Goal: Complete application form

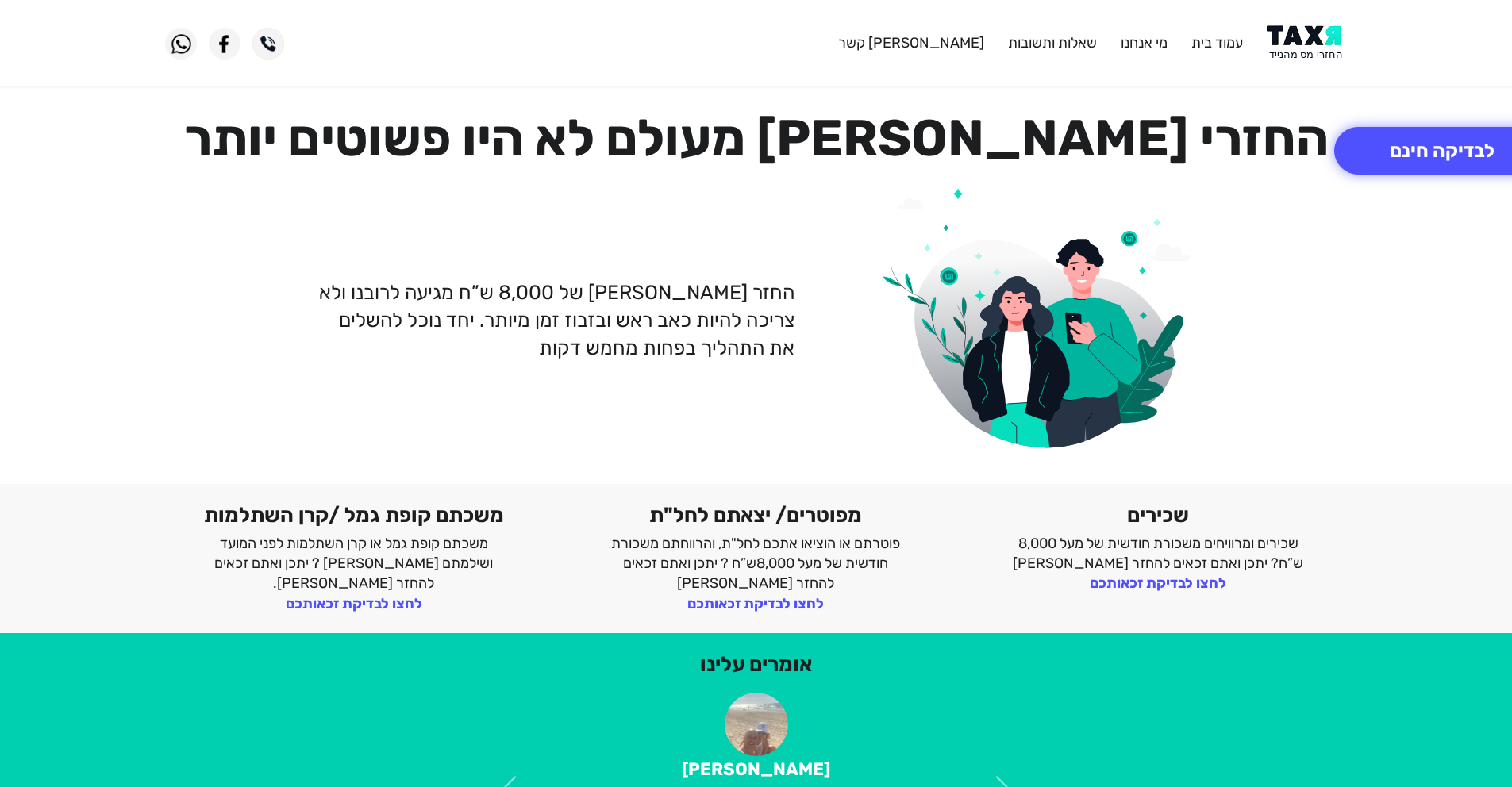
scroll to position [3, 0]
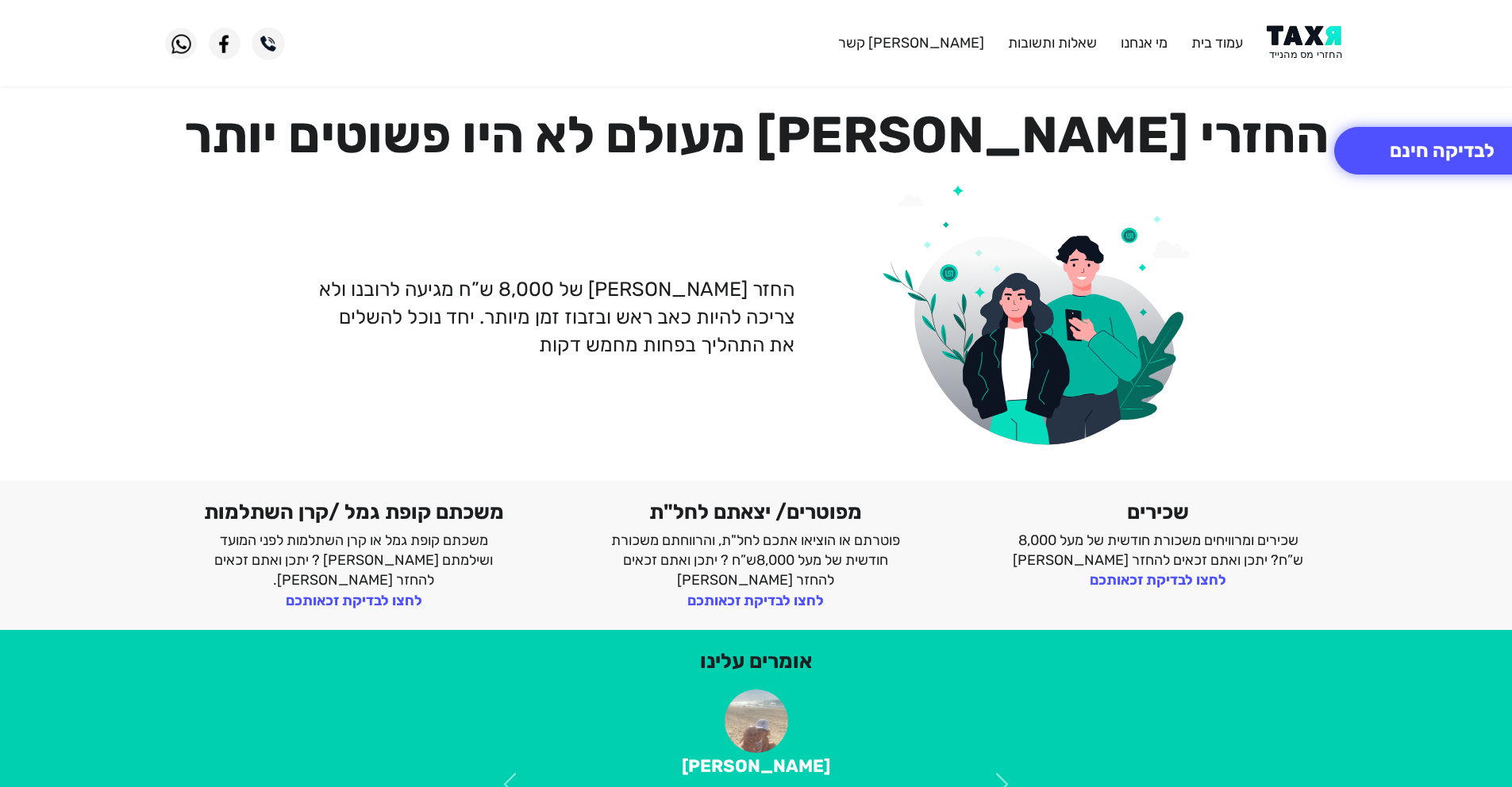
click at [594, 441] on div "החזר [PERSON_NAME] של 8,000 ש”ח מגיעה לרובנו ולא צריכה להיות כאב ראש ובזבוז זמן…" at bounding box center [756, 317] width 1206 height 290
click at [504, 387] on div "החזר [PERSON_NAME] של 8,000 ש”ח מגיעה לרובנו ולא צריכה להיות כאב ראש ובזבוז זמן…" at bounding box center [756, 317] width 1206 height 290
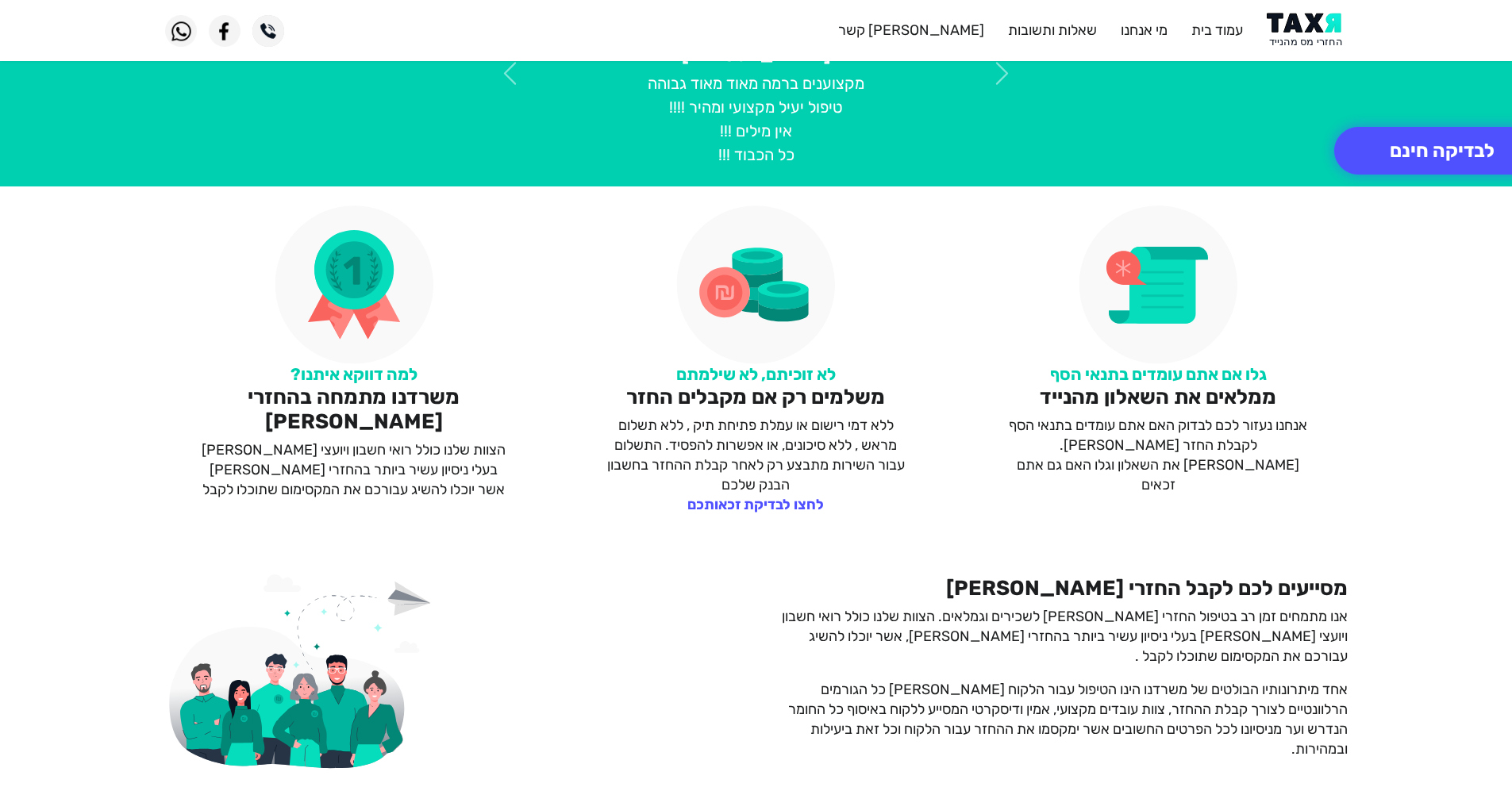
scroll to position [838, 0]
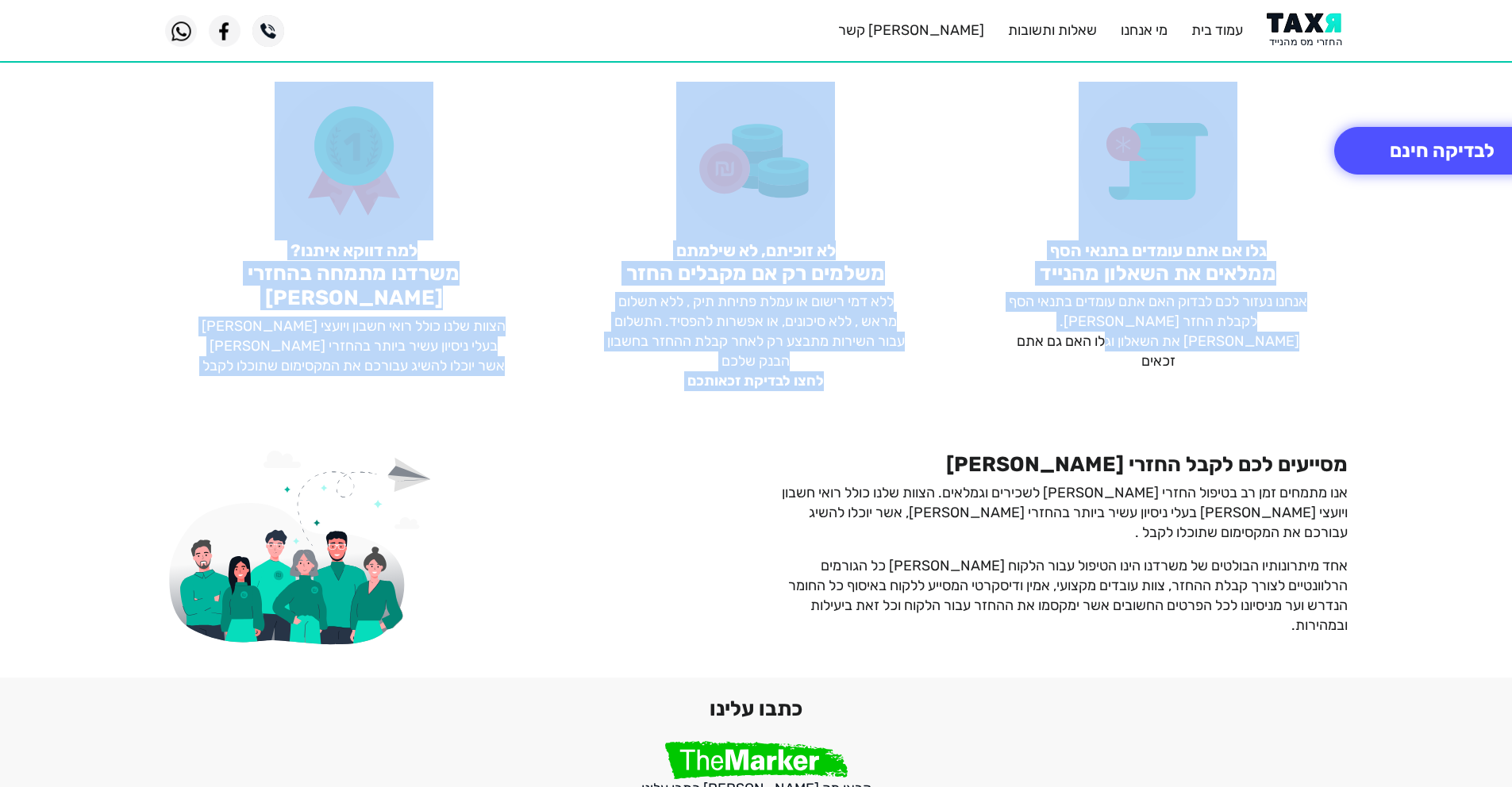
drag, startPoint x: 1266, startPoint y: 372, endPoint x: 283, endPoint y: 171, distance: 1003.3
click at [289, 171] on div "למה דווקא איתנו? משרדנו מתמחה בהחזרי [PERSON_NAME] הצוות שלנו כולל רואי חשבון ו…" at bounding box center [756, 237] width 1512 height 348
click at [231, 183] on div "למה דווקא איתנו? משרדנו מתמחה בהחזרי [PERSON_NAME] הצוות שלנו כולל רואי חשבון ו…" at bounding box center [354, 236] width 403 height 309
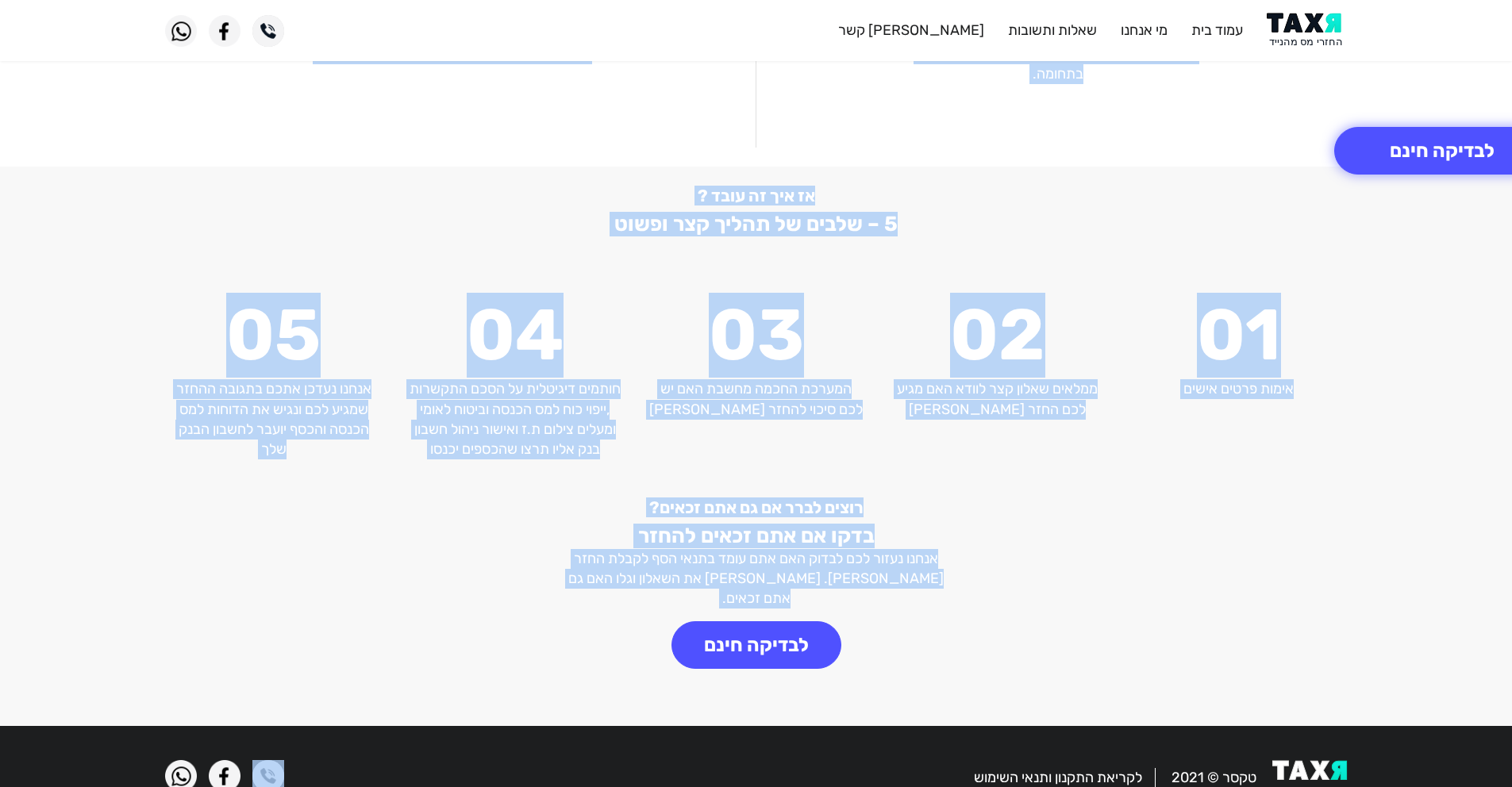
scroll to position [2021, 0]
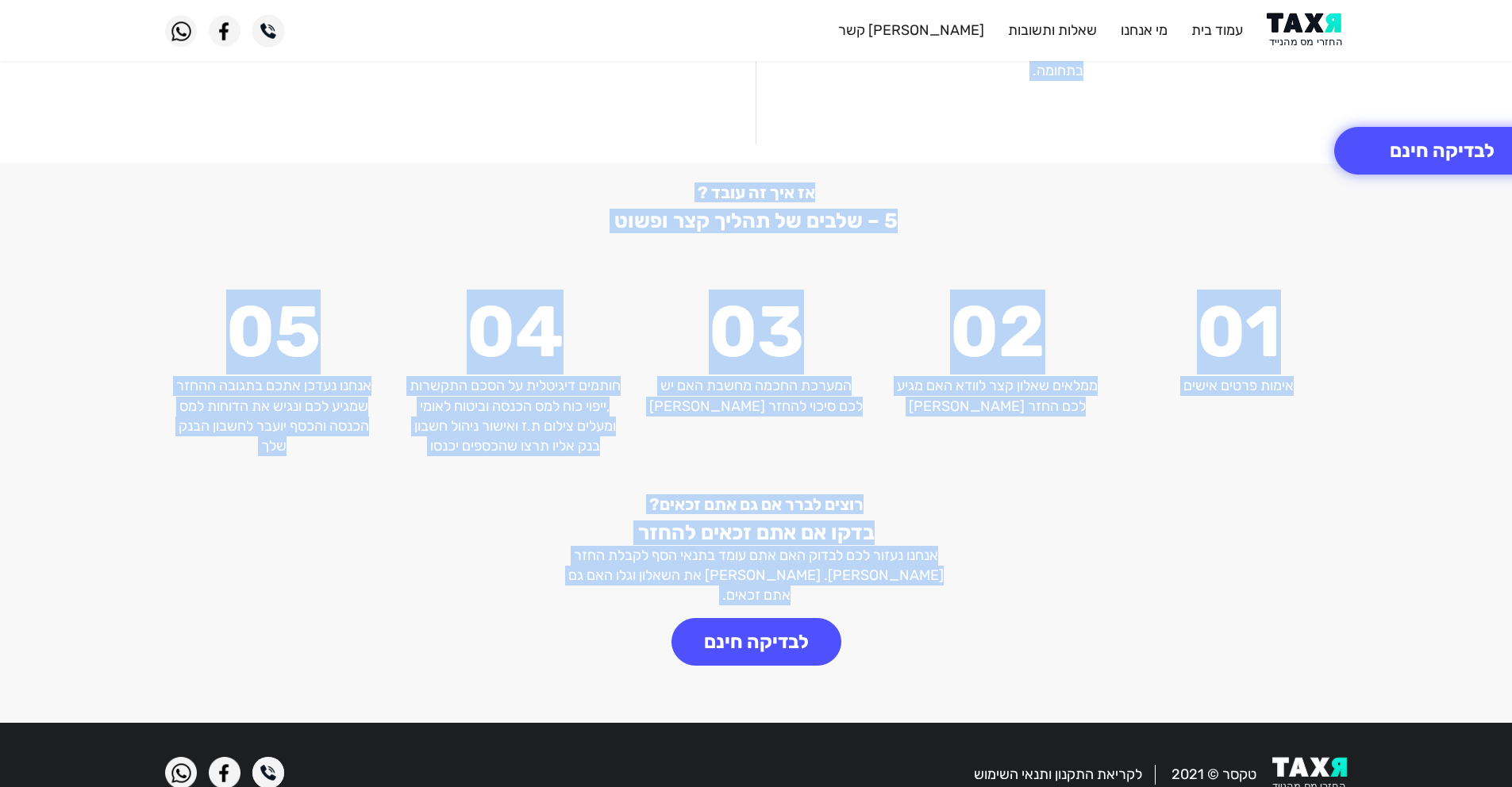
drag, startPoint x: 232, startPoint y: 187, endPoint x: 1114, endPoint y: 643, distance: 992.9
click at [1112, 642] on div "רוצים לברר אם גם אתם זכאים? בדקו אם אתם זכאים להחזר אנחנו נעזור לכם לבדוק האם א…" at bounding box center [756, 598] width 1206 height 210
drag, startPoint x: 1107, startPoint y: 639, endPoint x: 643, endPoint y: 146, distance: 677.0
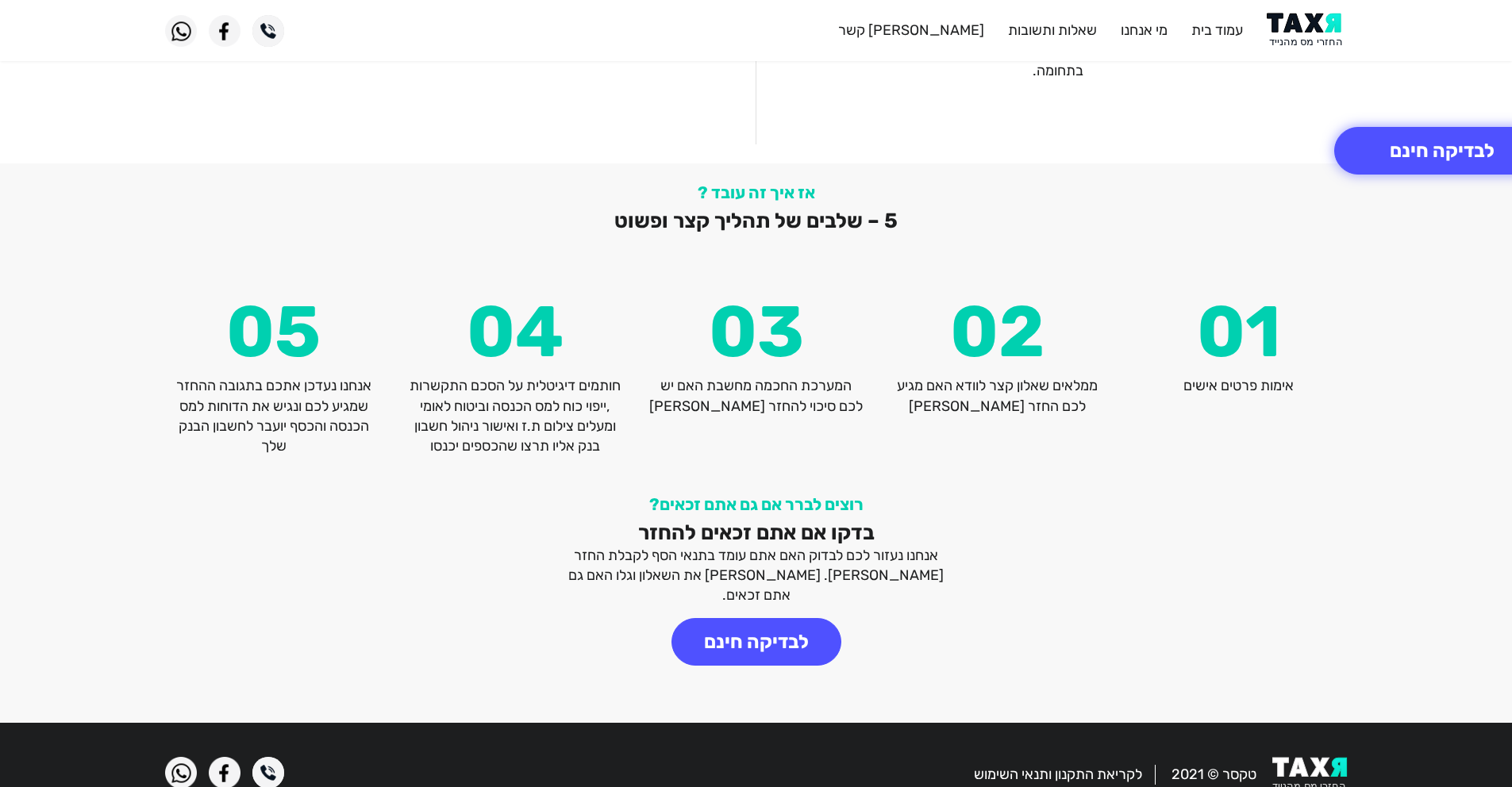
click at [591, 164] on div "אז איך זה עובד ? 5 – שלבים של תהליך קצר ופשוט 05 אנחנו נעדכן אתכם בתגובה ההחזר …" at bounding box center [756, 319] width 1512 height 312
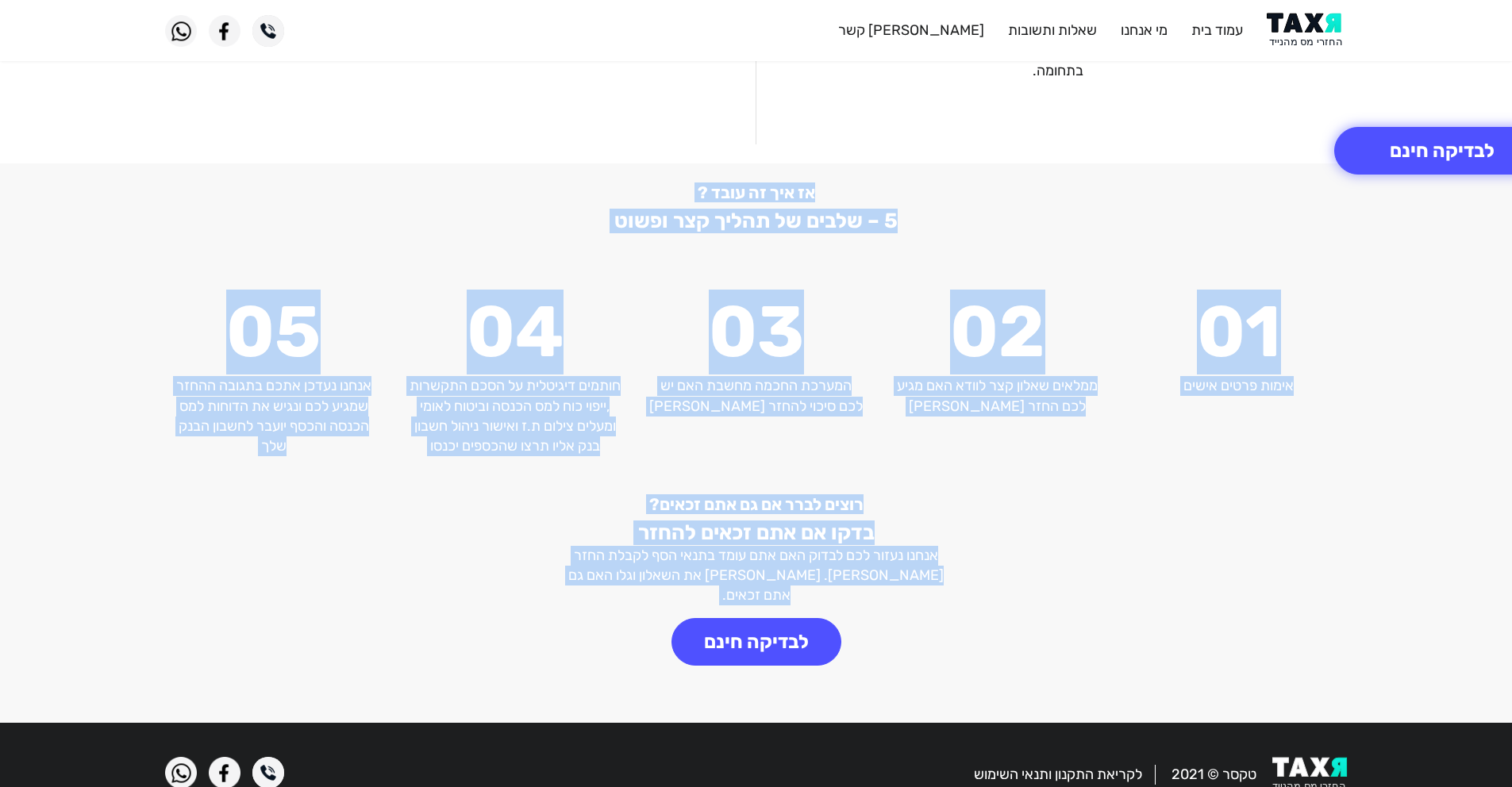
drag, startPoint x: 577, startPoint y: 152, endPoint x: 561, endPoint y: 591, distance: 439.3
click at [560, 591] on div "רוצים לברר אם גם אתם זכאים? בדקו אם אתם זכאים להחזר אנחנו נעזור לכם לבדוק האם א…" at bounding box center [756, 579] width 403 height 171
drag, startPoint x: 506, startPoint y: 638, endPoint x: 801, endPoint y: 204, distance: 524.8
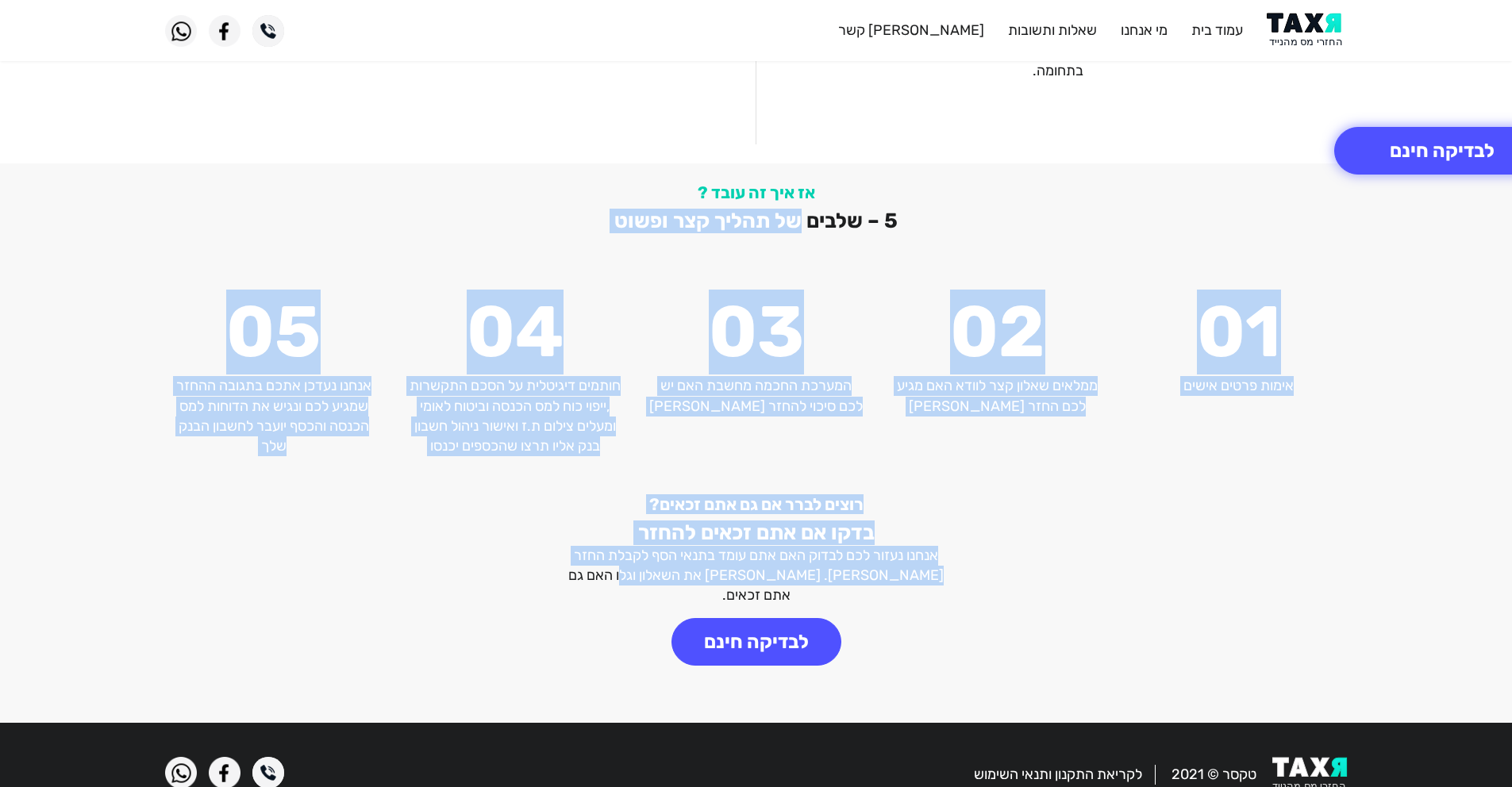
click at [709, 210] on h2 "5 – שלבים של תהליך קצר ופשוט" at bounding box center [756, 221] width 1183 height 25
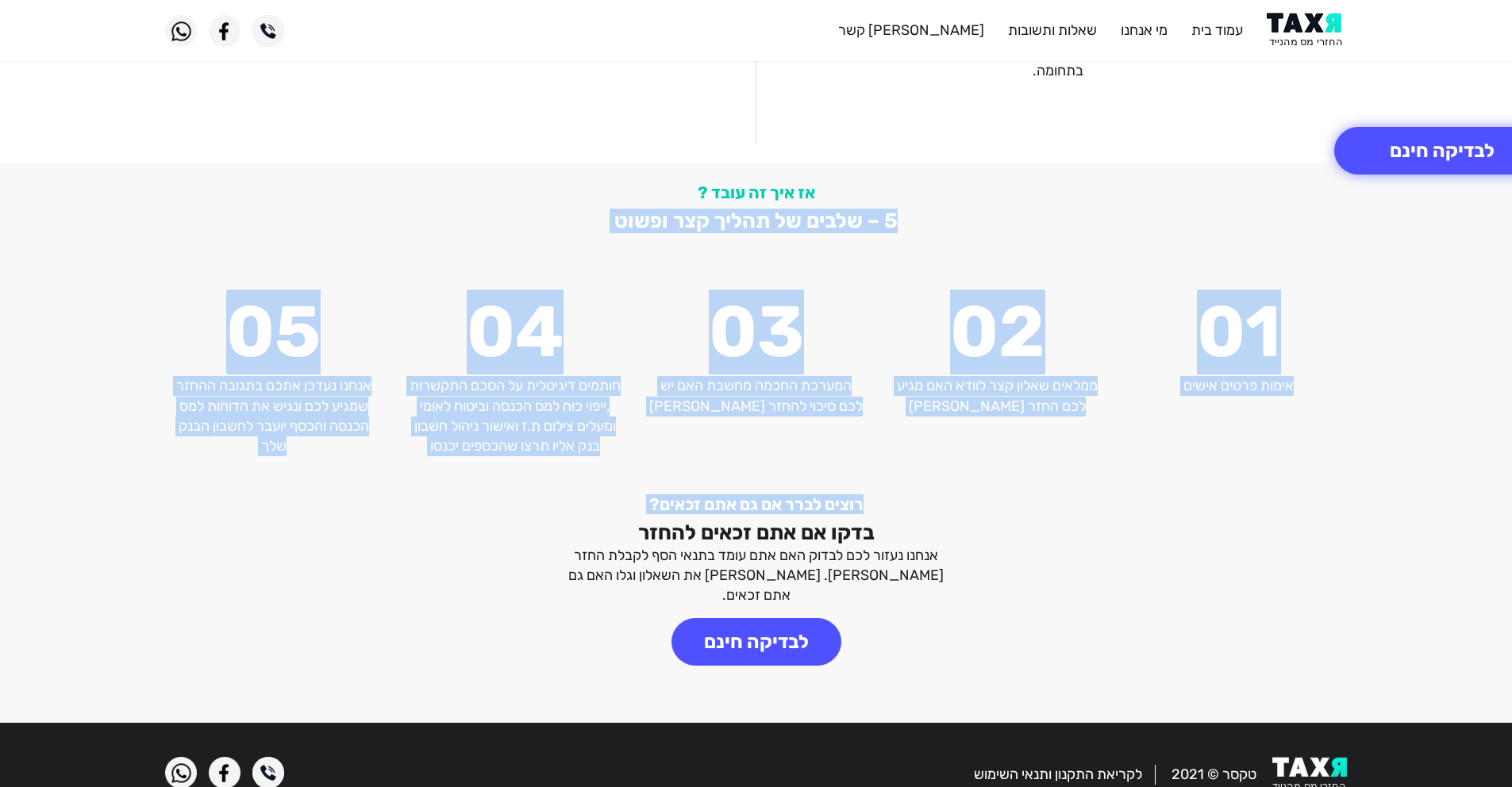
drag, startPoint x: 576, startPoint y: 168, endPoint x: 913, endPoint y: 522, distance: 488.8
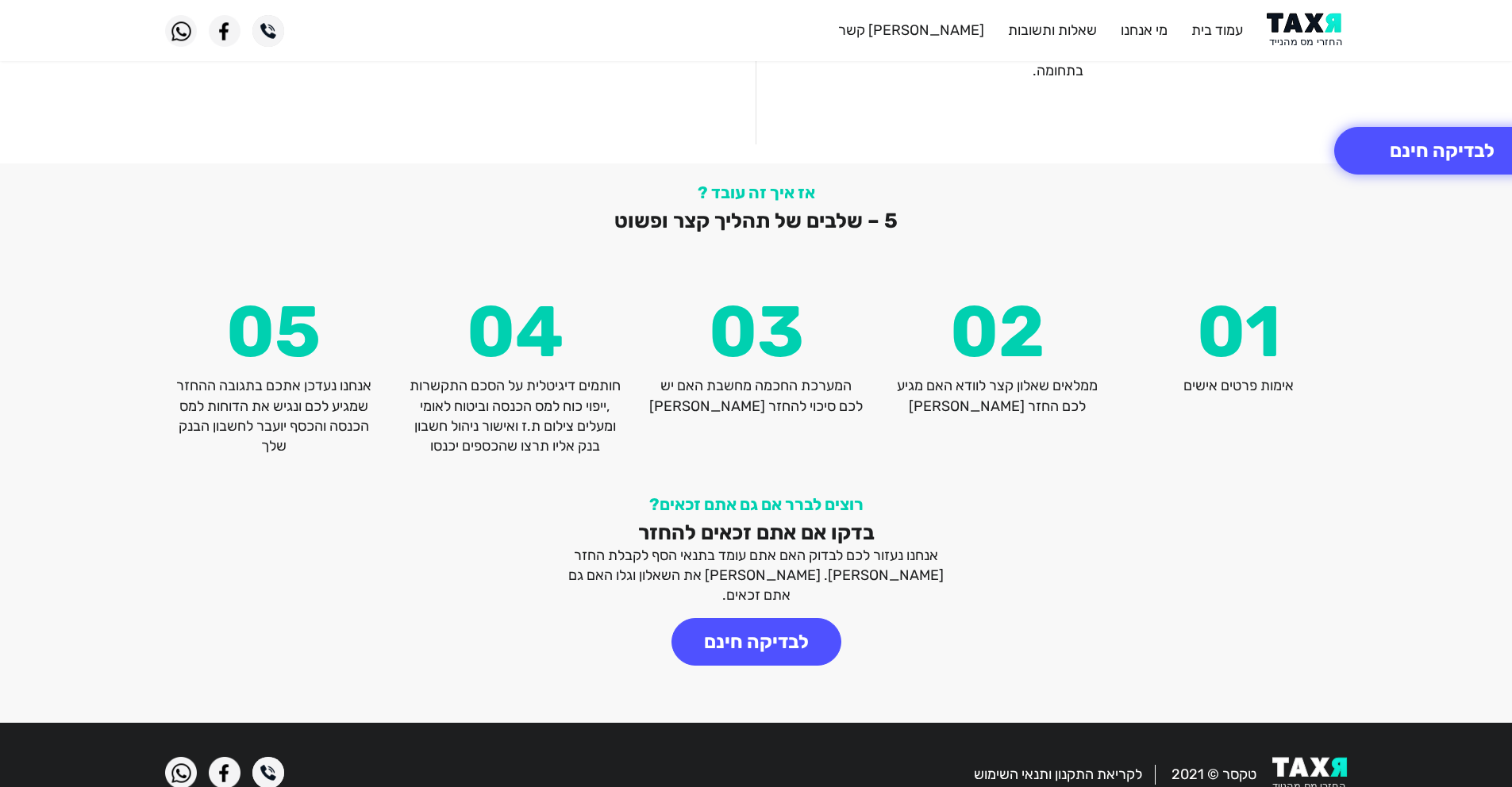
click at [1011, 539] on div "רוצים לברר אם גם אתם זכאים? בדקו אם אתם זכאים להחזר אנחנו נעזור לכם לבדוק האם א…" at bounding box center [756, 598] width 1206 height 210
click at [1070, 766] on link "לקריאת התקנון ותנאי השימוש" at bounding box center [1058, 774] width 168 height 17
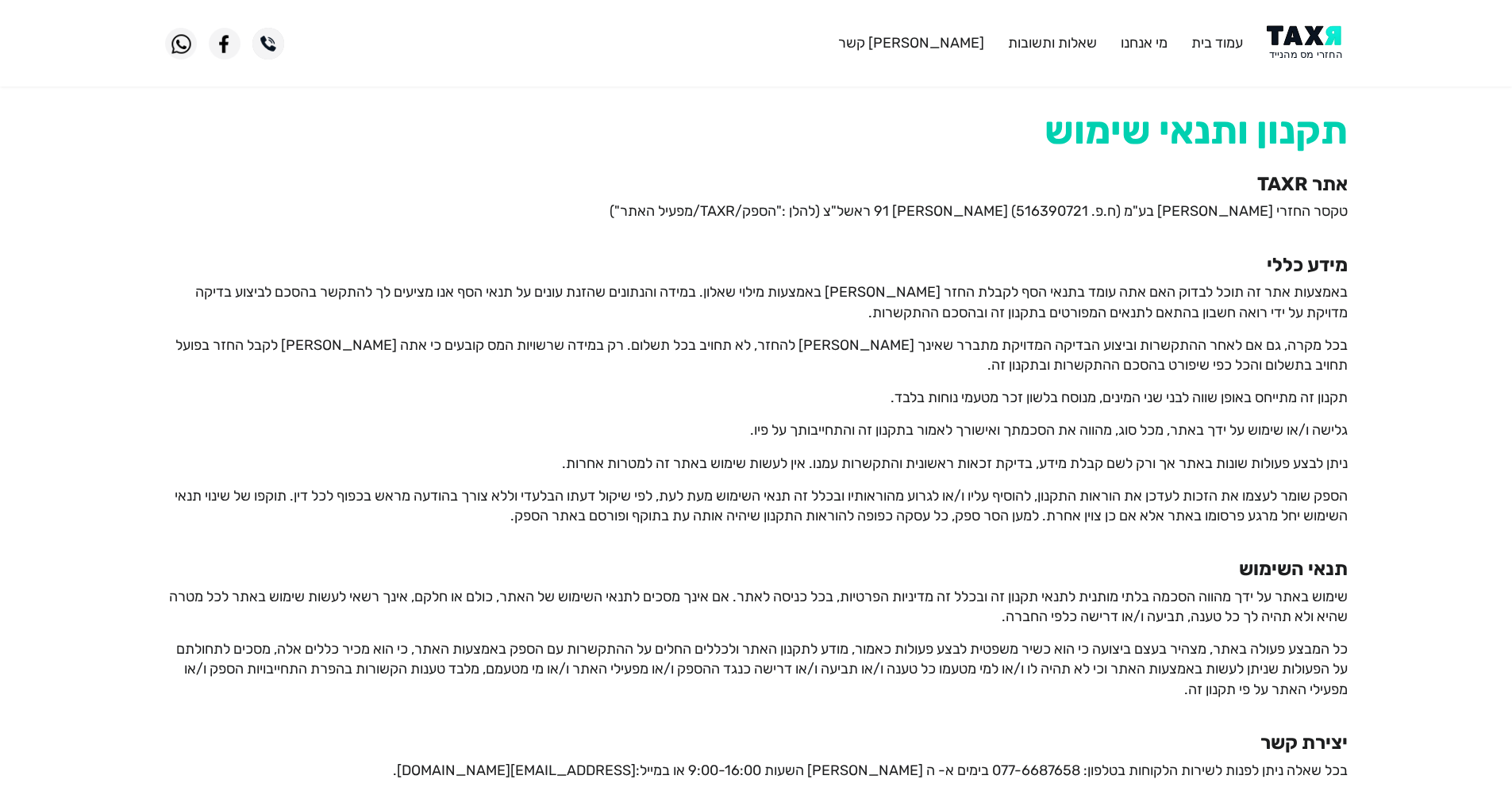
click at [1315, 297] on p "באמצעות אתר זה תוכל לבדוק האם אתה עומד בתנאי הסף לקבלת החזר [PERSON_NAME] באמצע…" at bounding box center [756, 302] width 1183 height 39
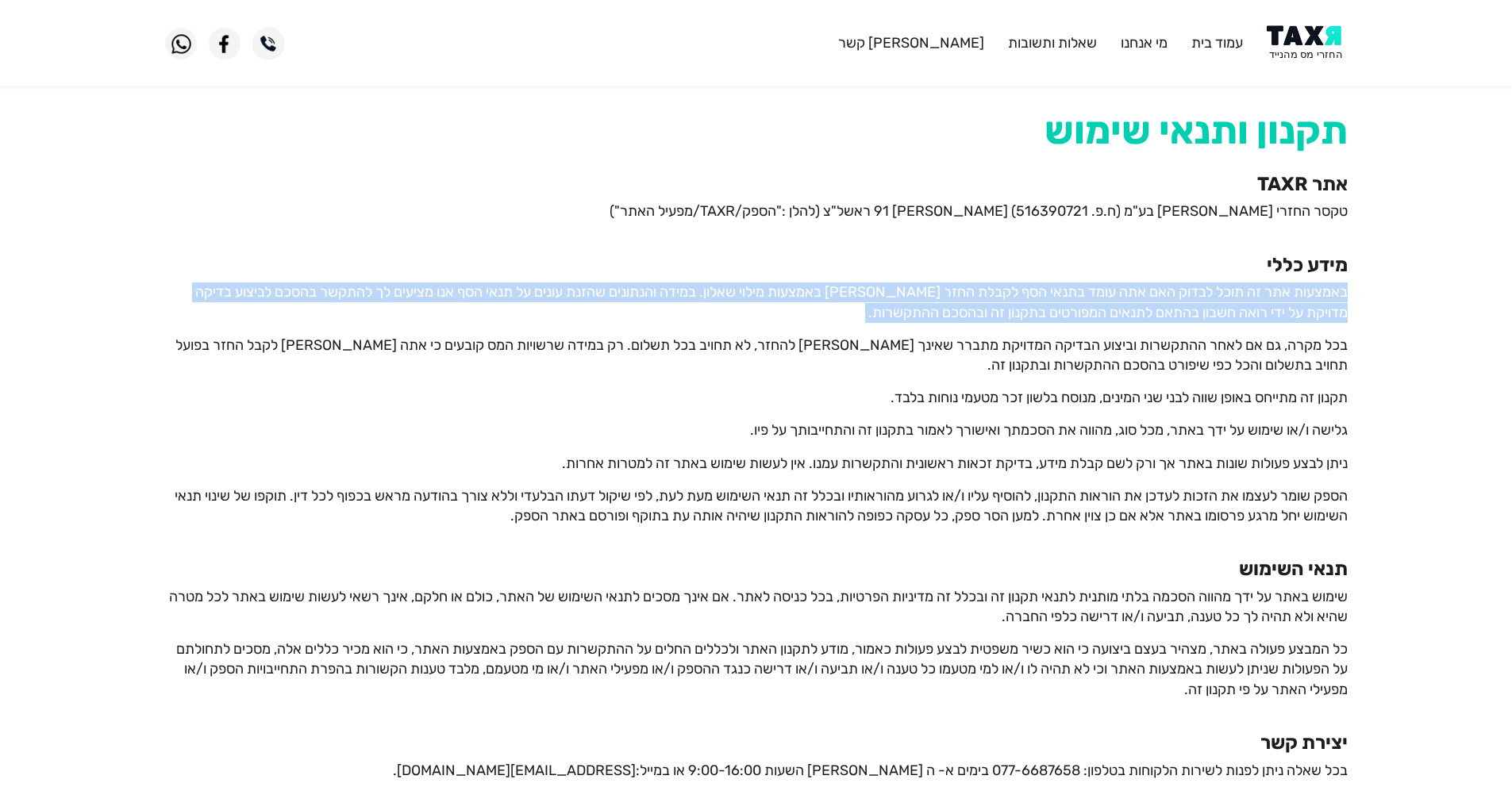
click at [1315, 297] on p "באמצעות אתר זה תוכל לבדוק האם אתה עומד בתנאי הסף לקבלת החזר [PERSON_NAME] באמצע…" at bounding box center [756, 302] width 1183 height 39
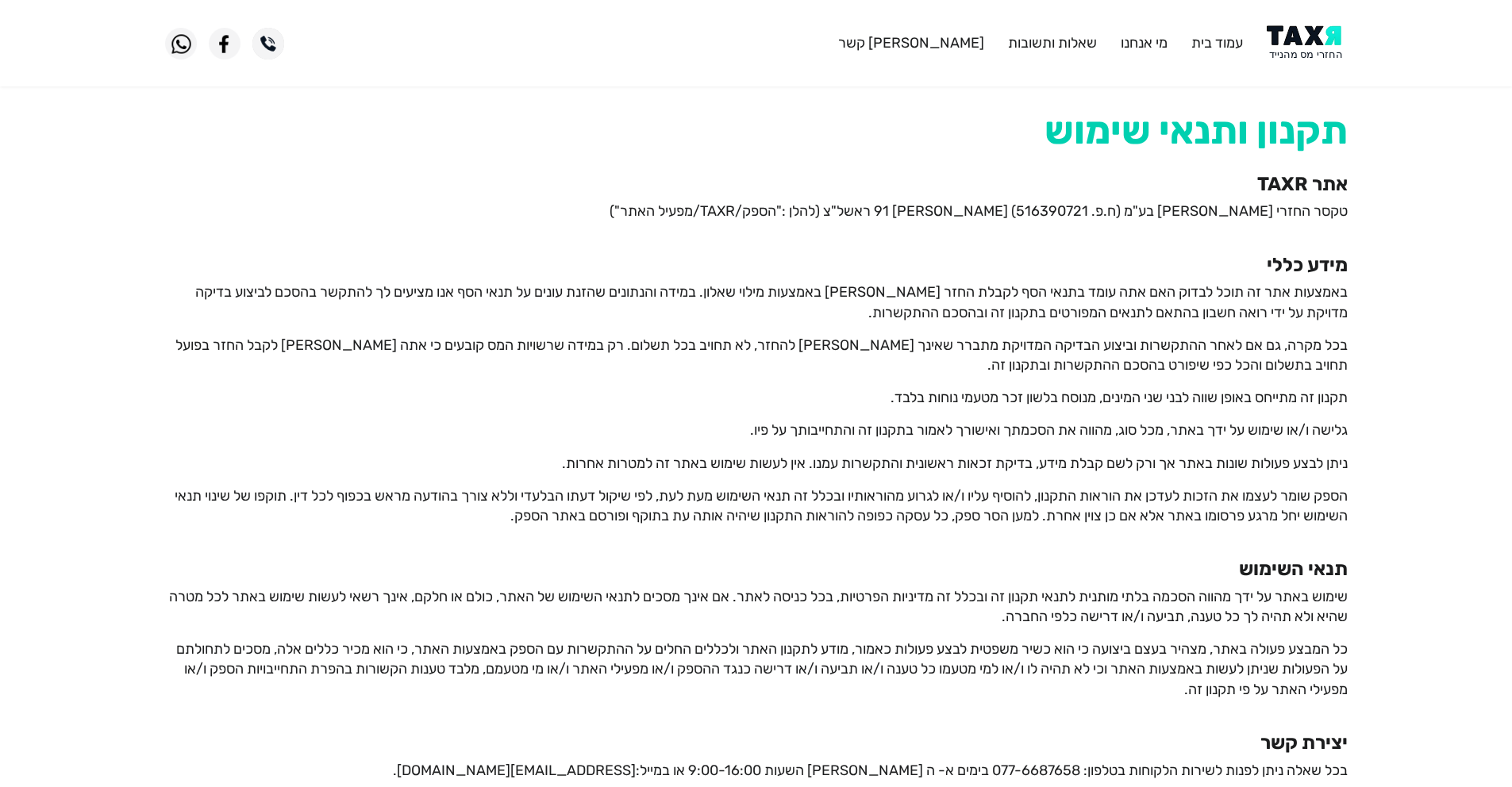
click at [1267, 345] on p "בכל מקרה, גם אם לאחר ההתקשרות וביצוע הבדיקה המדויקת מתברר שאינך [PERSON_NAME] ל…" at bounding box center [756, 355] width 1183 height 39
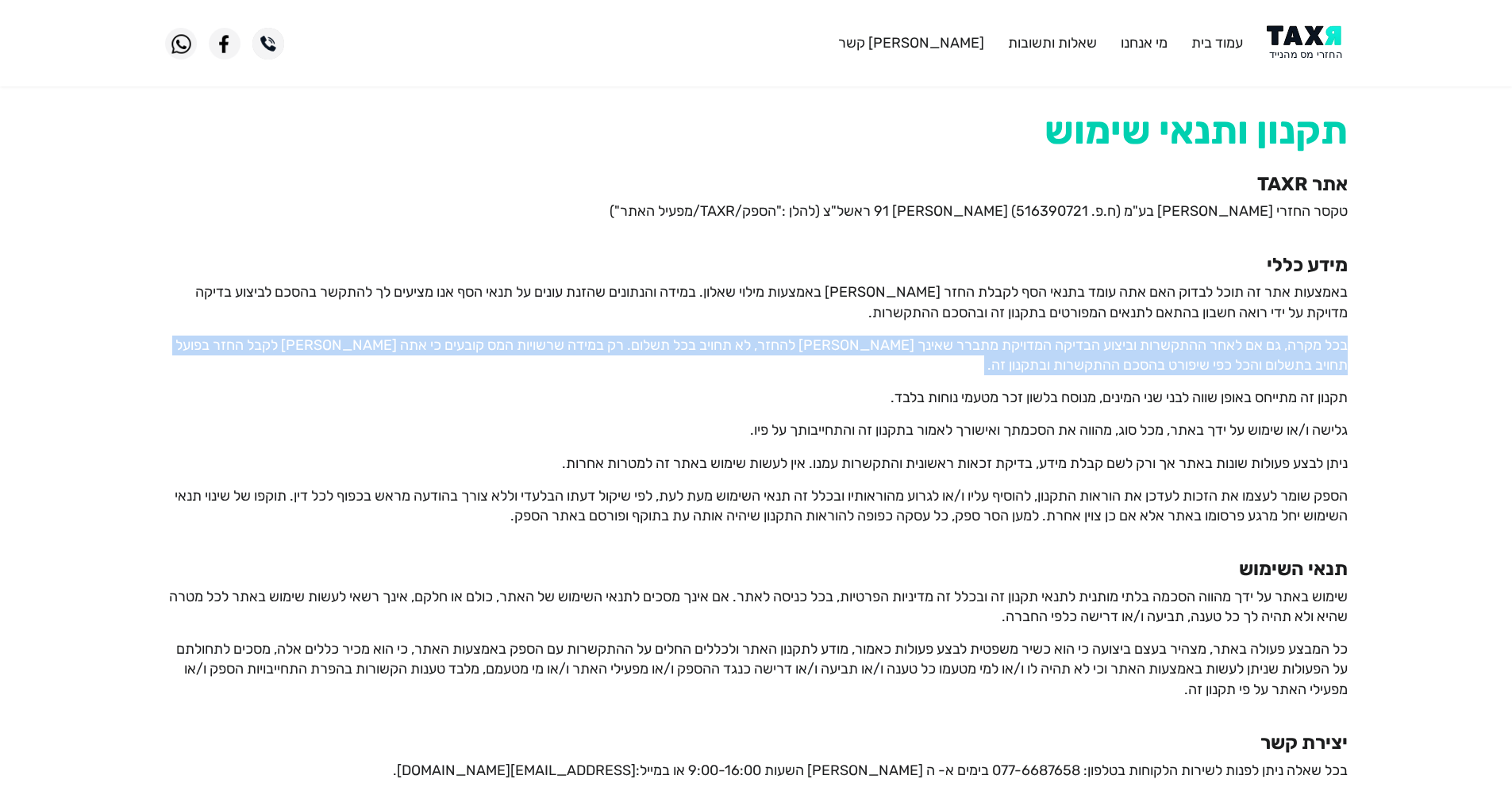
click at [1267, 345] on p "בכל מקרה, גם אם לאחר ההתקשרות וביצוע הבדיקה המדויקת מתברר שאינך [PERSON_NAME] ל…" at bounding box center [756, 355] width 1183 height 39
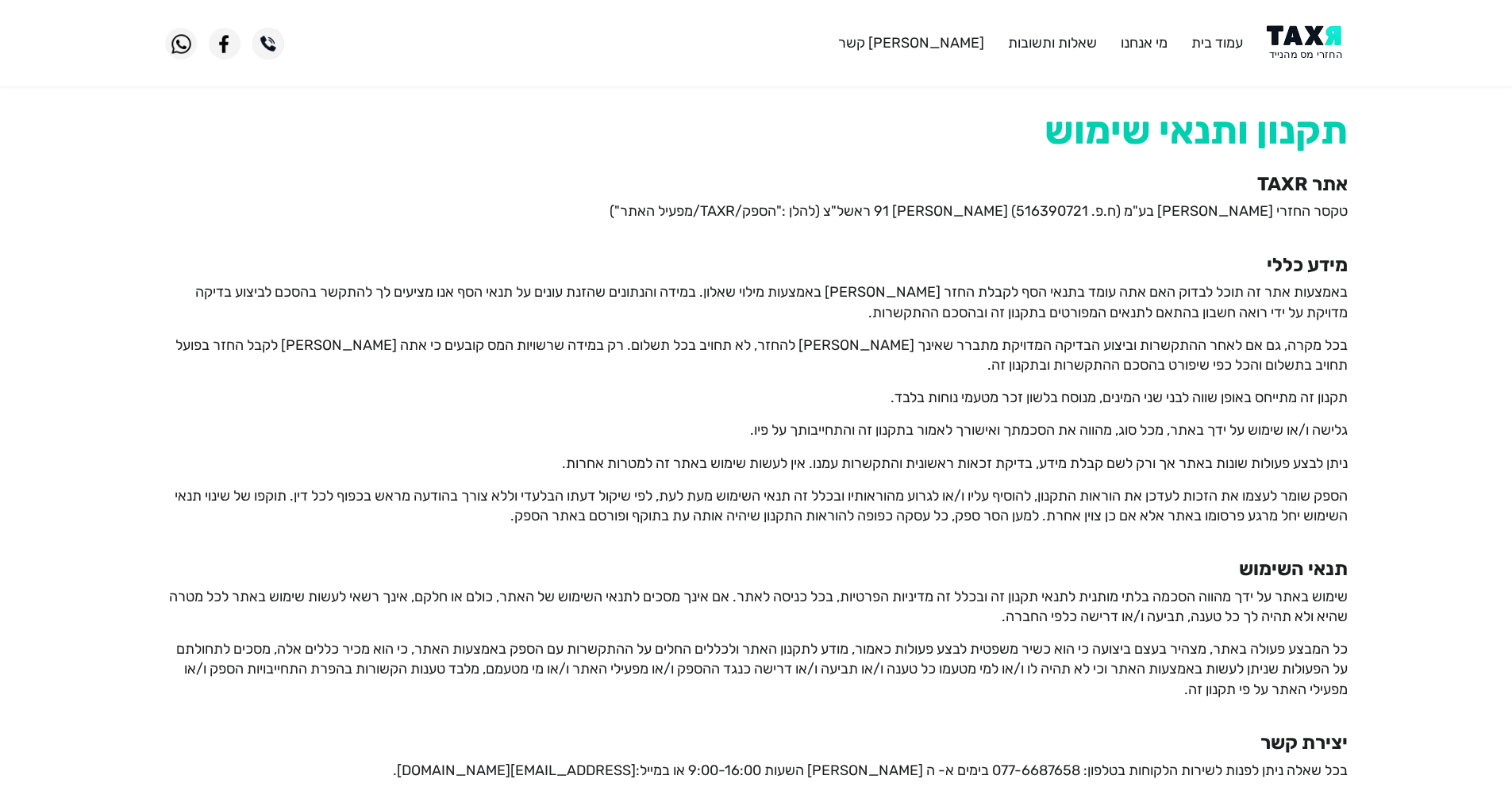
click at [1247, 397] on p "תקנון זה מתייחס באופן שווה לבני שני המינים, מנוסח בלשון זכר מטעמי נוחות בלבד." at bounding box center [756, 398] width 1183 height 20
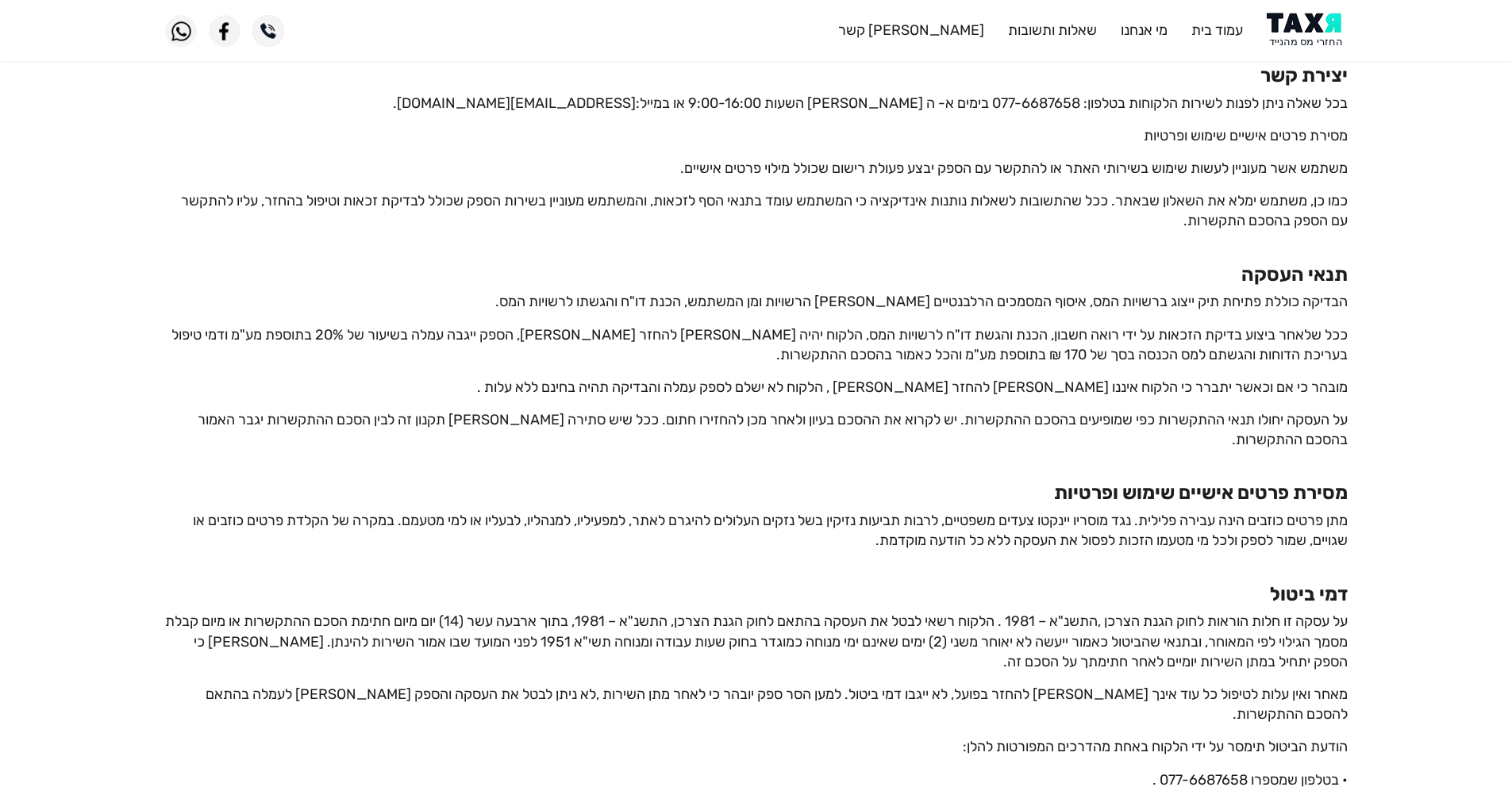
scroll to position [685, 0]
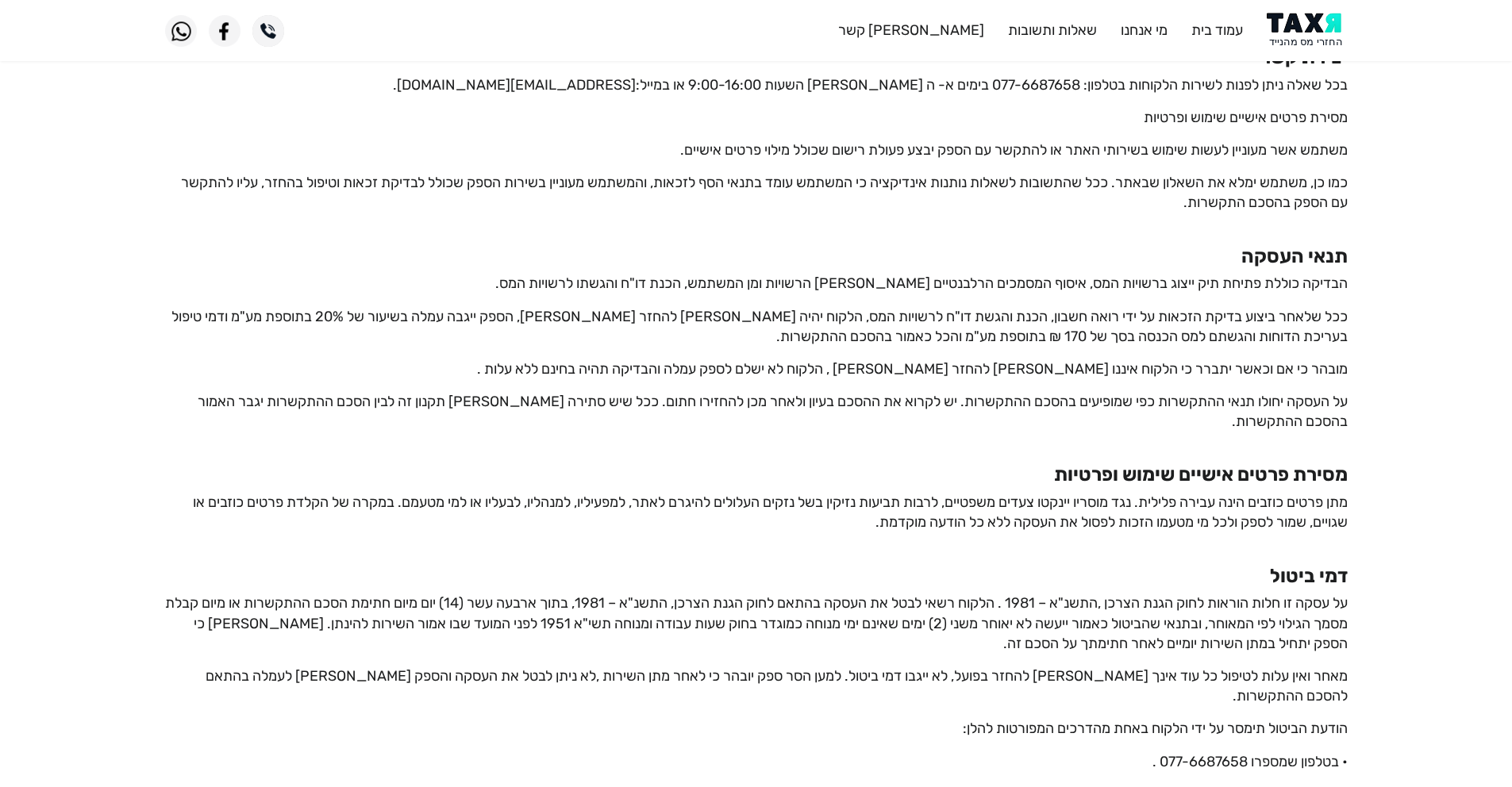
click at [1242, 289] on p "הבדיקה כוללת פתיחת תיק ייצוג ברשויות המס, איסוף המסמכים הרלבנטיים [PERSON_NAME]…" at bounding box center [756, 284] width 1183 height 20
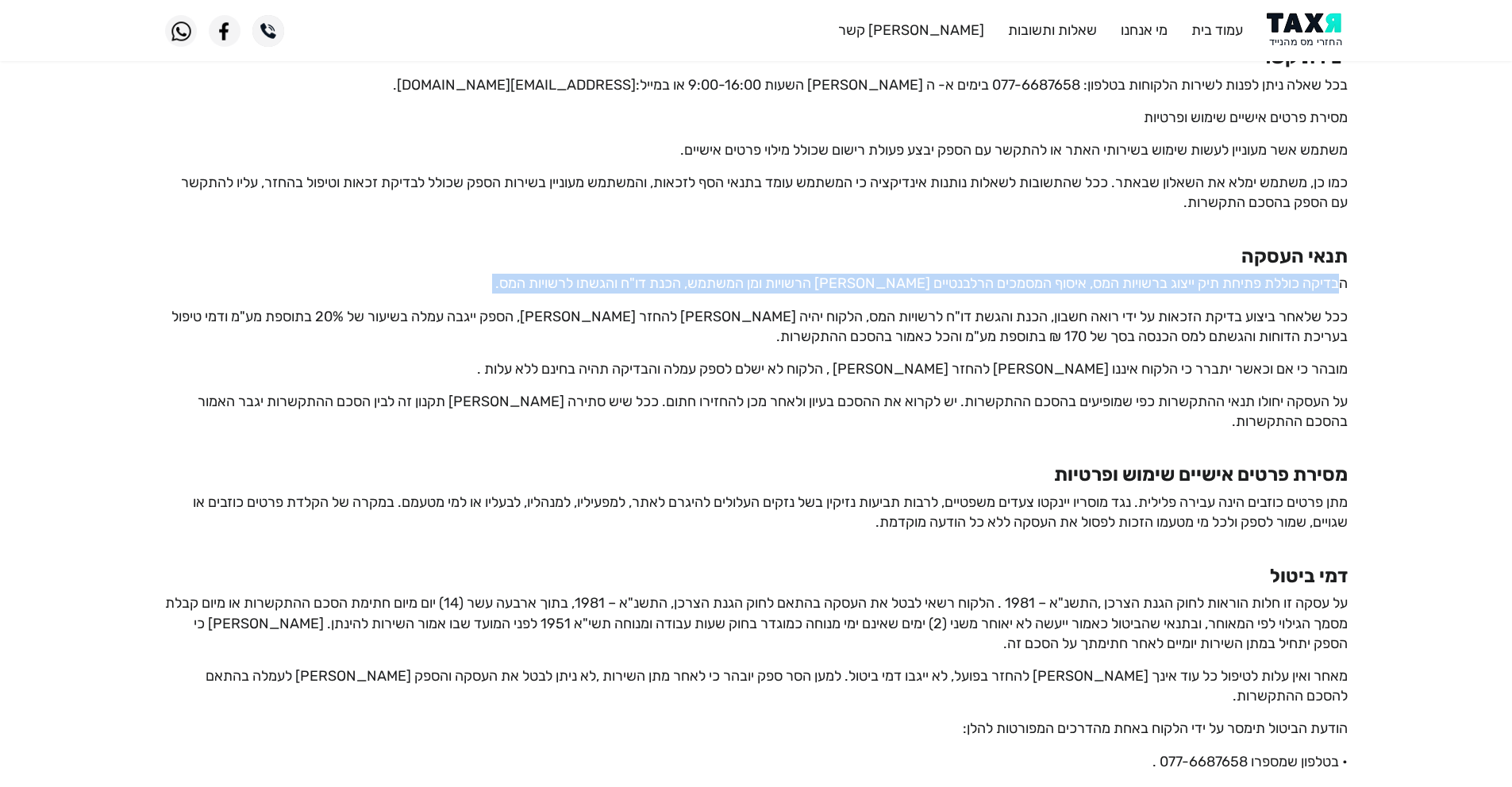
click at [1242, 289] on p "הבדיקה כוללת פתיחת תיק ייצוג ברשויות המס, איסוף המסמכים הרלבנטיים [PERSON_NAME]…" at bounding box center [756, 284] width 1183 height 20
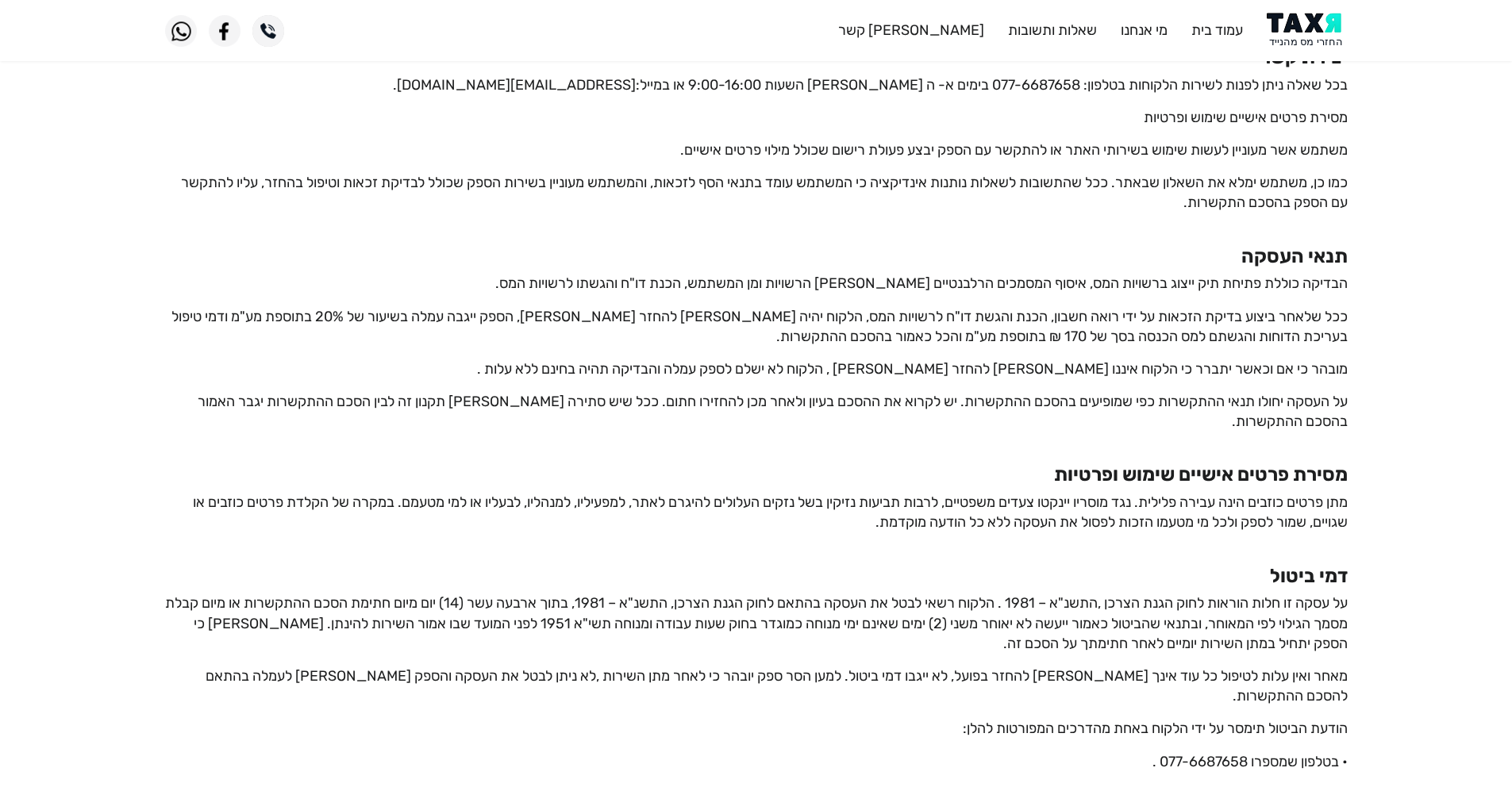
click at [1274, 320] on p "ככל שלאחר ביצוע בדיקת הזכאות על ידי רואה חשבון, הכנת והגשת דו"ח לרשויות המס, הל…" at bounding box center [756, 327] width 1183 height 39
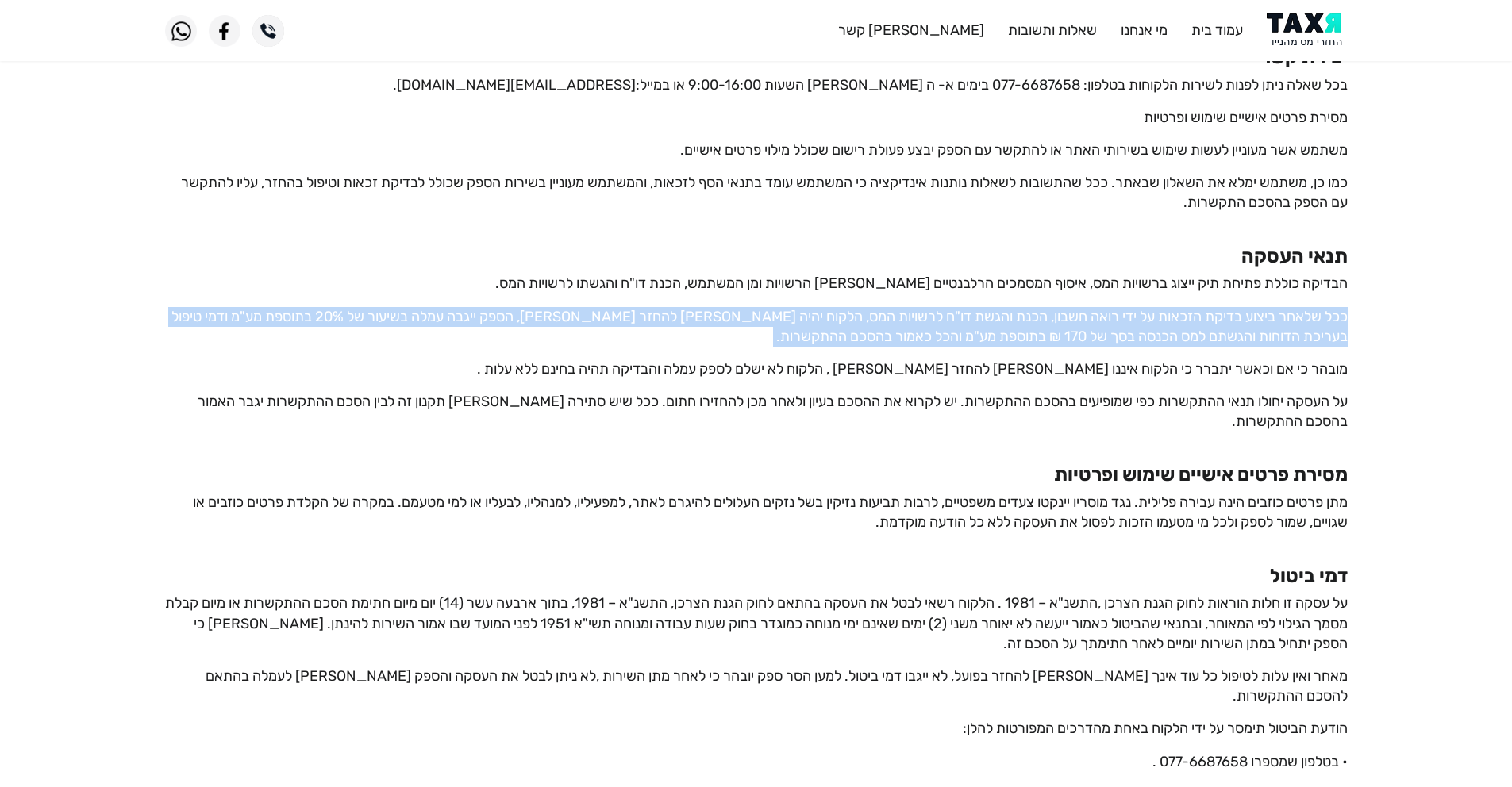
click at [1274, 320] on p "ככל שלאחר ביצוע בדיקת הזכאות על ידי רואה חשבון, הכנת והגשת דו"ח לרשויות המס, הל…" at bounding box center [756, 327] width 1183 height 39
click at [779, 317] on p "ככל שלאחר ביצוע בדיקת הזכאות על ידי רואה חשבון, הכנת והגשת דו"ח לרשויות המס, הל…" at bounding box center [756, 327] width 1183 height 39
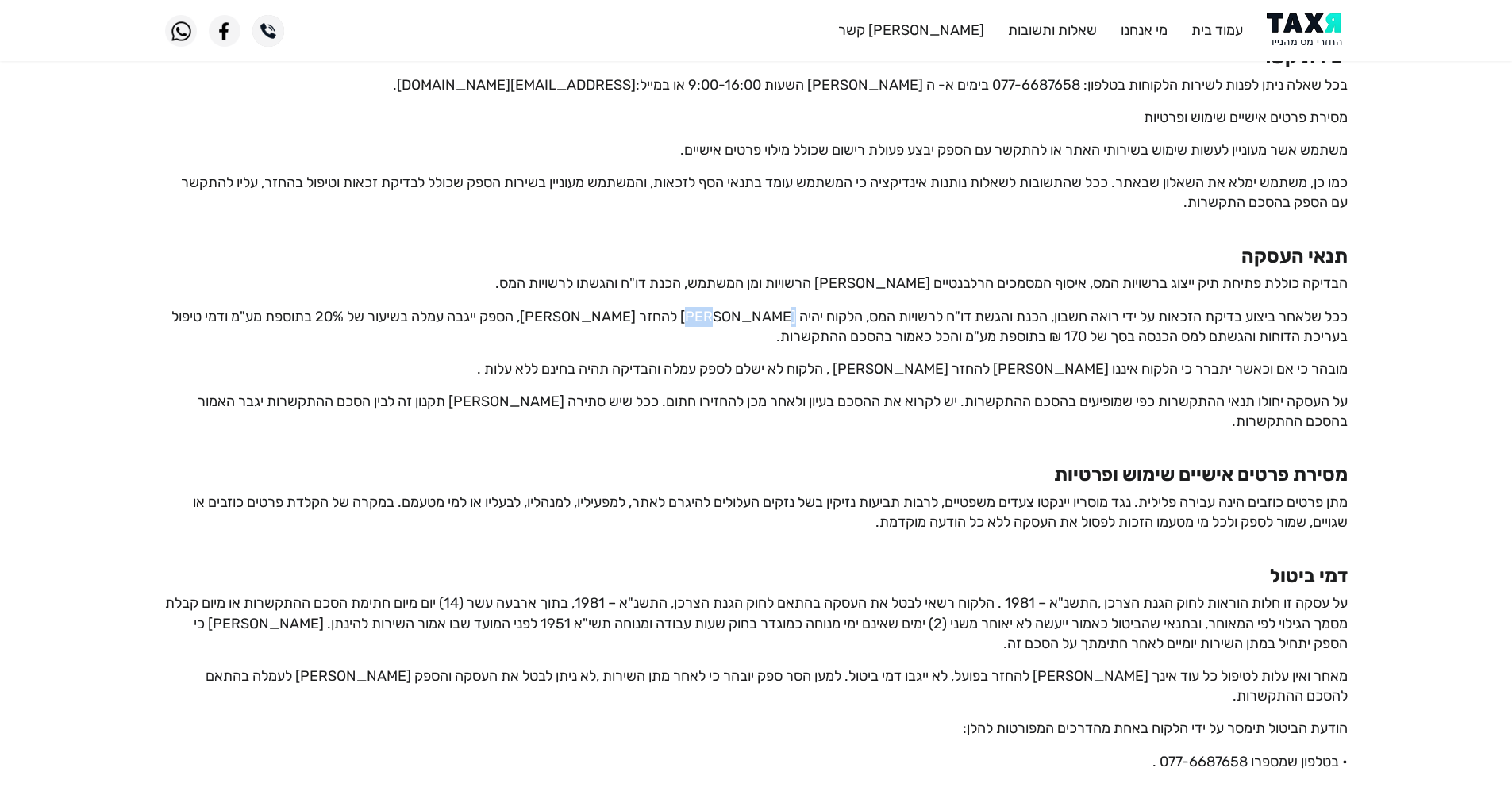
click at [779, 317] on p "ככל שלאחר ביצוע בדיקת הזכאות על ידי רואה חשבון, הכנת והגשת דו"ח לרשויות המס, הל…" at bounding box center [756, 327] width 1183 height 39
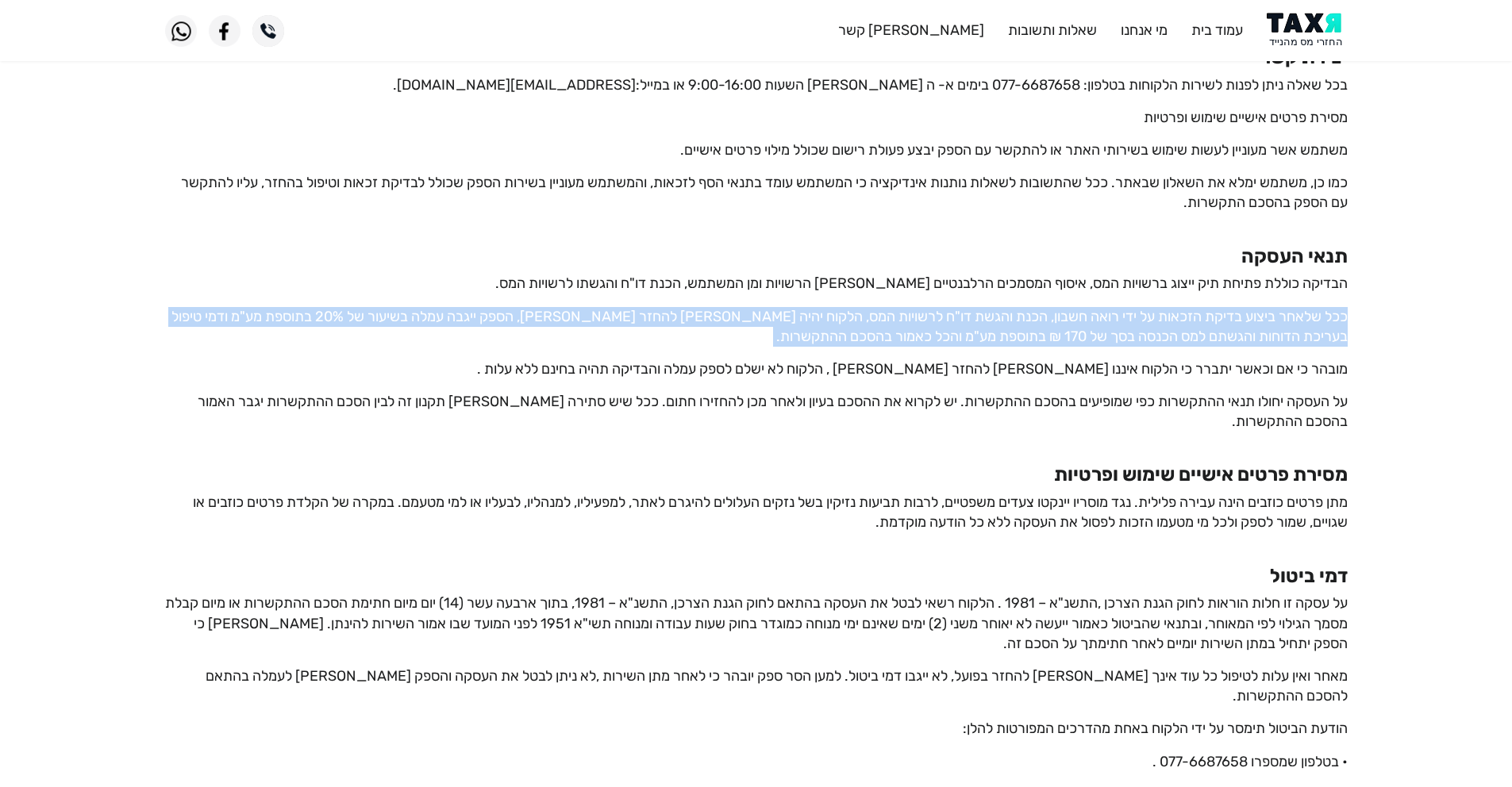
click at [779, 317] on p "ככל שלאחר ביצוע בדיקת הזכאות על ידי רואה חשבון, הכנת והגשת דו"ח לרשויות המס, הל…" at bounding box center [756, 327] width 1183 height 39
click at [1269, 343] on p "ככל שלאחר ביצוע בדיקת הזכאות על ידי רואה חשבון, הכנת והגשת דו"ח לרשויות המס, הל…" at bounding box center [756, 327] width 1183 height 39
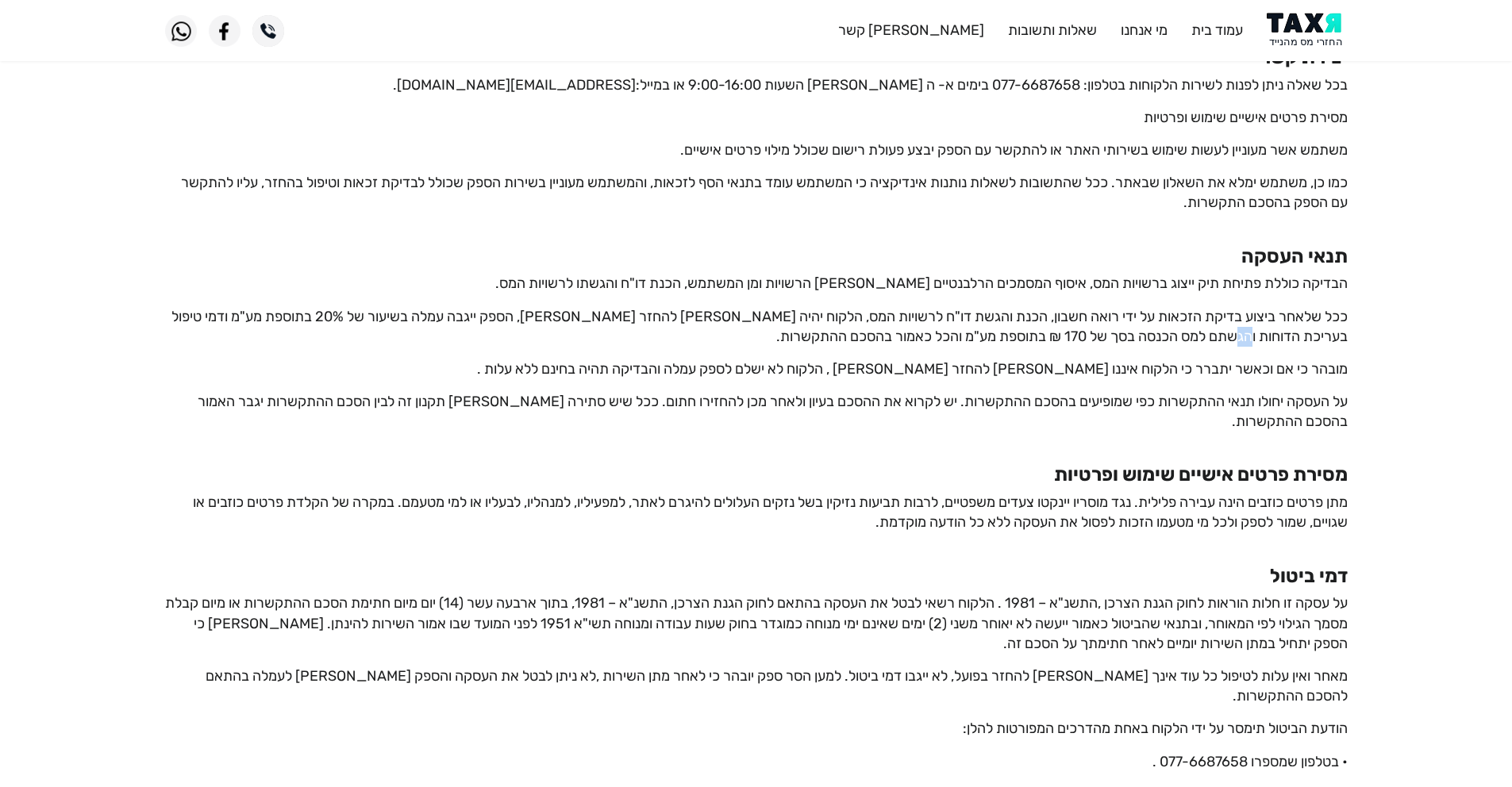
click at [1269, 343] on p "ככל שלאחר ביצוע בדיקת הזכאות על ידי רואה חשבון, הכנת והגשת דו"ח לרשויות המס, הל…" at bounding box center [756, 327] width 1183 height 39
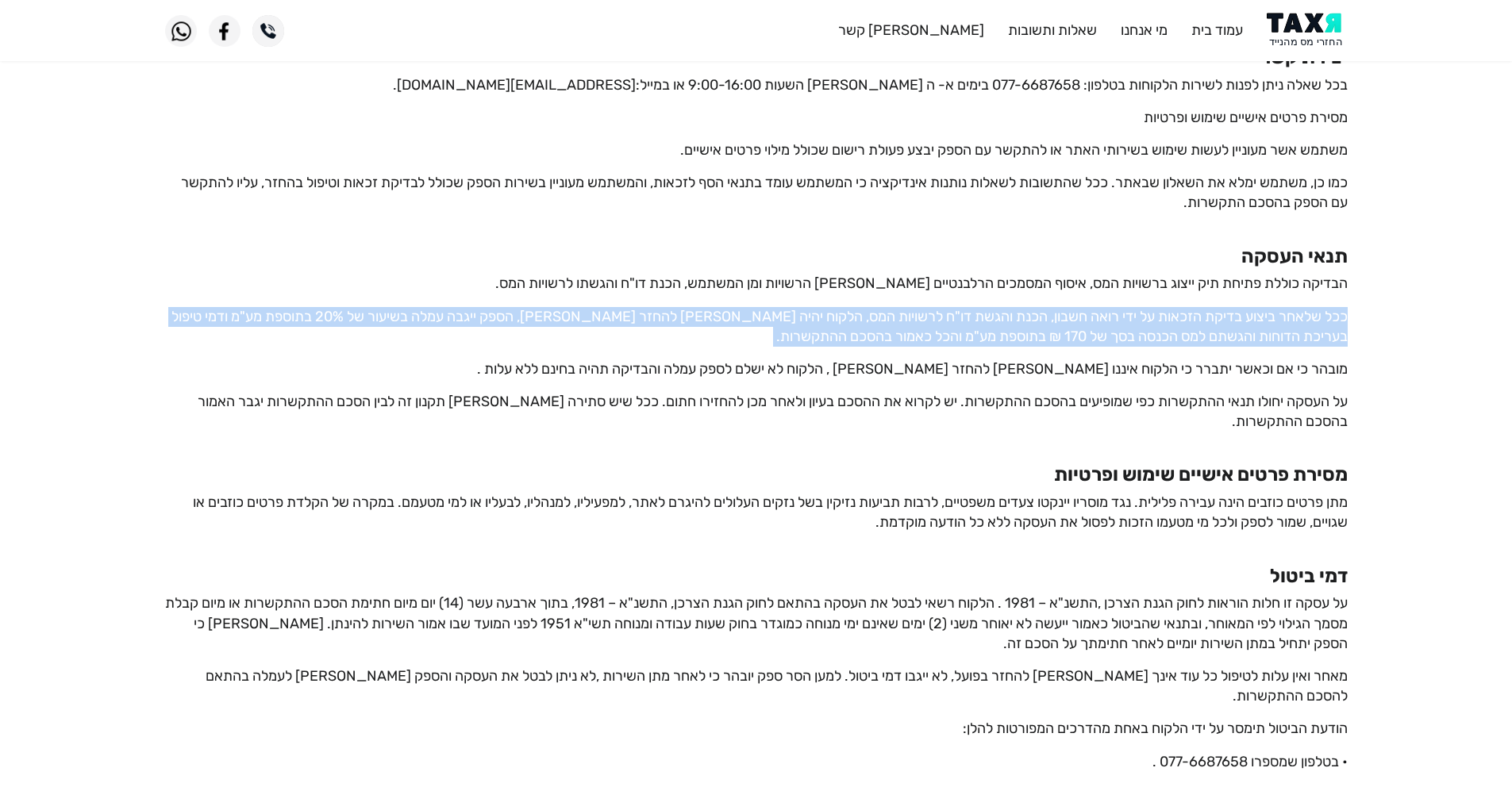
click at [1269, 343] on p "ככל שלאחר ביצוע בדיקת הזכאות על ידי רואה חשבון, הכנת והגשת דו"ח לרשויות המס, הל…" at bounding box center [756, 327] width 1183 height 39
click at [1290, 341] on p "ככל שלאחר ביצוע בדיקת הזכאות על ידי רואה חשבון, הכנת והגשת דו"ח לרשויות המס, הל…" at bounding box center [756, 327] width 1183 height 39
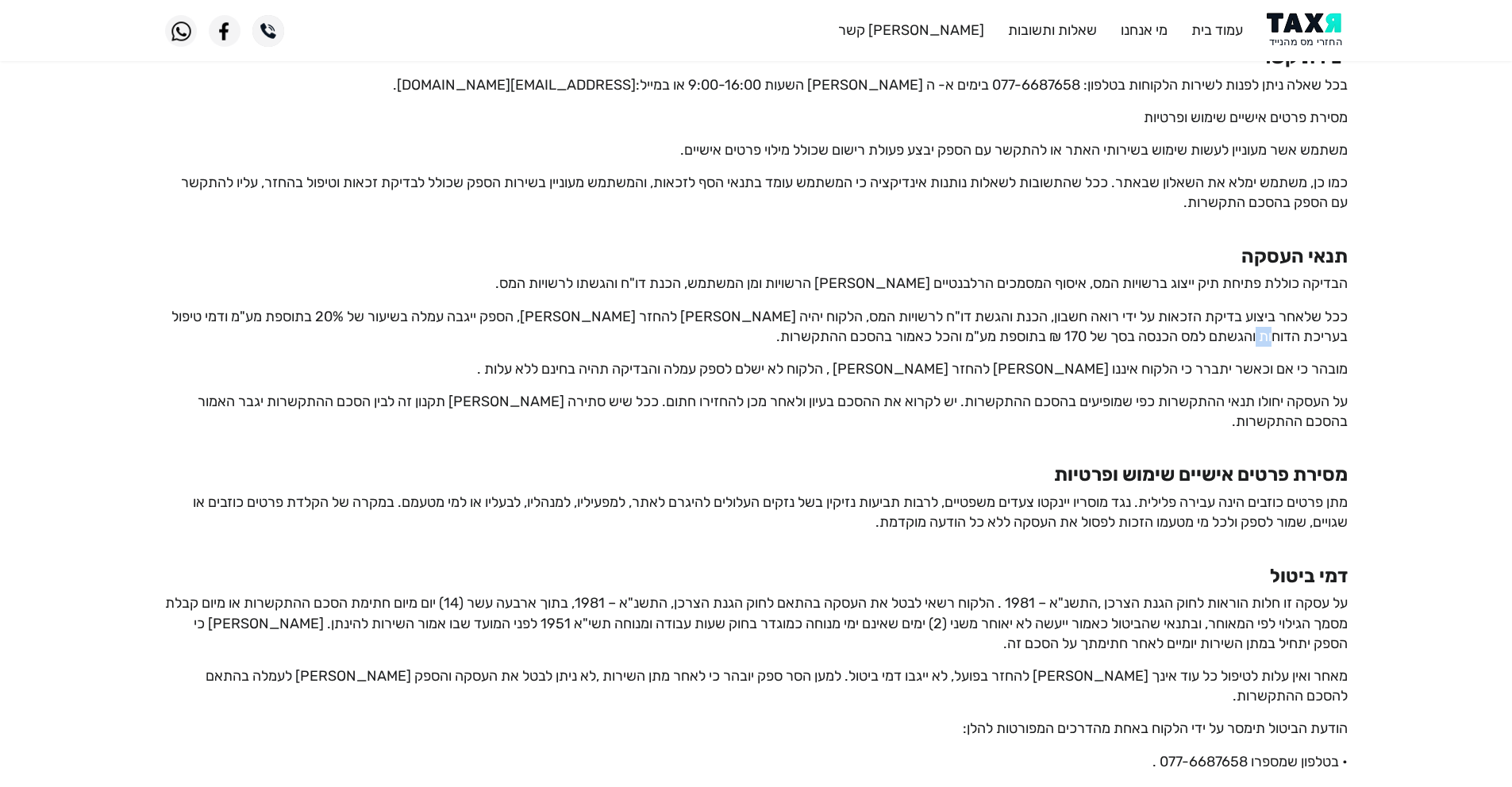
click at [1290, 341] on p "ככל שלאחר ביצוע בדיקת הזכאות על ידי רואה חשבון, הכנת והגשת דו"ח לרשויות המס, הל…" at bounding box center [756, 327] width 1183 height 39
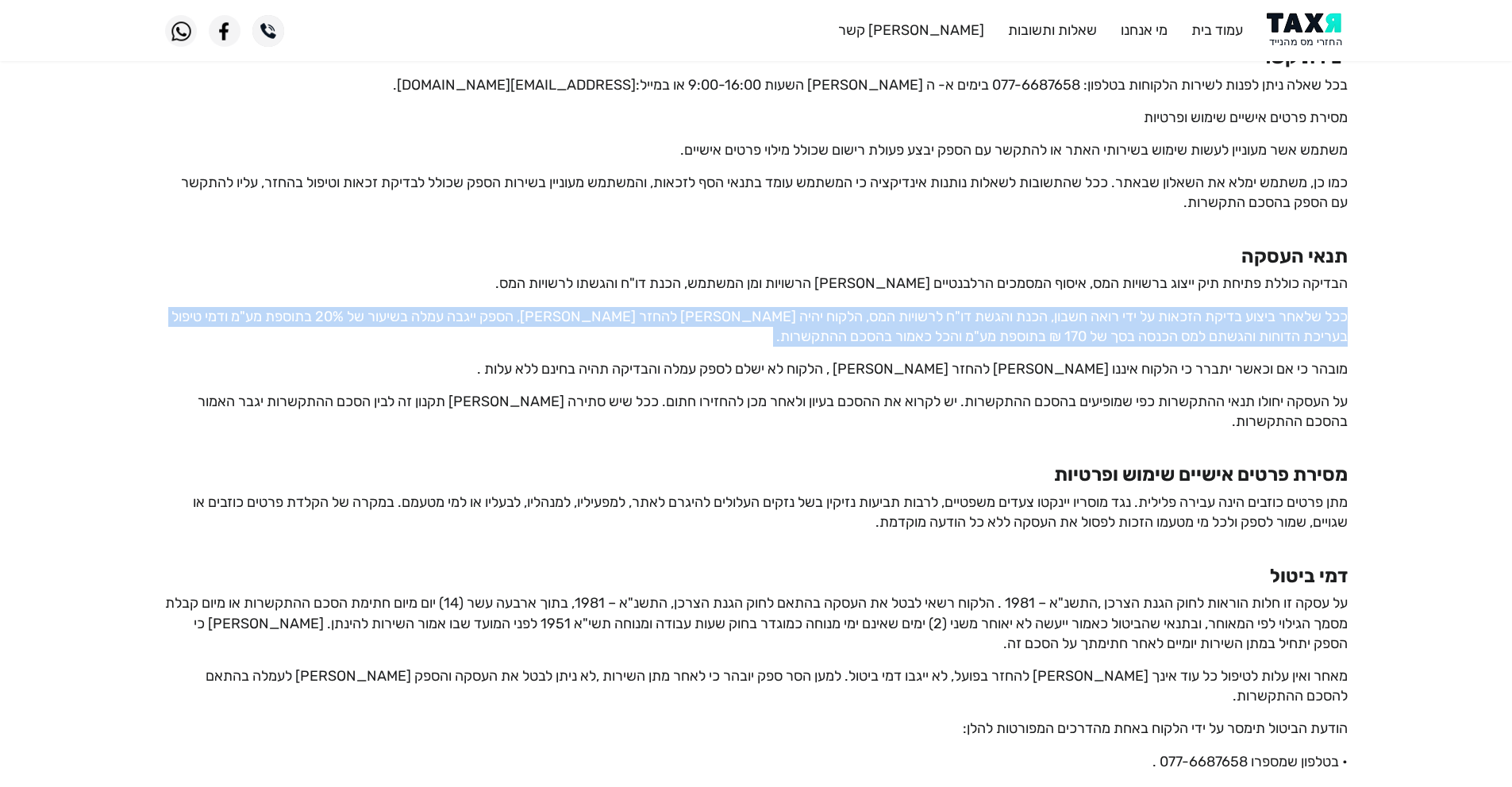
click at [1290, 341] on p "ככל שלאחר ביצוע בדיקת הזכאות על ידי רואה חשבון, הכנת והגשת דו"ח לרשויות המס, הל…" at bounding box center [756, 327] width 1183 height 39
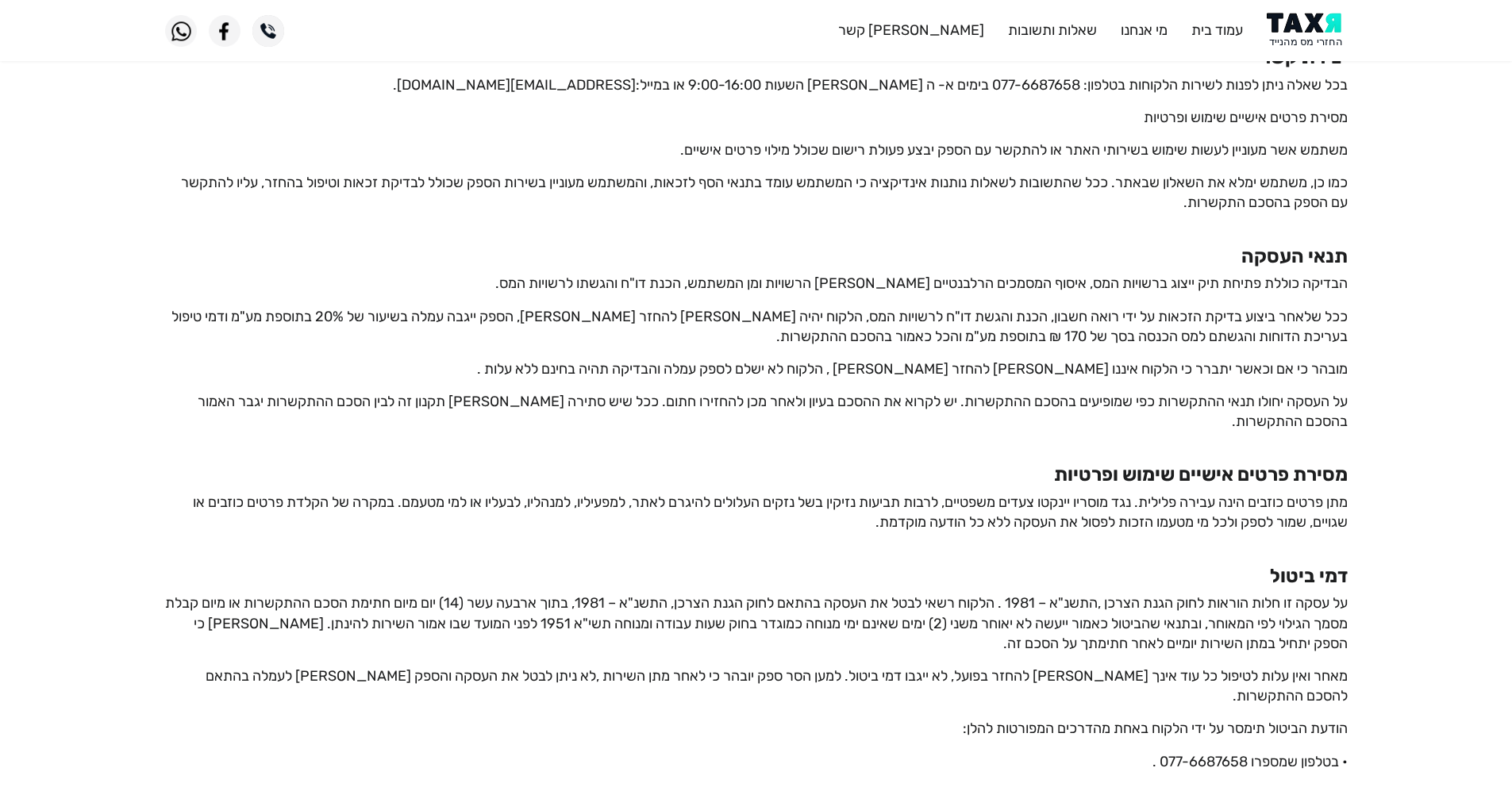
click at [1309, 369] on p "מובהר כי אם וכאשר יתברר כי הלקוח איננו [PERSON_NAME] להחזר [PERSON_NAME] , הלקו…" at bounding box center [756, 370] width 1183 height 20
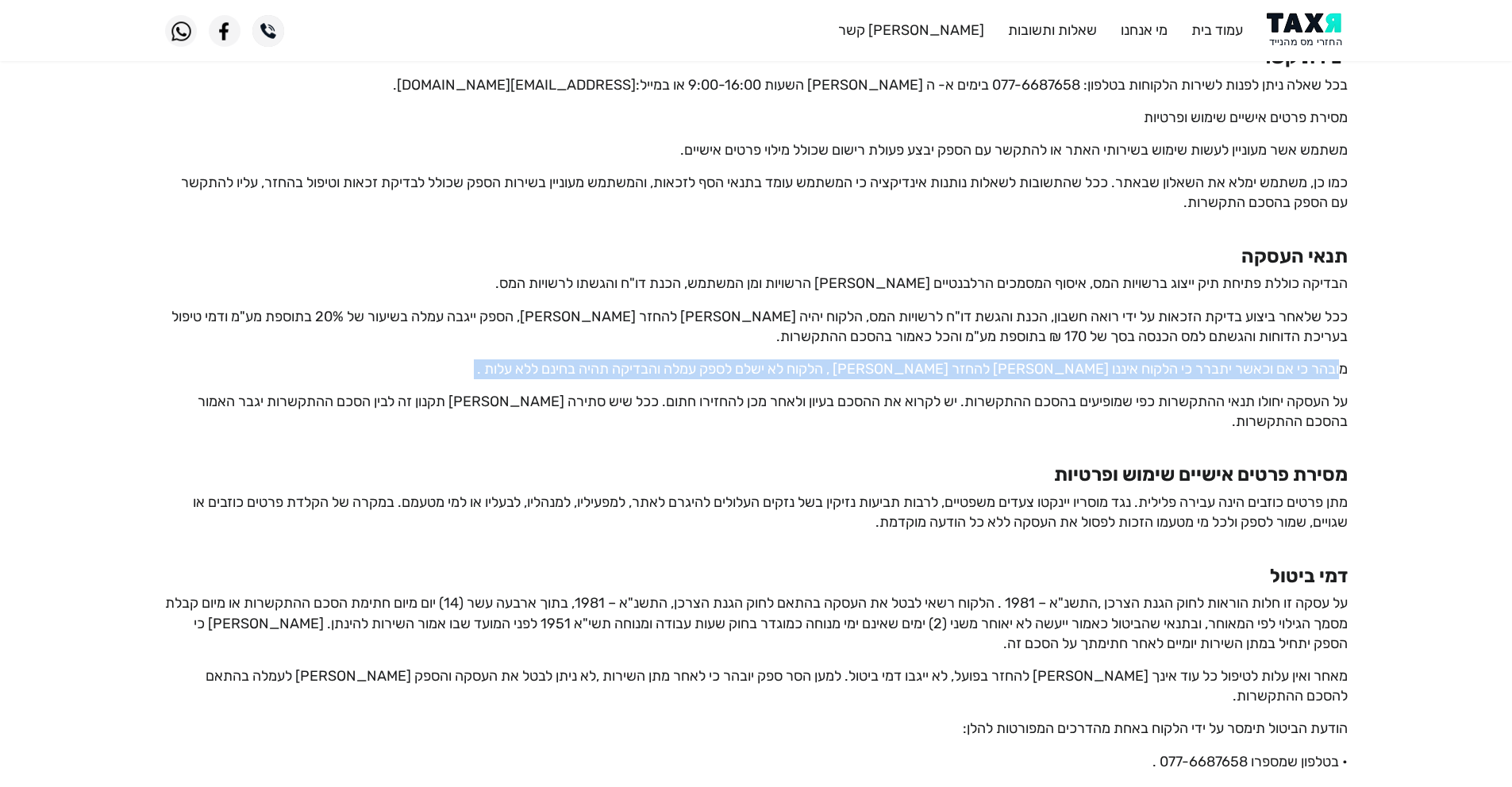
click at [1309, 369] on p "מובהר כי אם וכאשר יתברר כי הלקוח איננו [PERSON_NAME] להחזר [PERSON_NAME] , הלקו…" at bounding box center [756, 370] width 1183 height 20
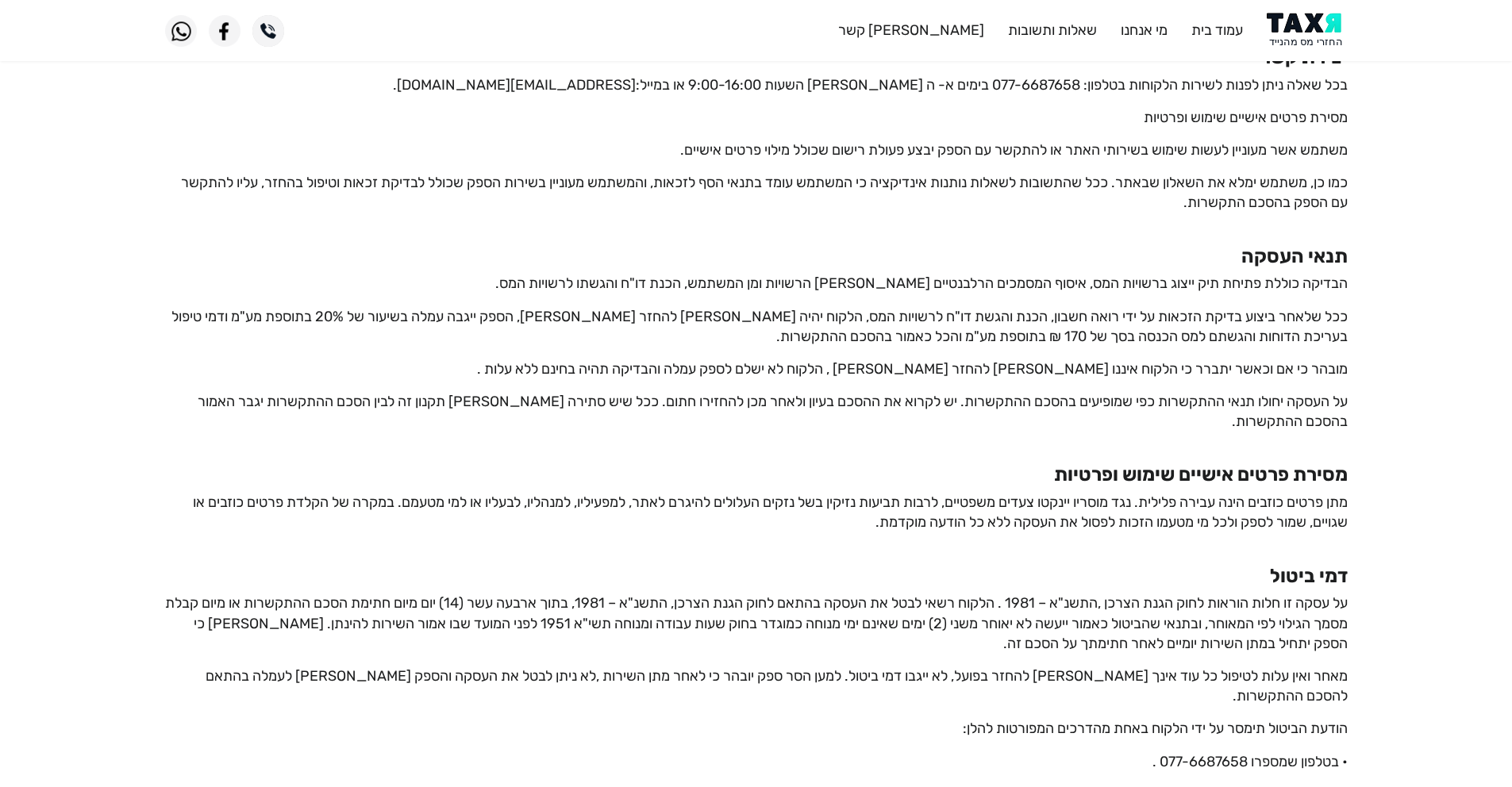
click at [1305, 396] on p "על העסקה יחולו תנאי ההתקשרות כפי שמופיעים בהסכם ההתקשרות. יש לקרוא את ההסכם בעי…" at bounding box center [756, 411] width 1183 height 39
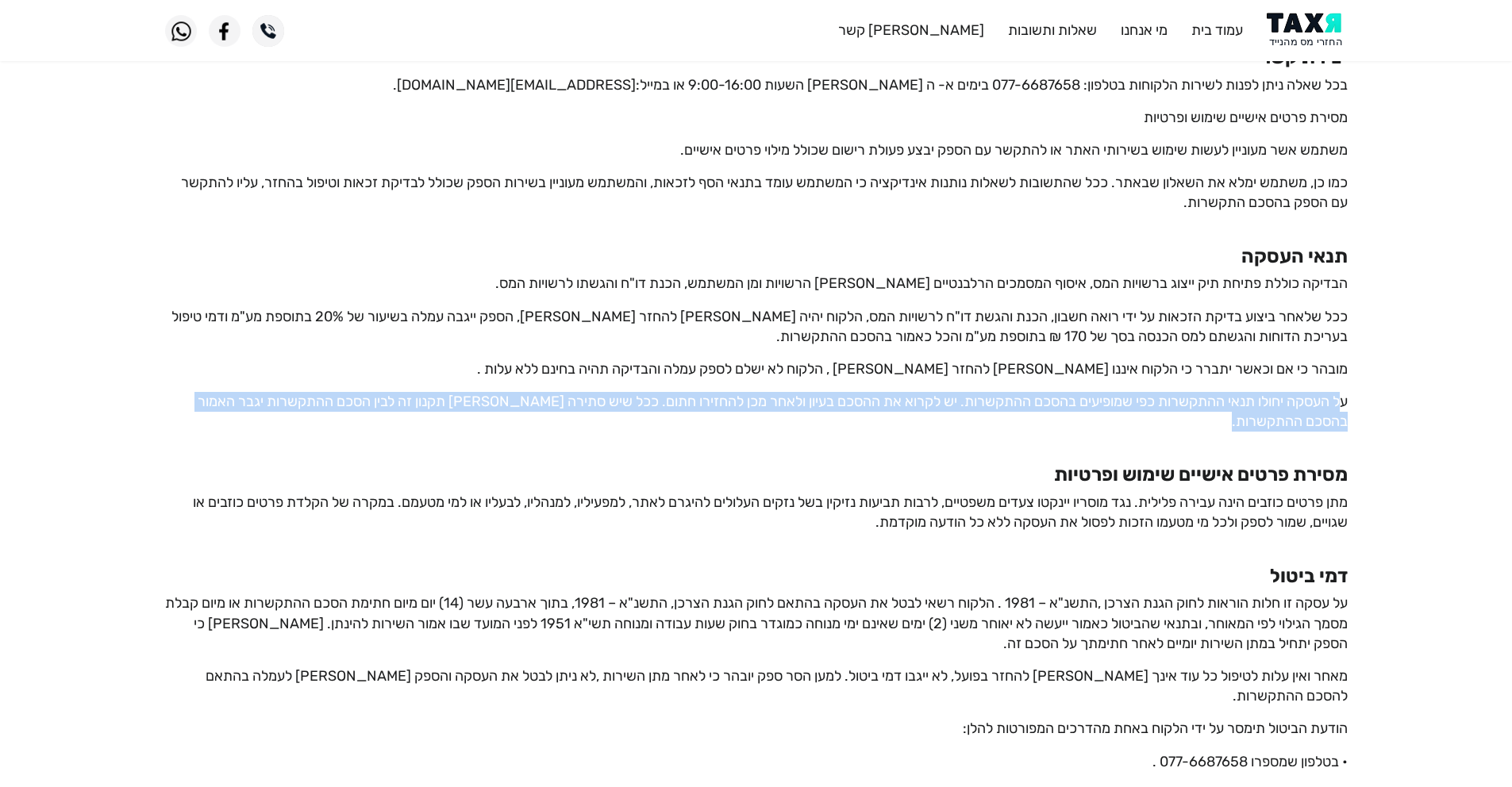
click at [1305, 396] on p "על העסקה יחולו תנאי ההתקשרות כפי שמופיעים בהסכם ההתקשרות. יש לקרוא את ההסכם בעי…" at bounding box center [756, 411] width 1183 height 39
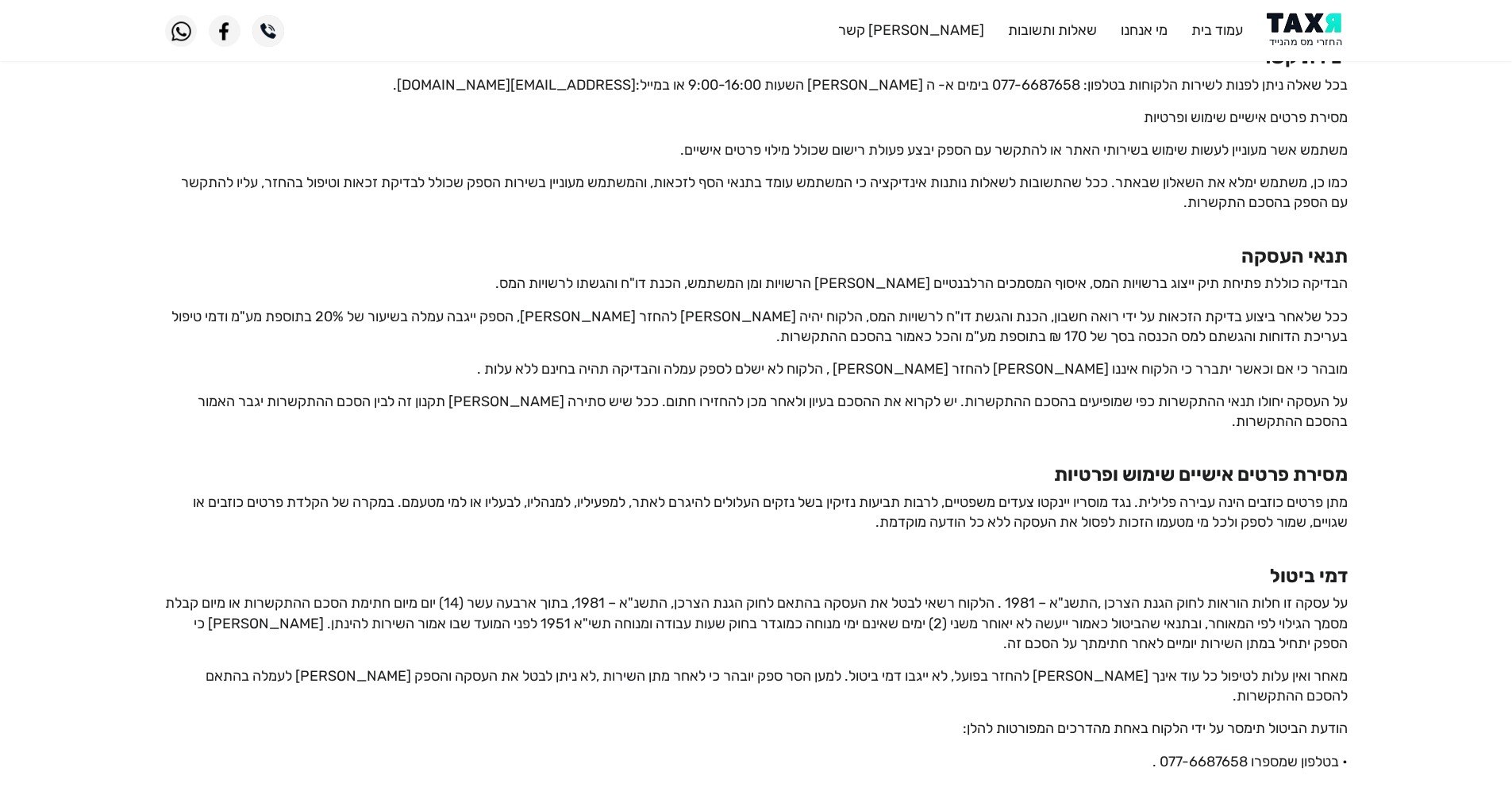
click at [1218, 508] on p "מתן פרטים כוזבים הינה עבירה פלילית. נגד מוסריו יינקטו צעדים משפטיים, לרבות תביע…" at bounding box center [756, 512] width 1183 height 39
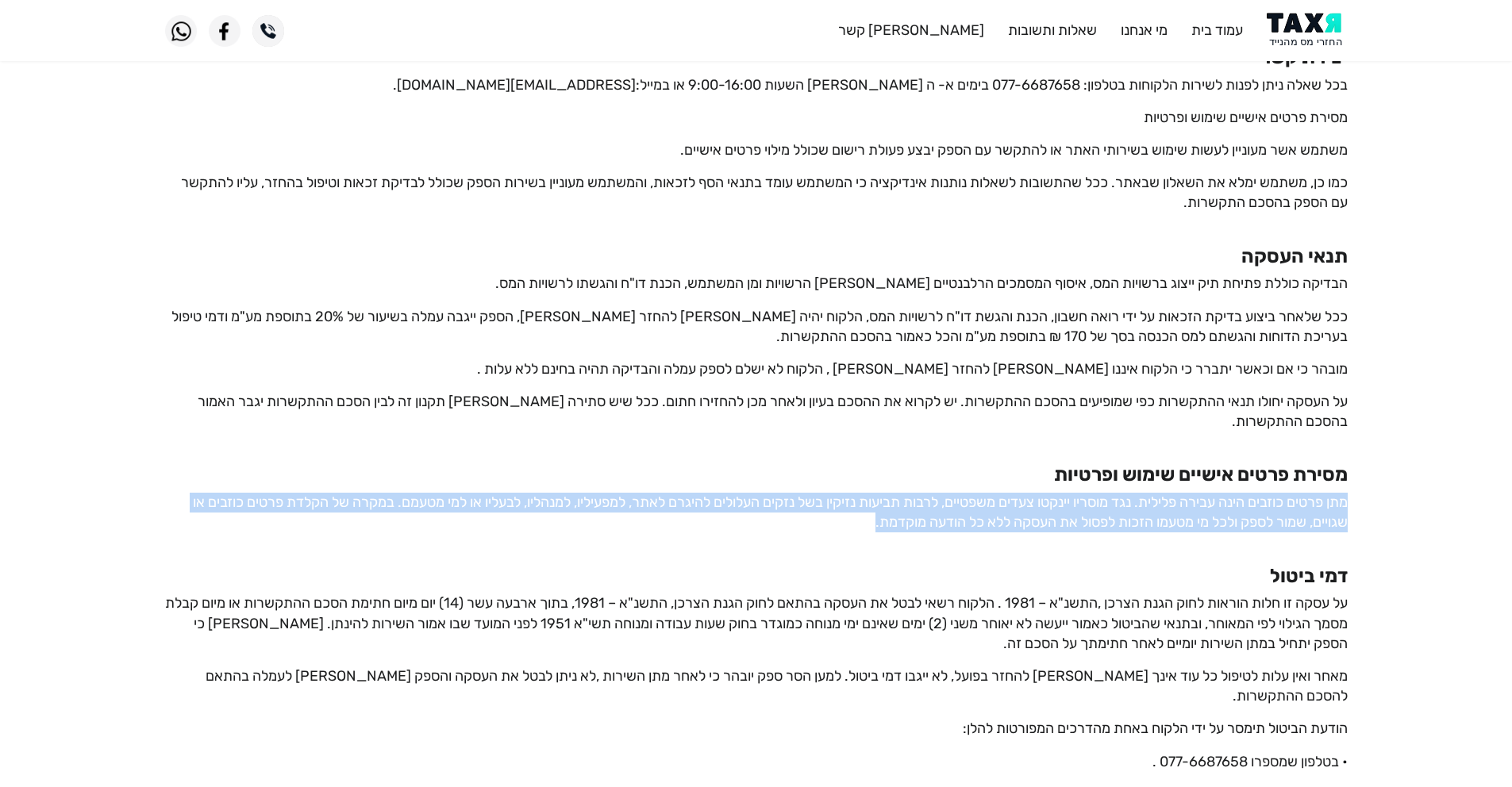
click at [1218, 508] on p "מתן פרטים כוזבים הינה עבירה פלילית. נגד מוסריו יינקטו צעדים משפטיים, לרבות תביע…" at bounding box center [756, 512] width 1183 height 39
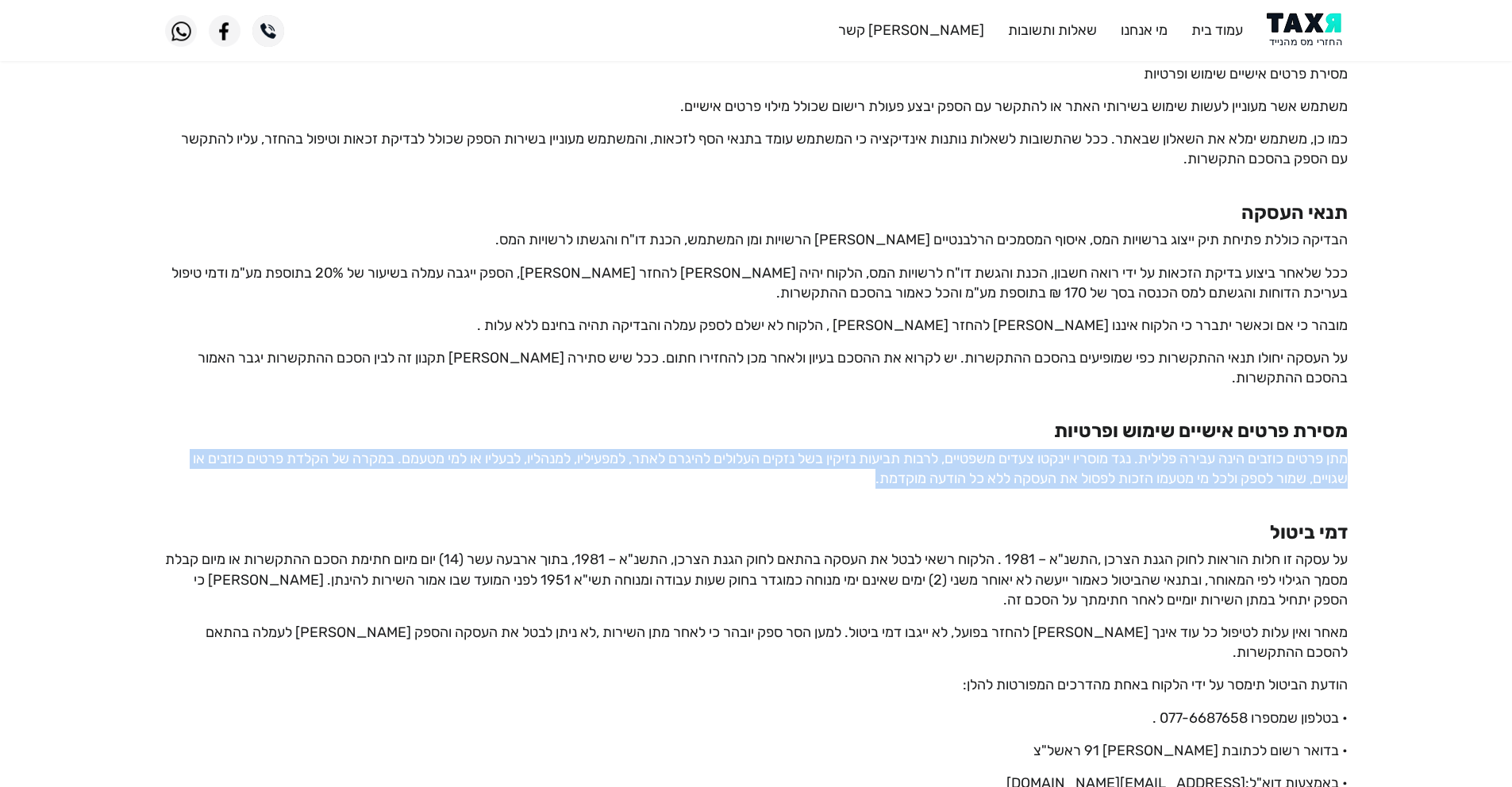
scroll to position [840, 0]
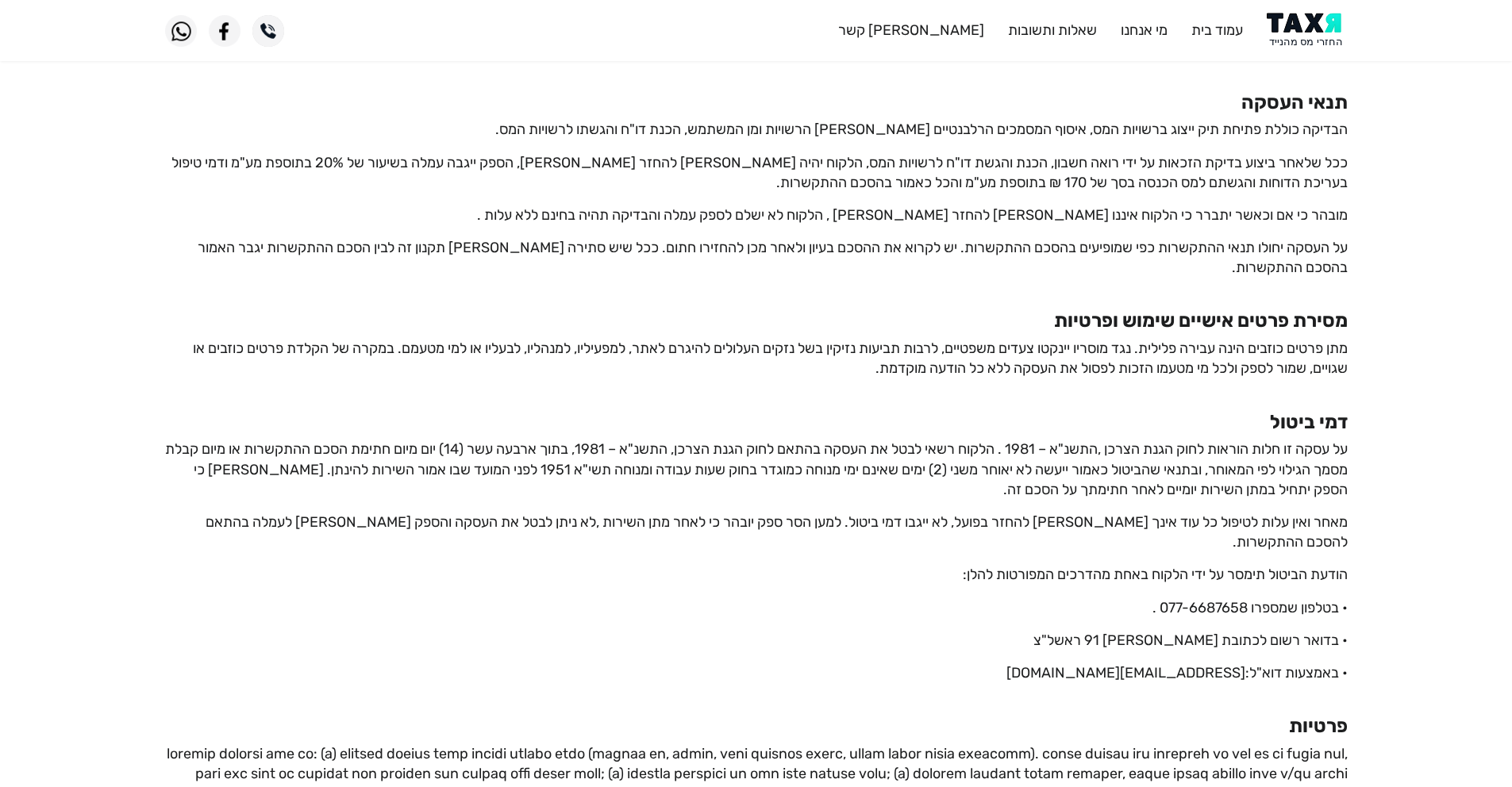
click at [1237, 468] on p "על עסקה זו חלות הוראות לחוק הגנת הצרכן ,התשנ"א – 1981 . הלקוח רשאי לבטל את העסק…" at bounding box center [756, 470] width 1183 height 60
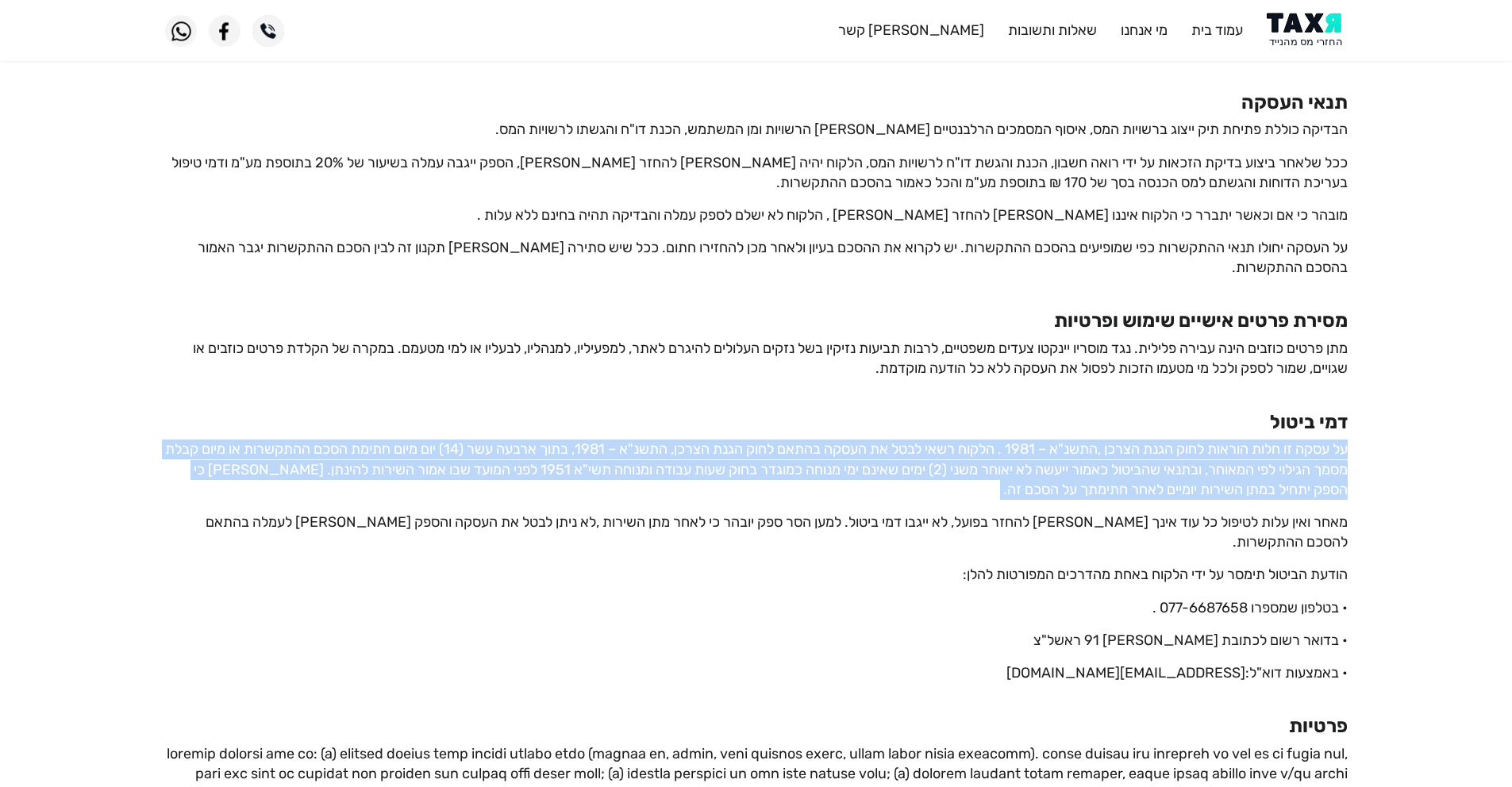
click at [1237, 468] on p "על עסקה זו חלות הוראות לחוק הגנת הצרכן ,התשנ"א – 1981 . הלקוח רשאי לבטל את העסק…" at bounding box center [756, 470] width 1183 height 60
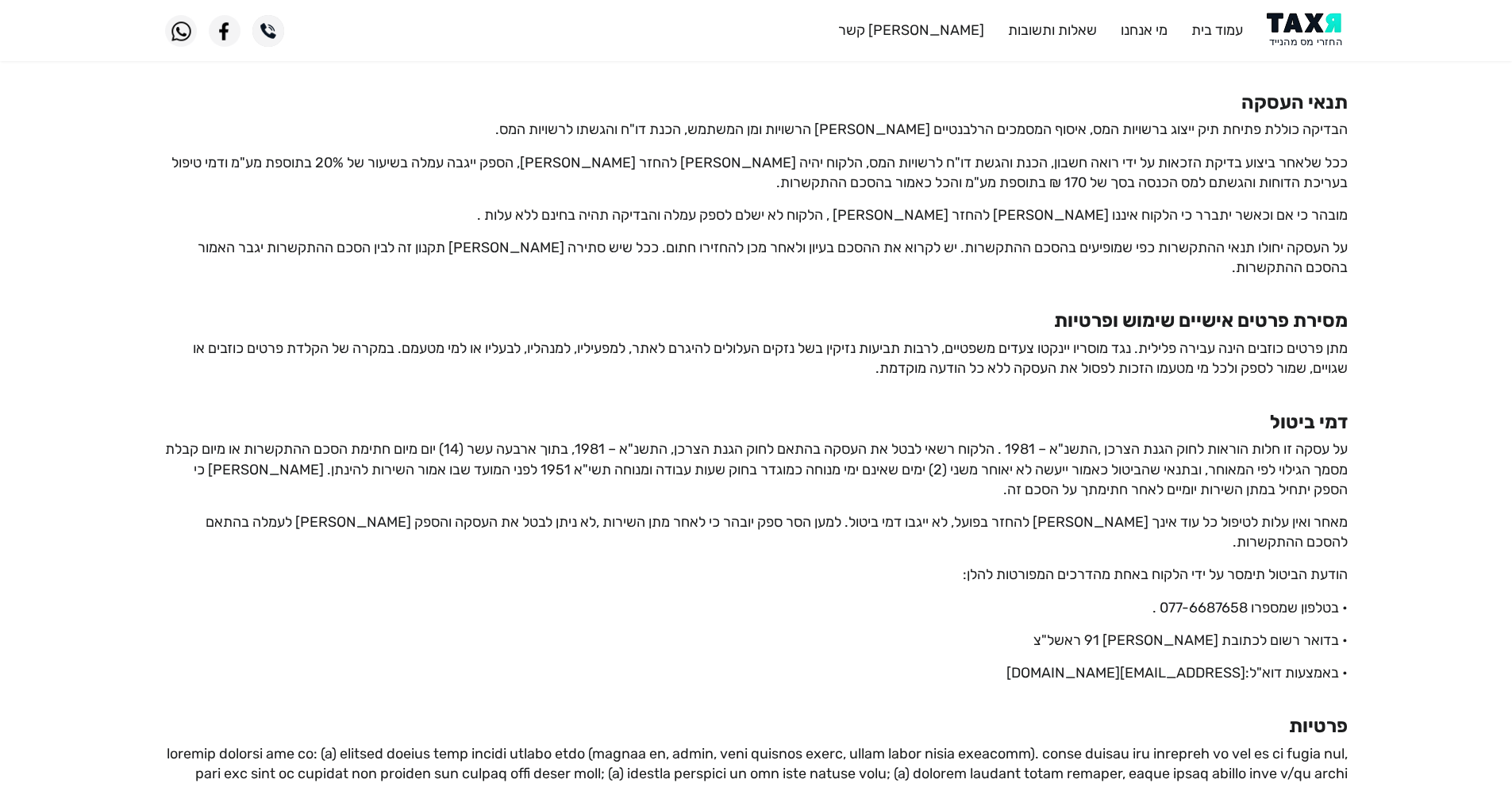
click at [1014, 469] on p "על עסקה זו חלות הוראות לחוק הגנת הצרכן ,התשנ"א – 1981 . הלקוח רשאי לבטל את העסק…" at bounding box center [756, 470] width 1183 height 60
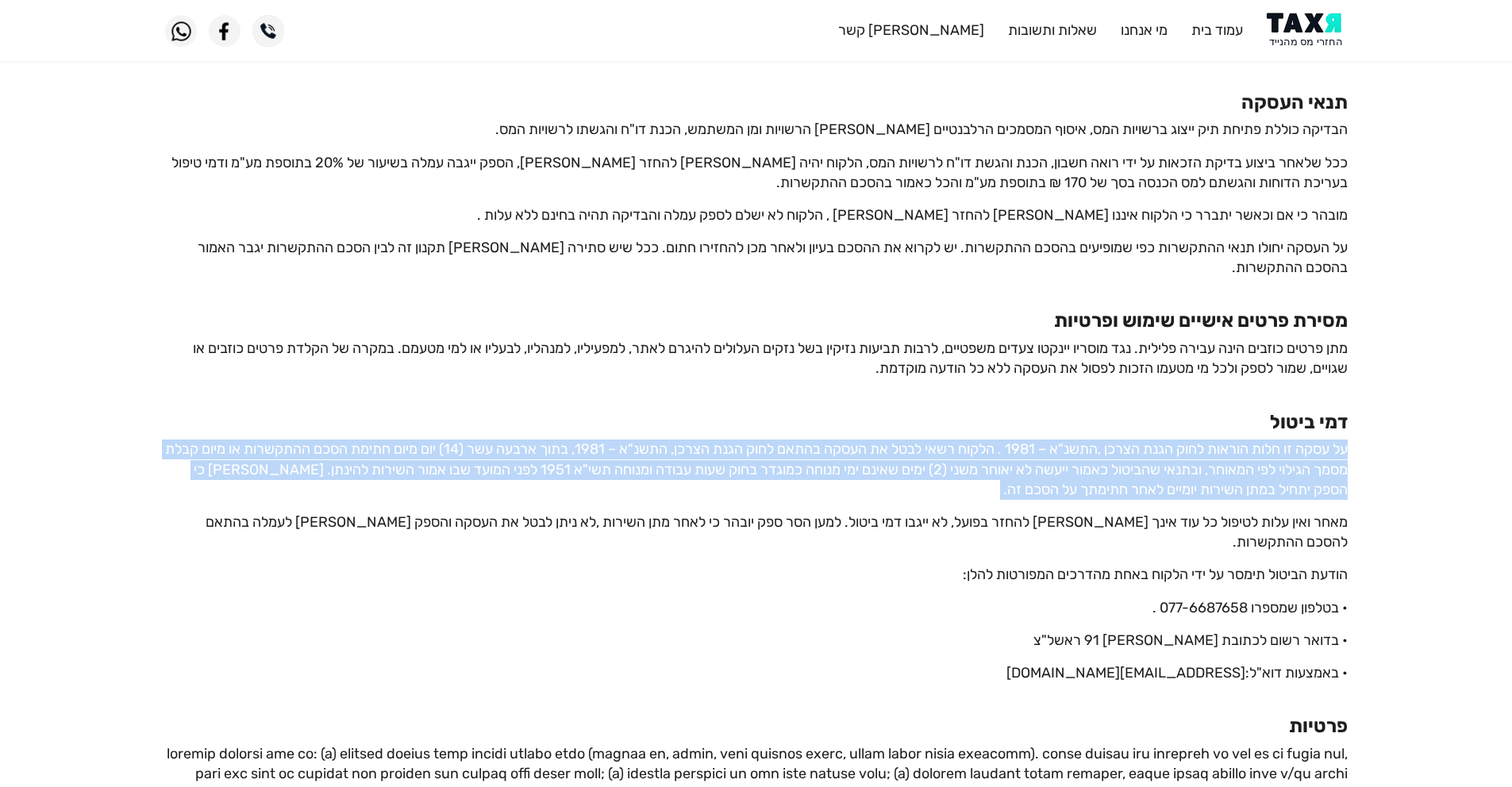
click at [1014, 469] on p "על עסקה זו חלות הוראות לחוק הגנת הצרכן ,התשנ"א – 1981 . הלקוח רשאי לבטל את העסק…" at bounding box center [756, 470] width 1183 height 60
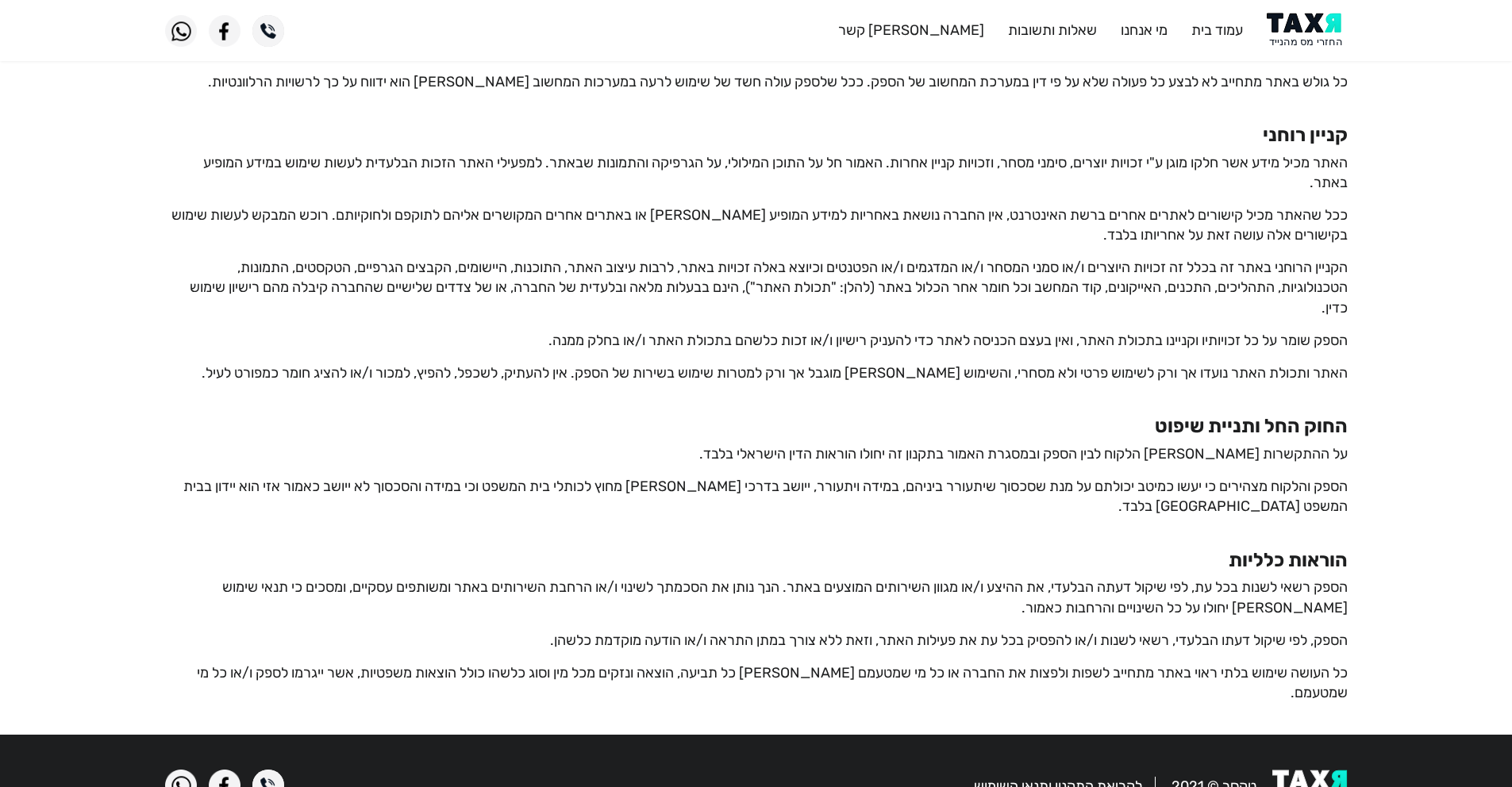
scroll to position [2759, 0]
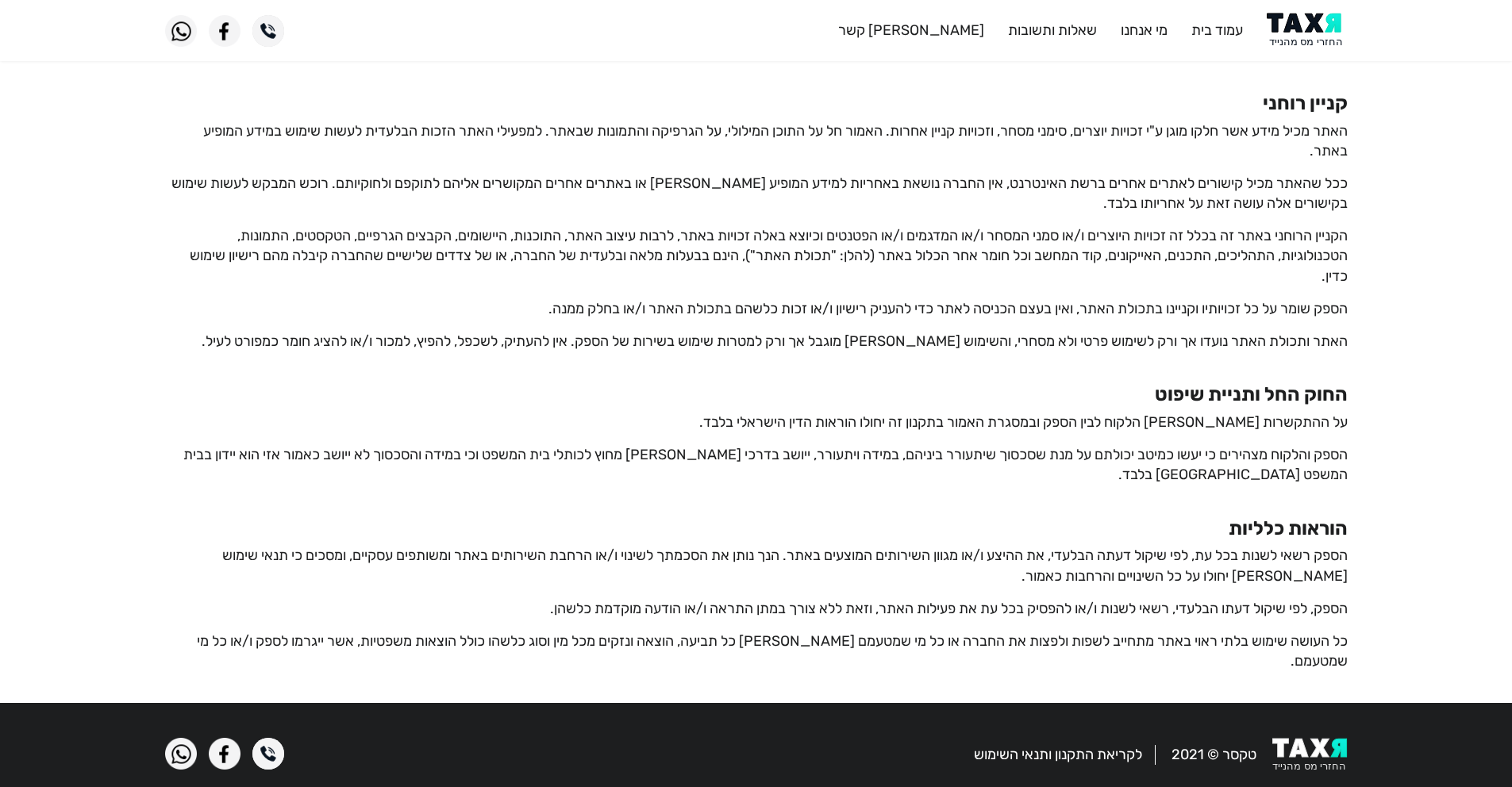
click at [1270, 428] on p "על ההתקשרות [PERSON_NAME] הלקוח לבין הספק ובמסגרת האמור בתקנון זה יחולו הוראות …" at bounding box center [756, 423] width 1183 height 20
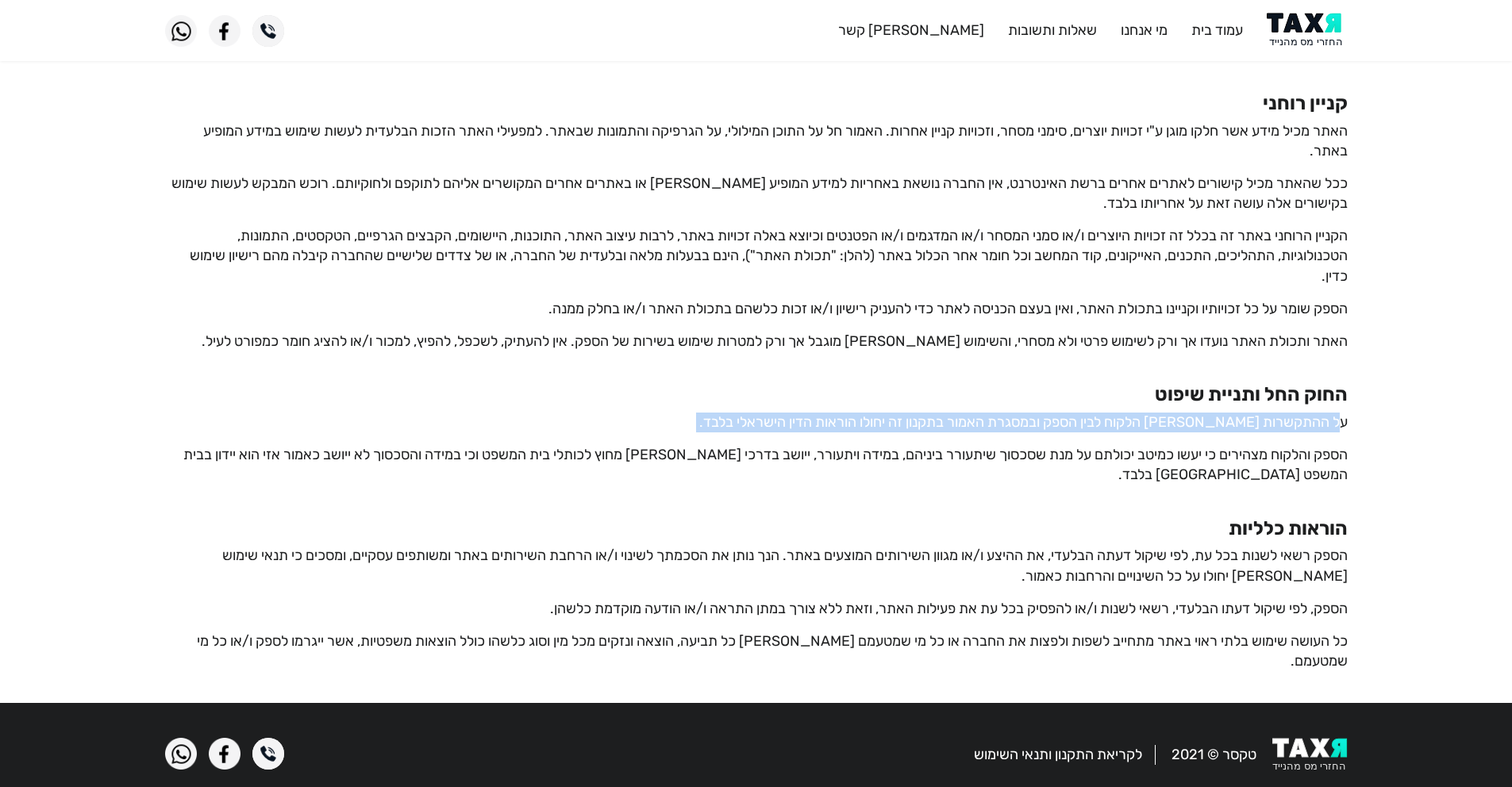
click at [1270, 428] on p "על ההתקשרות [PERSON_NAME] הלקוח לבין הספק ובמסגרת האמור בתקנון זה יחולו הוראות …" at bounding box center [756, 423] width 1183 height 20
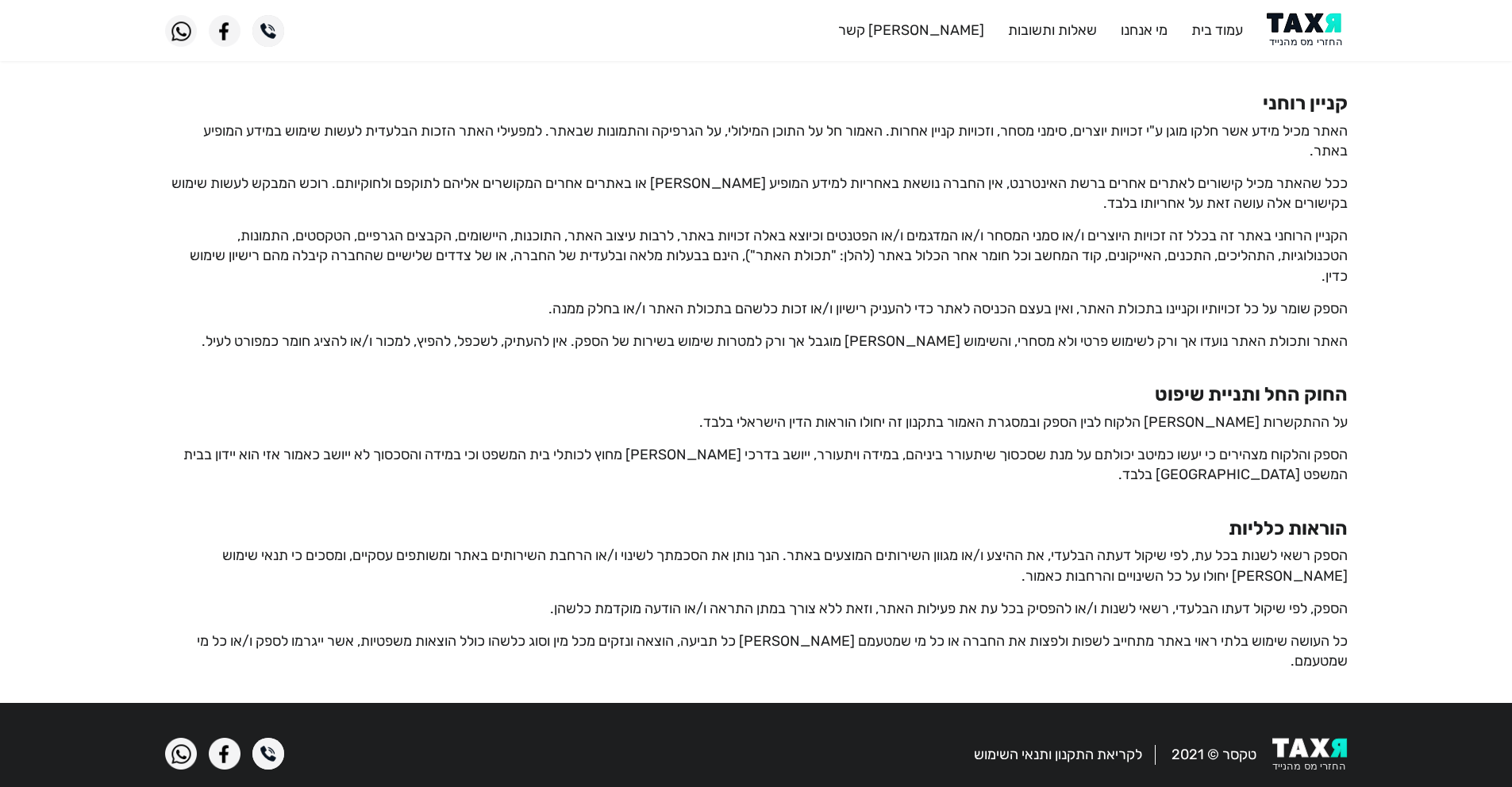
click at [1261, 558] on p "הספק רשאי לשנות בכל עת, לפי שיקול דעתה הבלעדי, את ההיצע ו/או מגוון השירותים המו…" at bounding box center [756, 566] width 1183 height 39
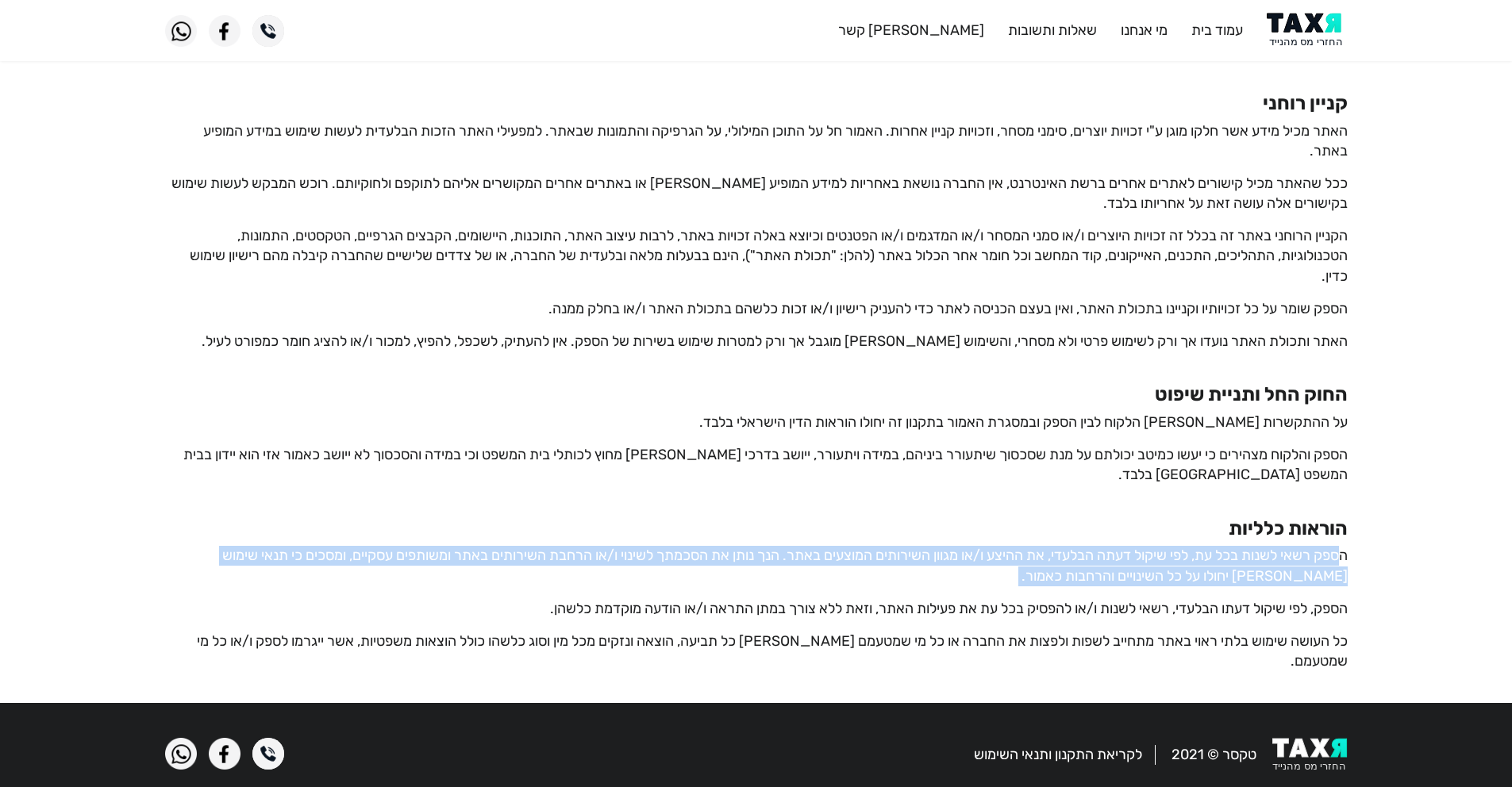
click at [1261, 558] on p "הספק רשאי לשנות בכל עת, לפי שיקול דעתה הבלעדי, את ההיצע ו/או מגוון השירותים המו…" at bounding box center [756, 566] width 1183 height 39
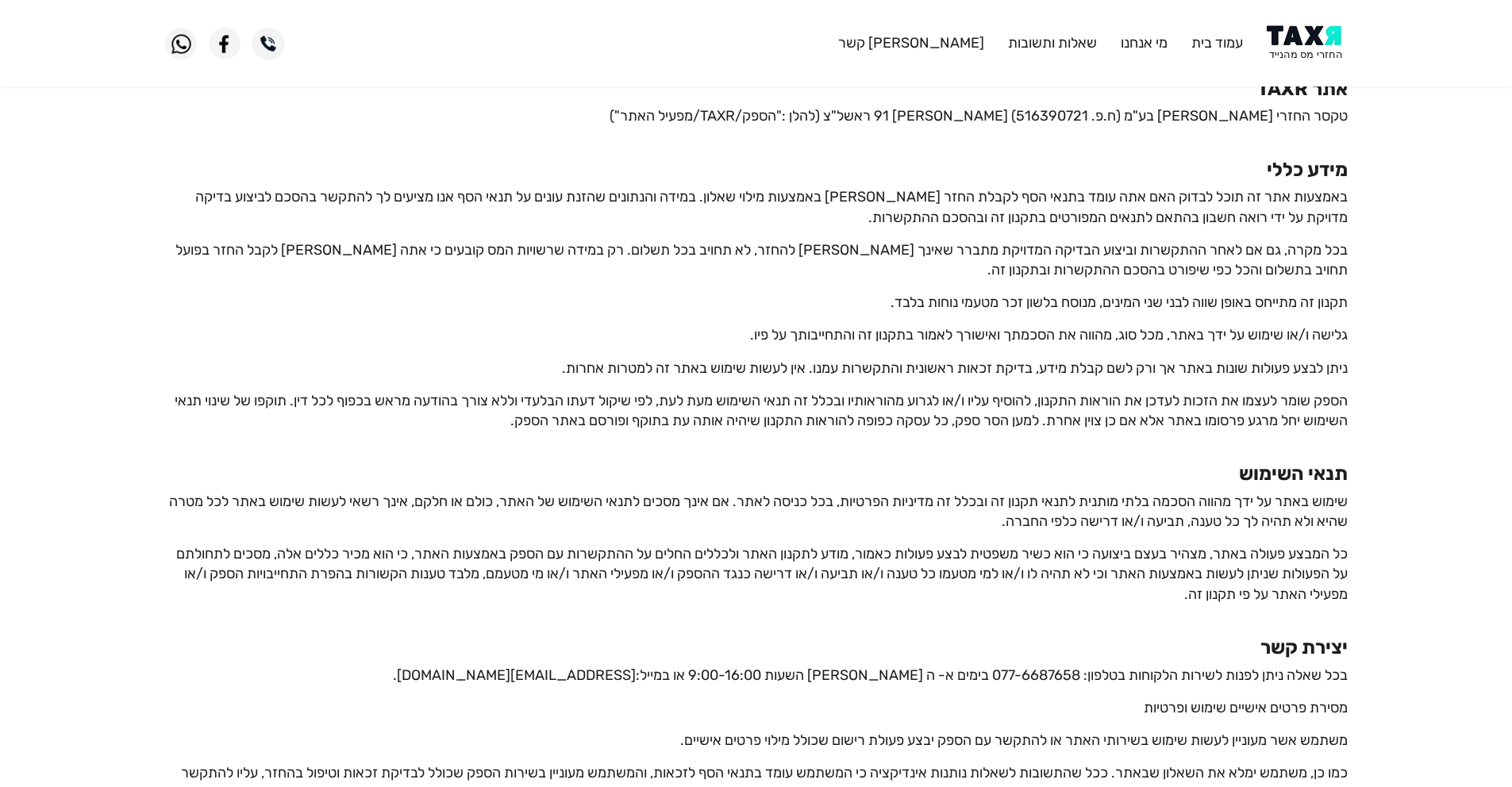
scroll to position [0, 0]
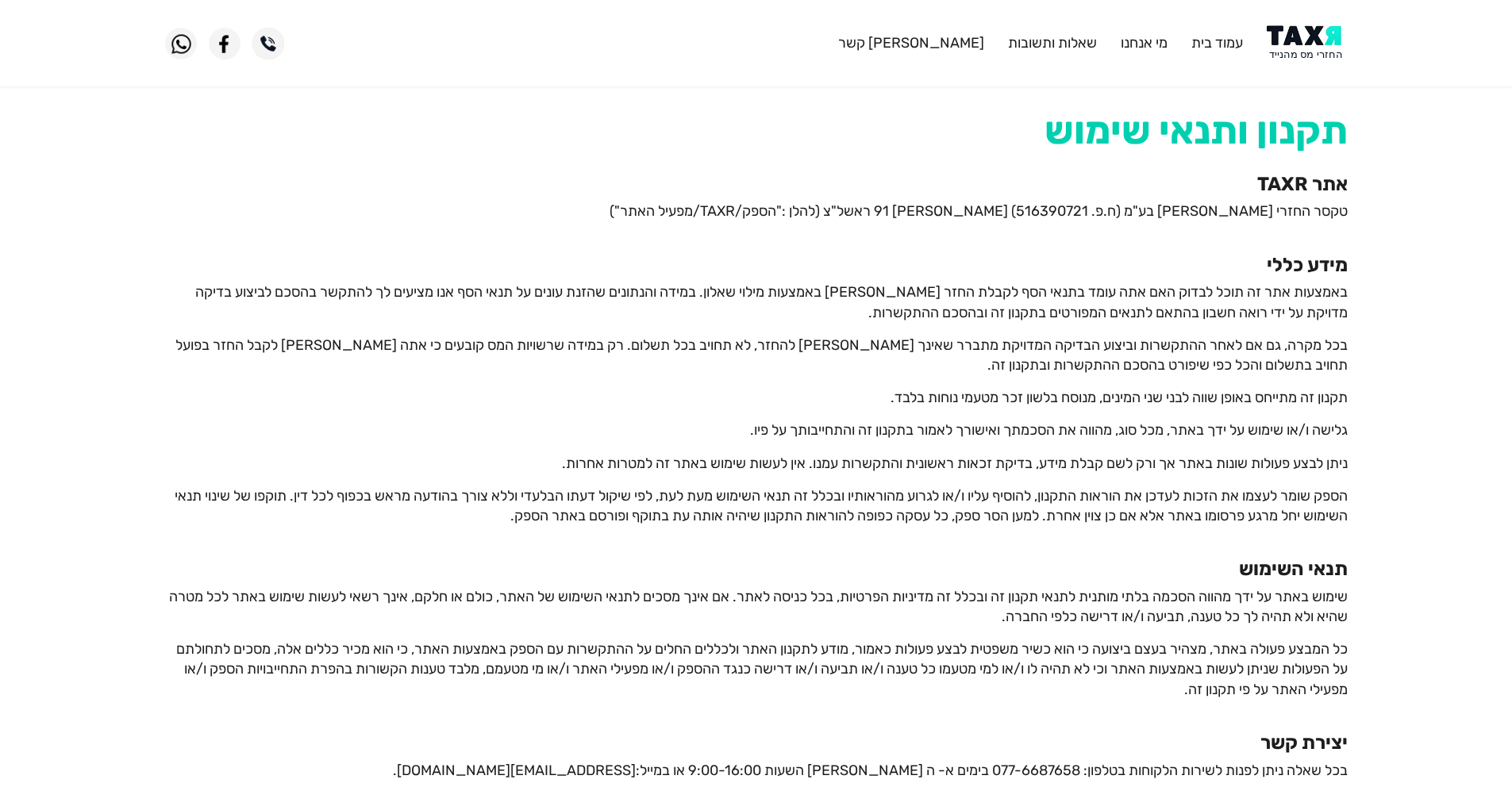
click at [1318, 220] on p "טקסר החזרי [PERSON_NAME] בע"מ (ח.פ. 516390721) [PERSON_NAME] 91 ראשל"צ (להלן :"…" at bounding box center [756, 211] width 1183 height 20
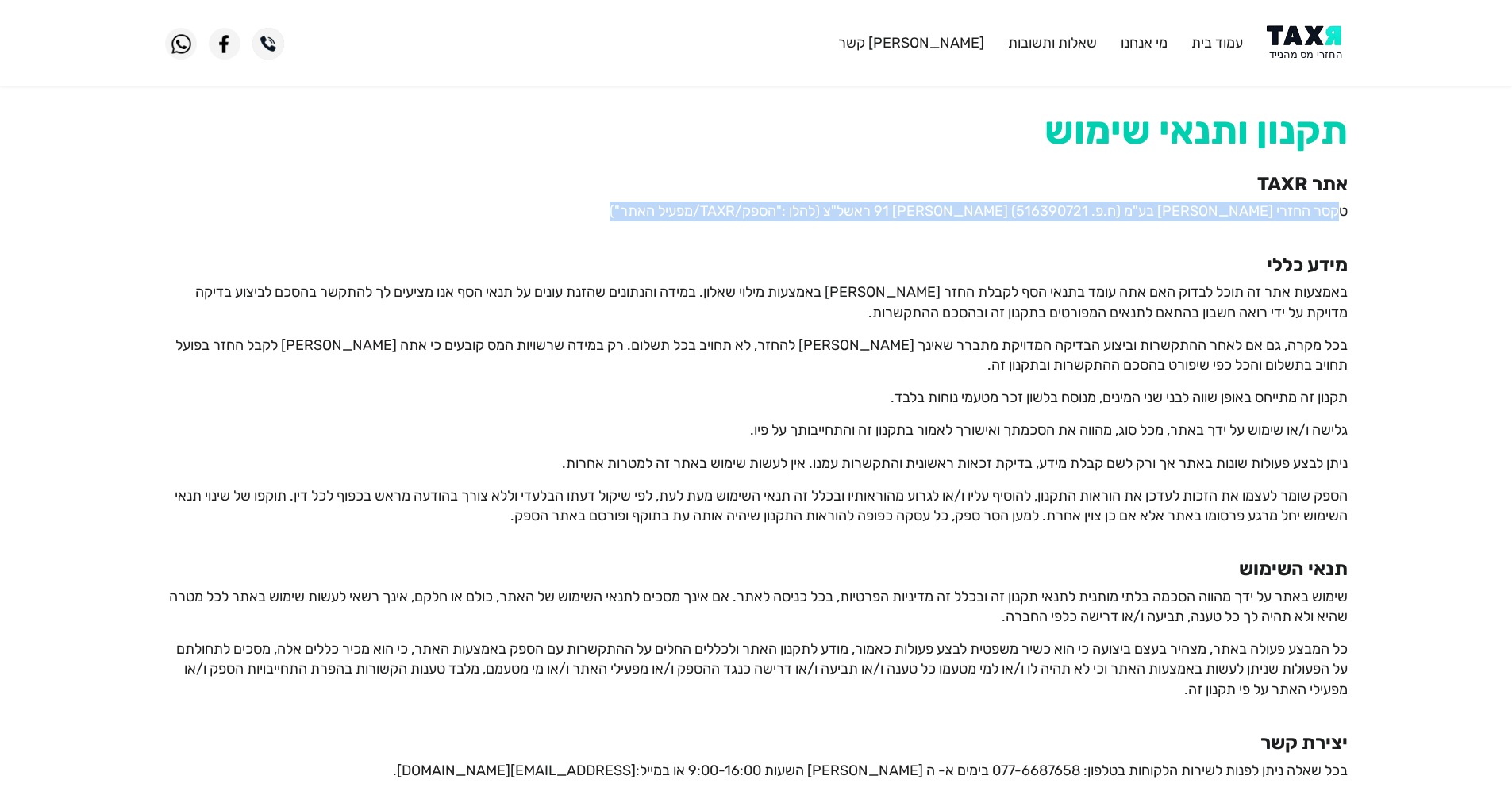
click at [1318, 220] on p "טקסר החזרי [PERSON_NAME] בע"מ (ח.פ. 516390721) [PERSON_NAME] 91 ראשל"צ (להלן :"…" at bounding box center [756, 211] width 1183 height 20
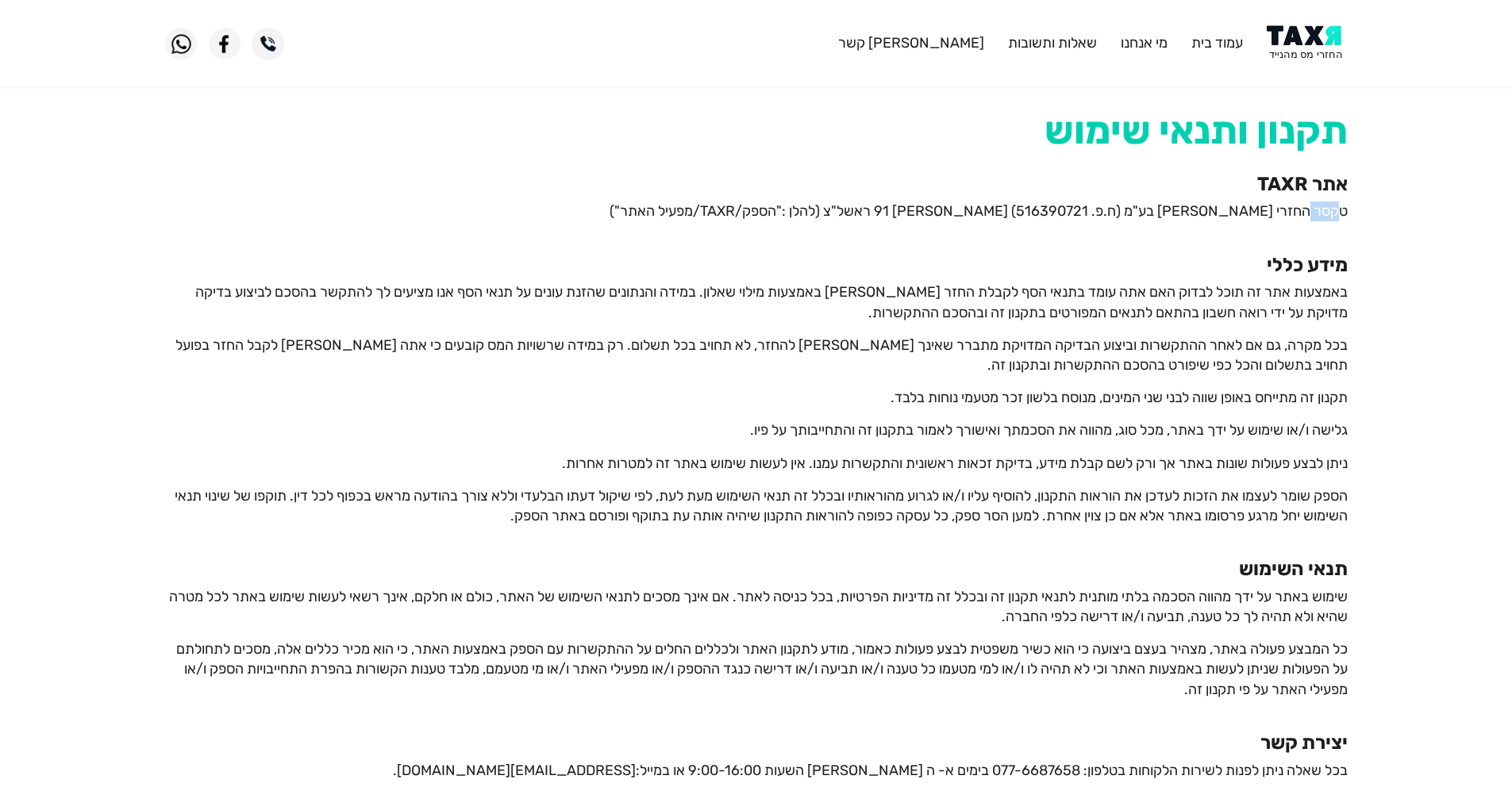
click at [1318, 220] on p "טקסר החזרי [PERSON_NAME] בע"מ (ח.פ. 516390721) [PERSON_NAME] 91 ראשל"צ (להלן :"…" at bounding box center [756, 211] width 1183 height 20
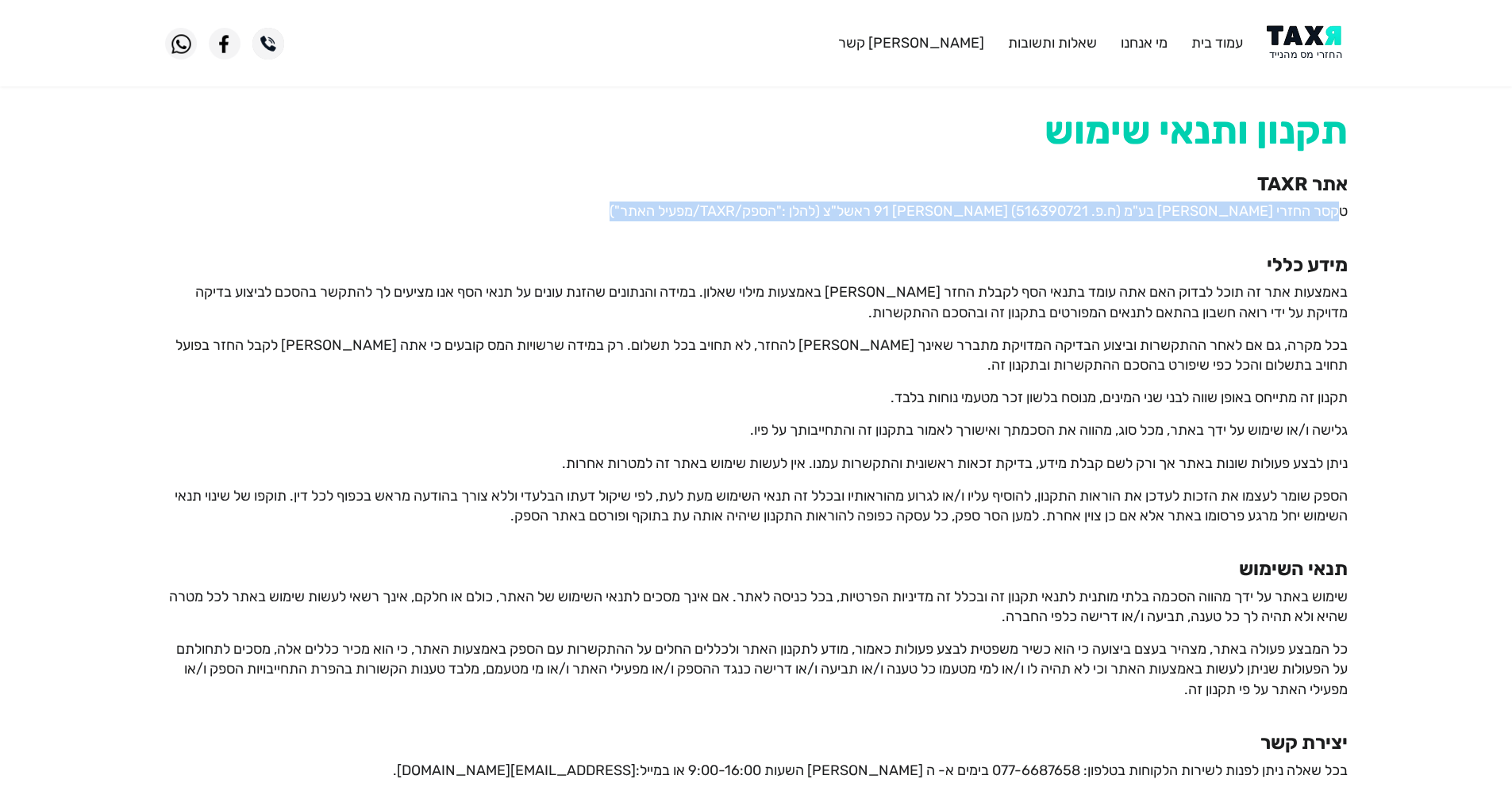
click at [1318, 220] on p "טקסר החזרי [PERSON_NAME] בע"מ (ח.פ. 516390721) [PERSON_NAME] 91 ראשל"צ (להלן :"…" at bounding box center [756, 211] width 1183 height 20
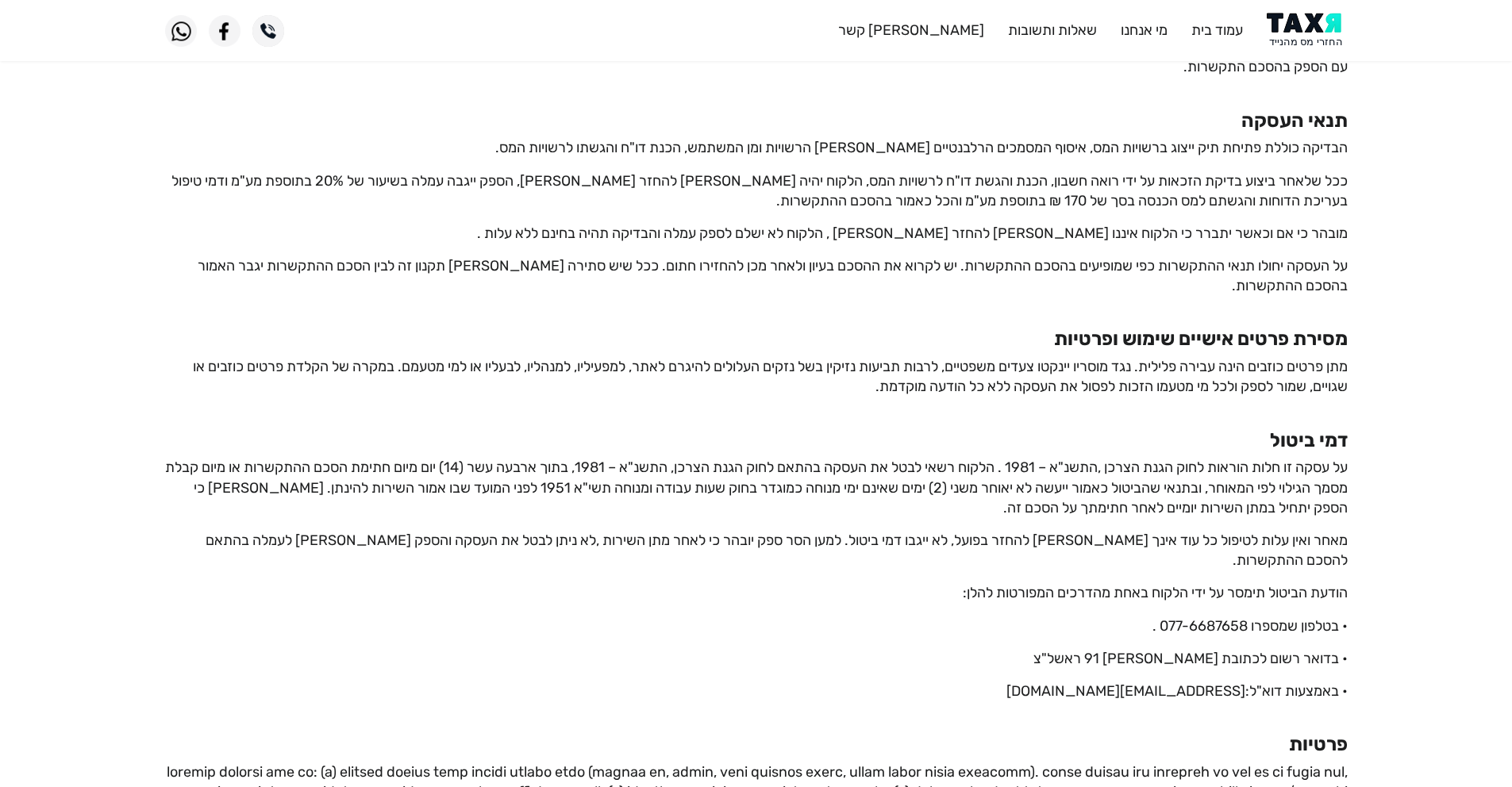
scroll to position [825, 0]
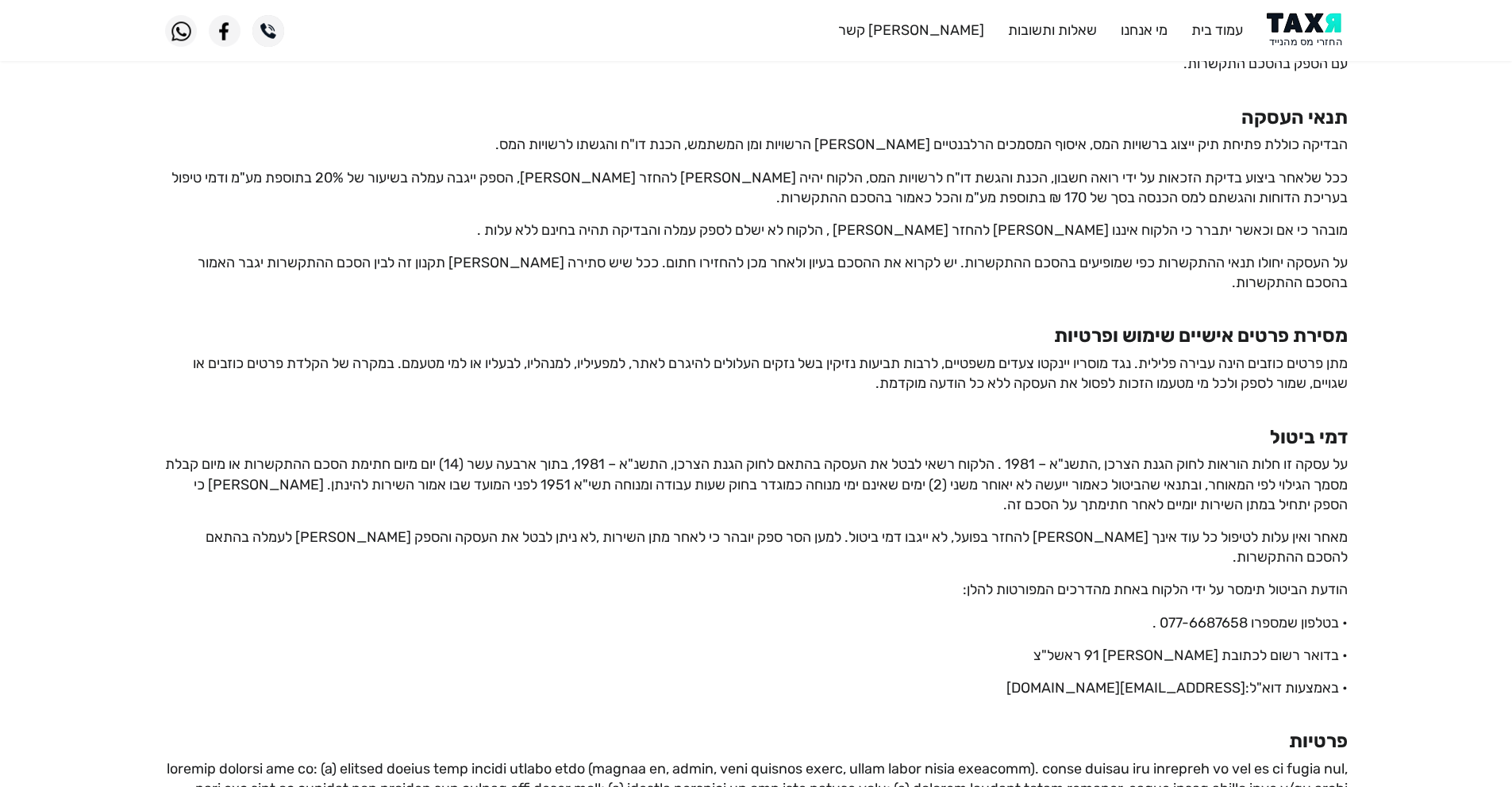
click at [1317, 370] on p "מתן פרטים כוזבים הינה עבירה פלילית. נגד מוסריו יינקטו צעדים משפטיים, לרבות תביע…" at bounding box center [756, 373] width 1183 height 39
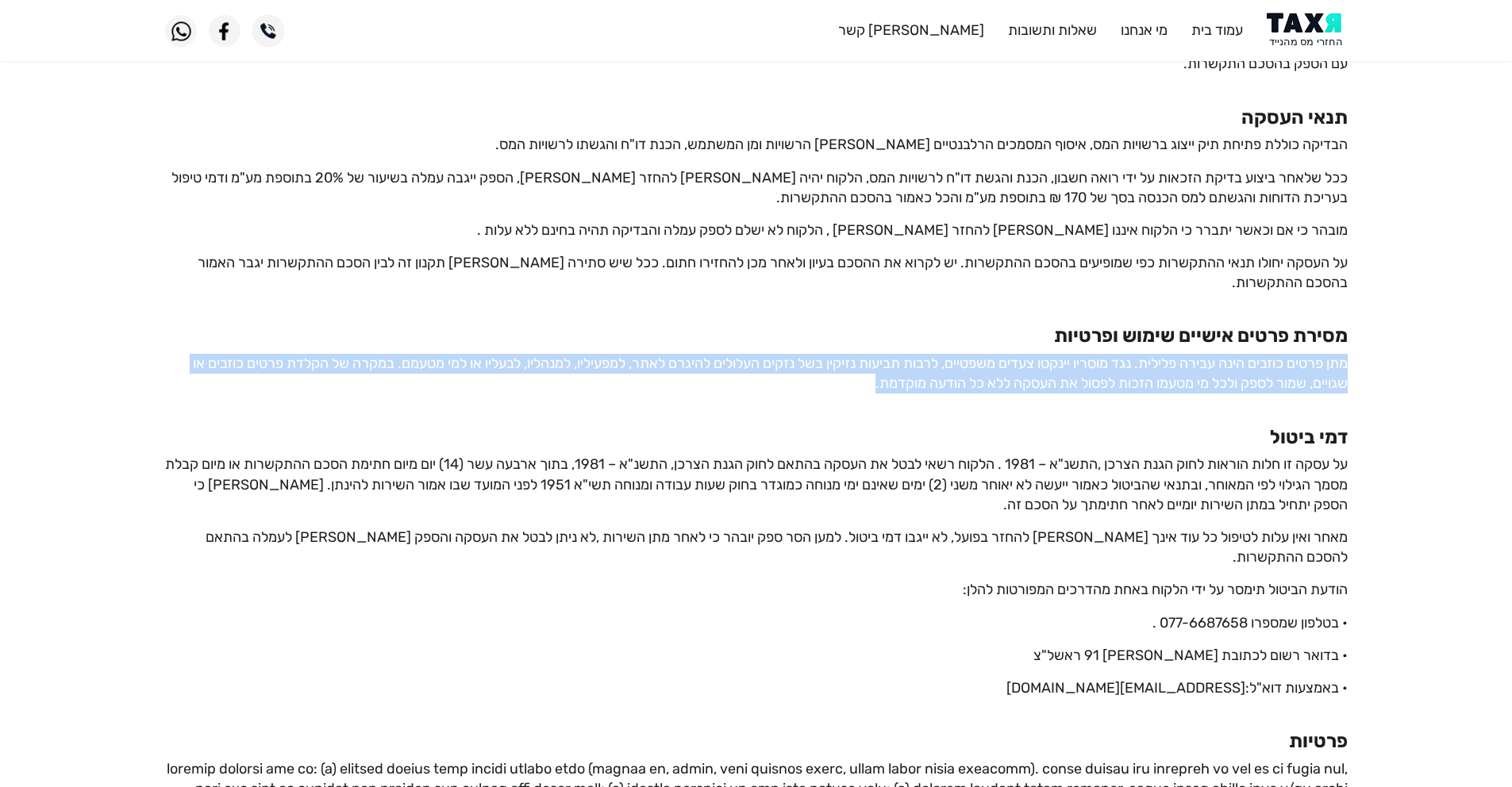
click at [1317, 370] on p "מתן פרטים כוזבים הינה עבירה פלילית. נגד מוסריו יינקטו צעדים משפטיים, לרבות תביע…" at bounding box center [756, 373] width 1183 height 39
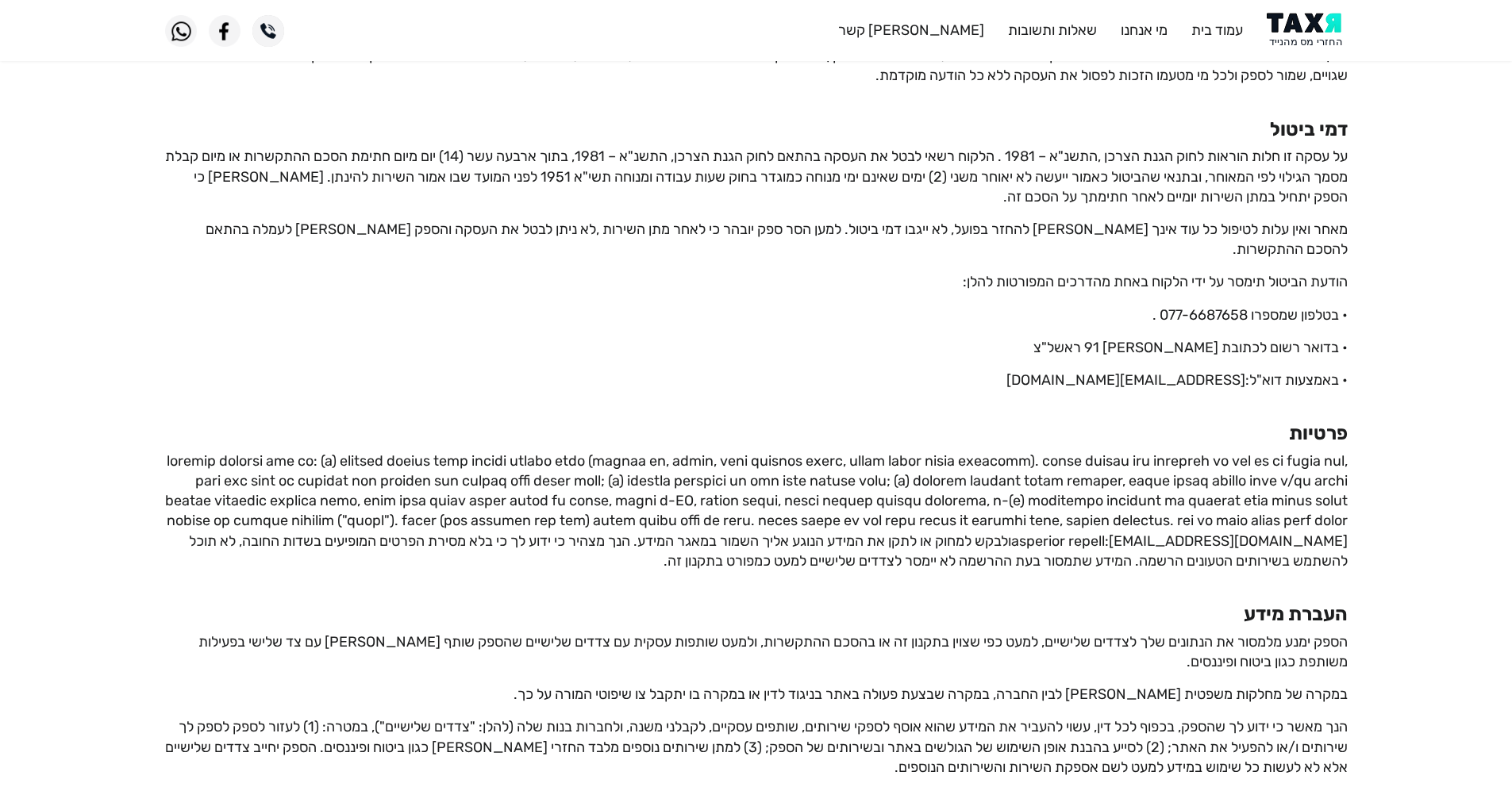
click at [1271, 484] on p "[EMAIL_ADDRESS][DOMAIN_NAME] ולבקש למחוק או לתקן את המידע הנוגע אליך השמור במאג…" at bounding box center [756, 512] width 1183 height 120
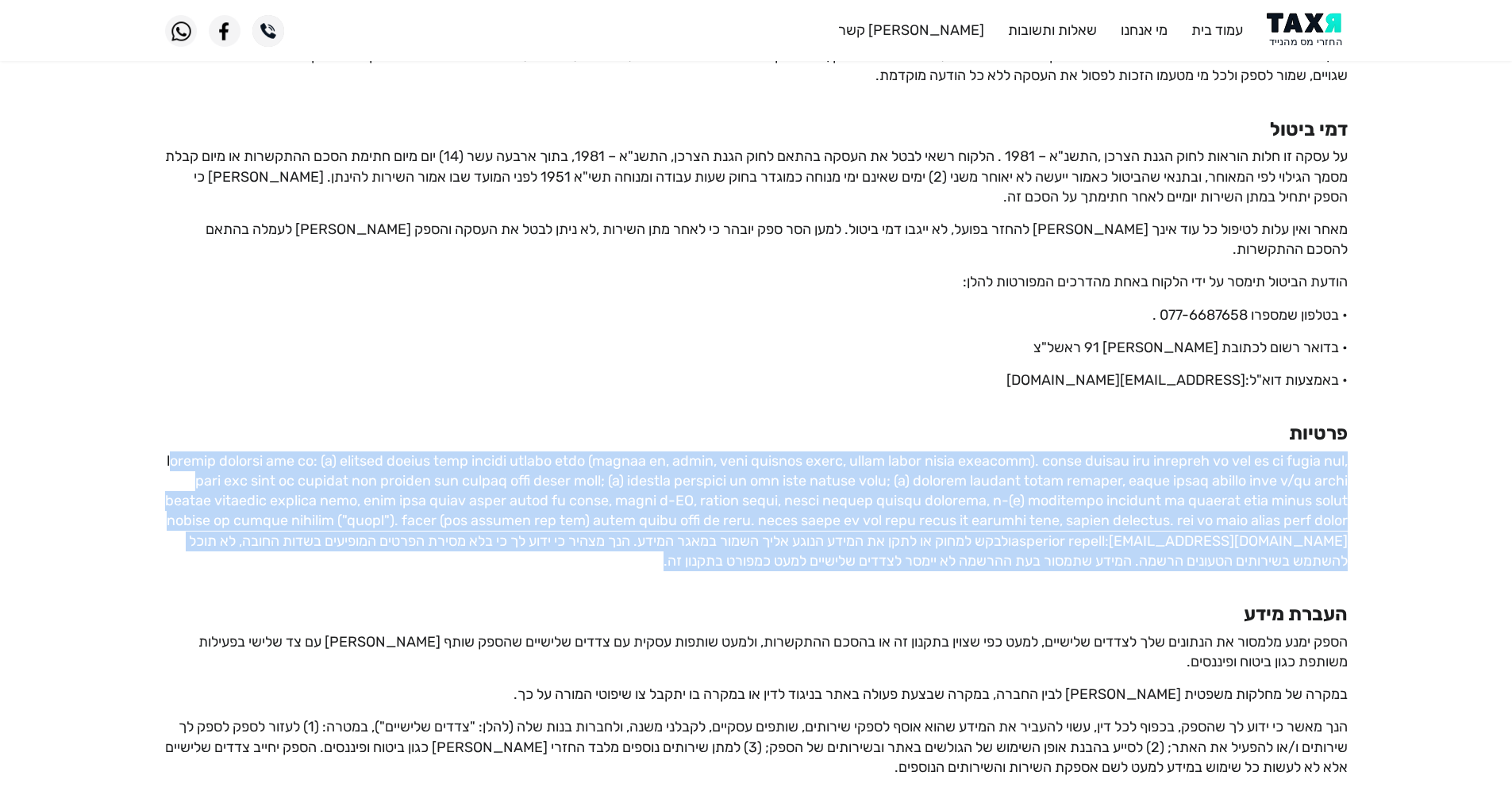
click at [1271, 484] on p "[EMAIL_ADDRESS][DOMAIN_NAME] ולבקש למחוק או לתקן את המידע הנוגע אליך השמור במאג…" at bounding box center [756, 512] width 1183 height 120
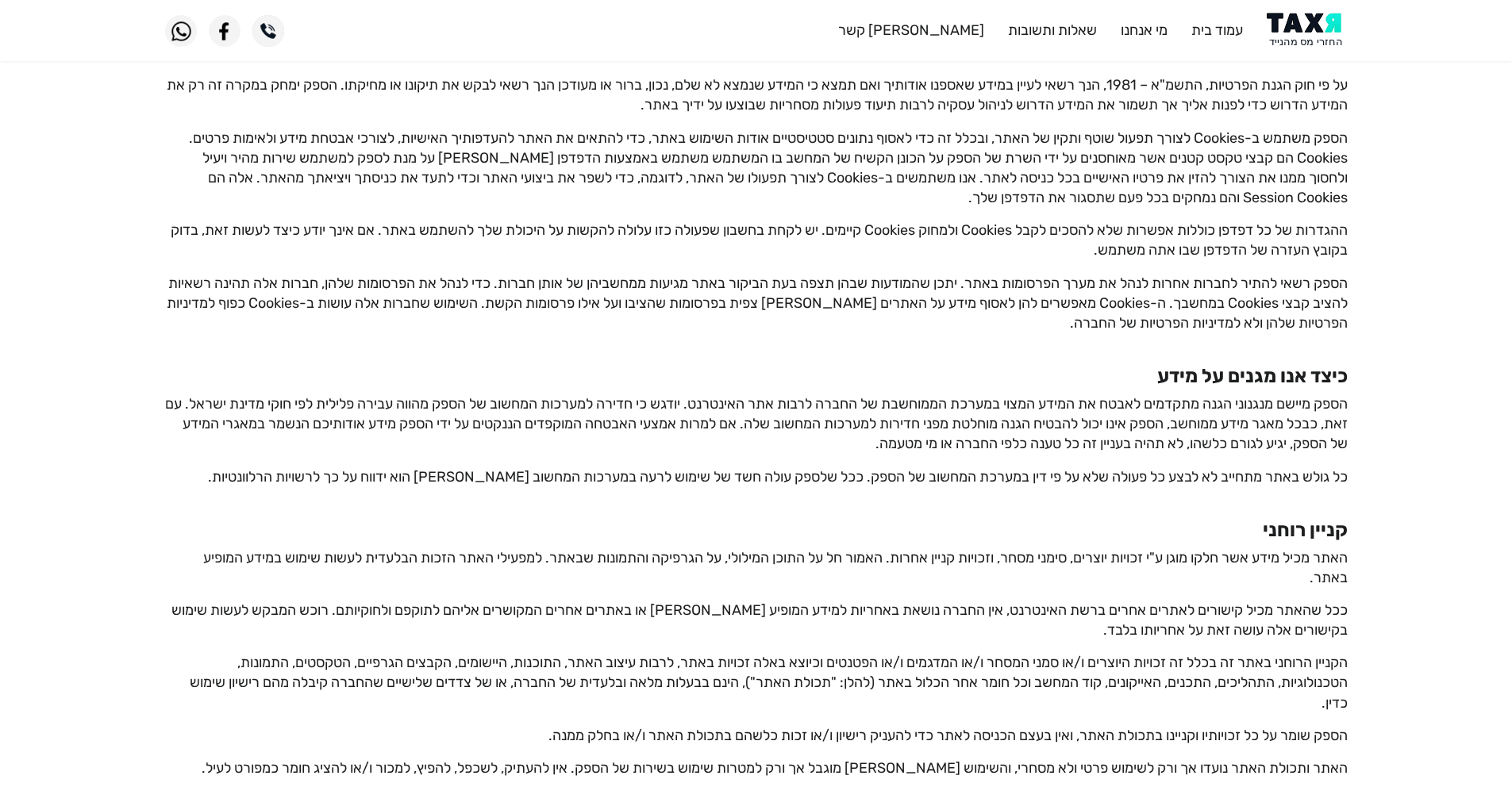
scroll to position [2306, 0]
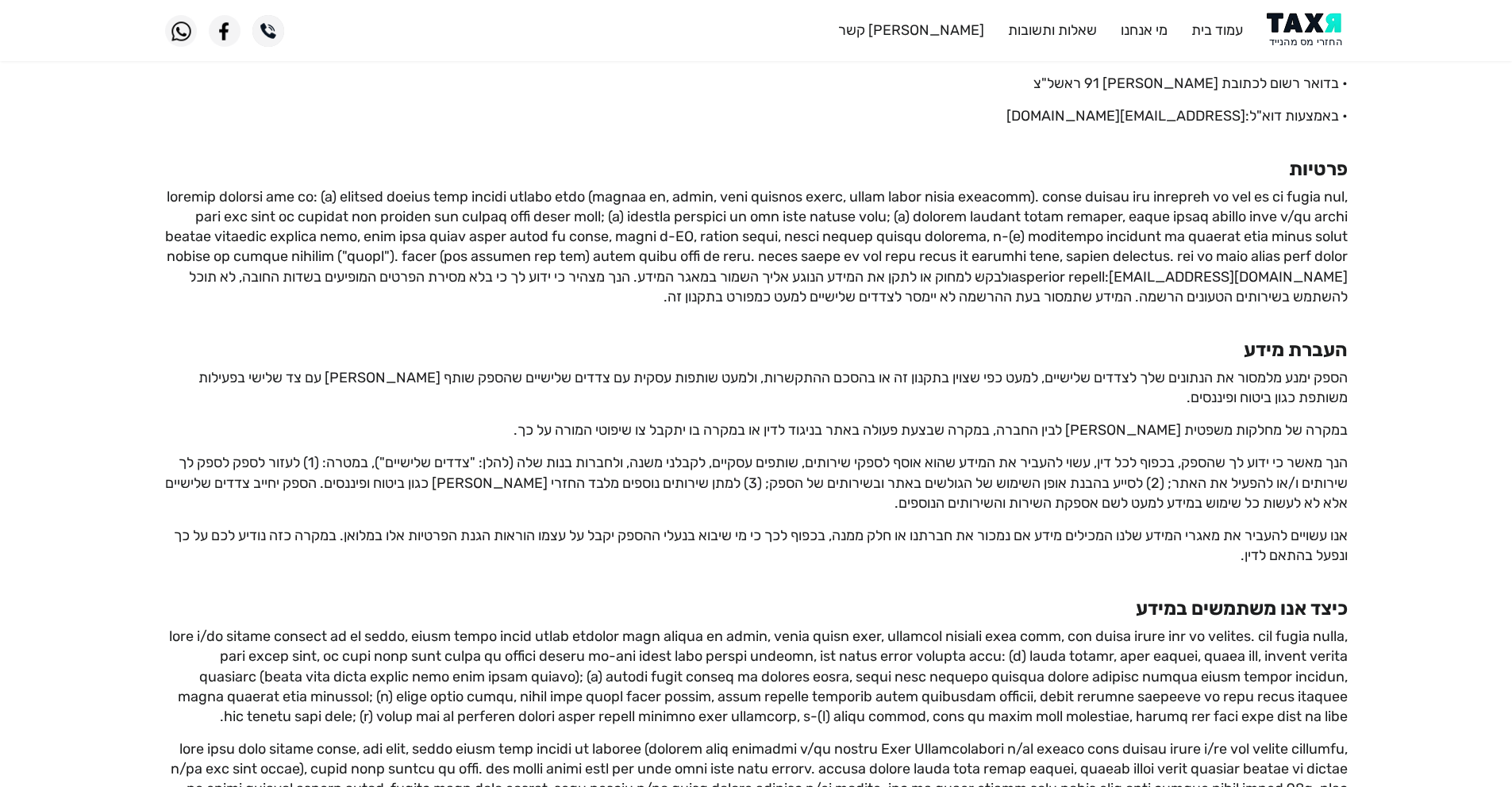
click at [1115, 526] on p "אנו עשויים להעביר את מאגרי המידע שלנו המכילים מידע אם נמכור את חברתנו או חלק ממ…" at bounding box center [756, 545] width 1183 height 39
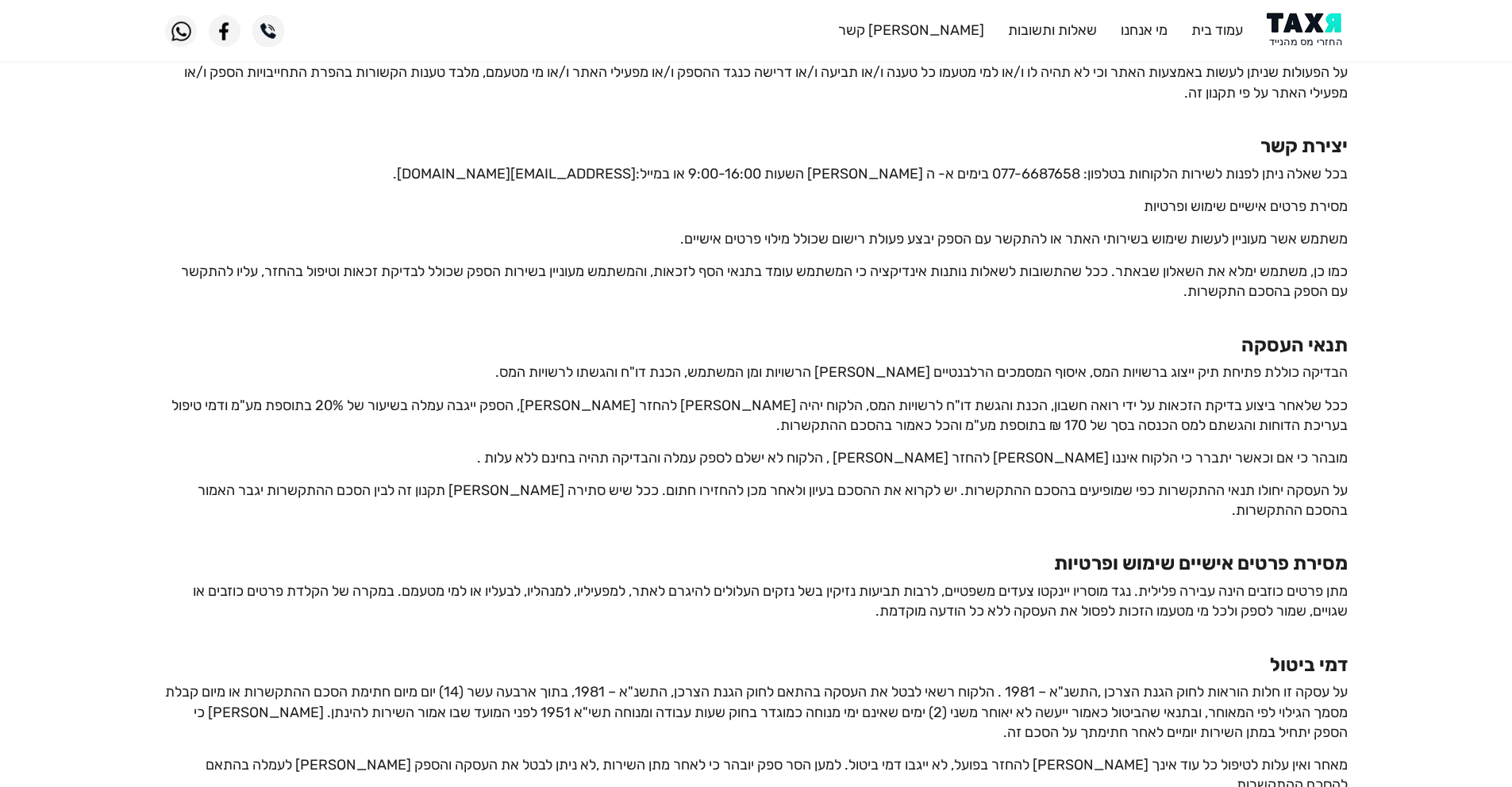
scroll to position [501, 0]
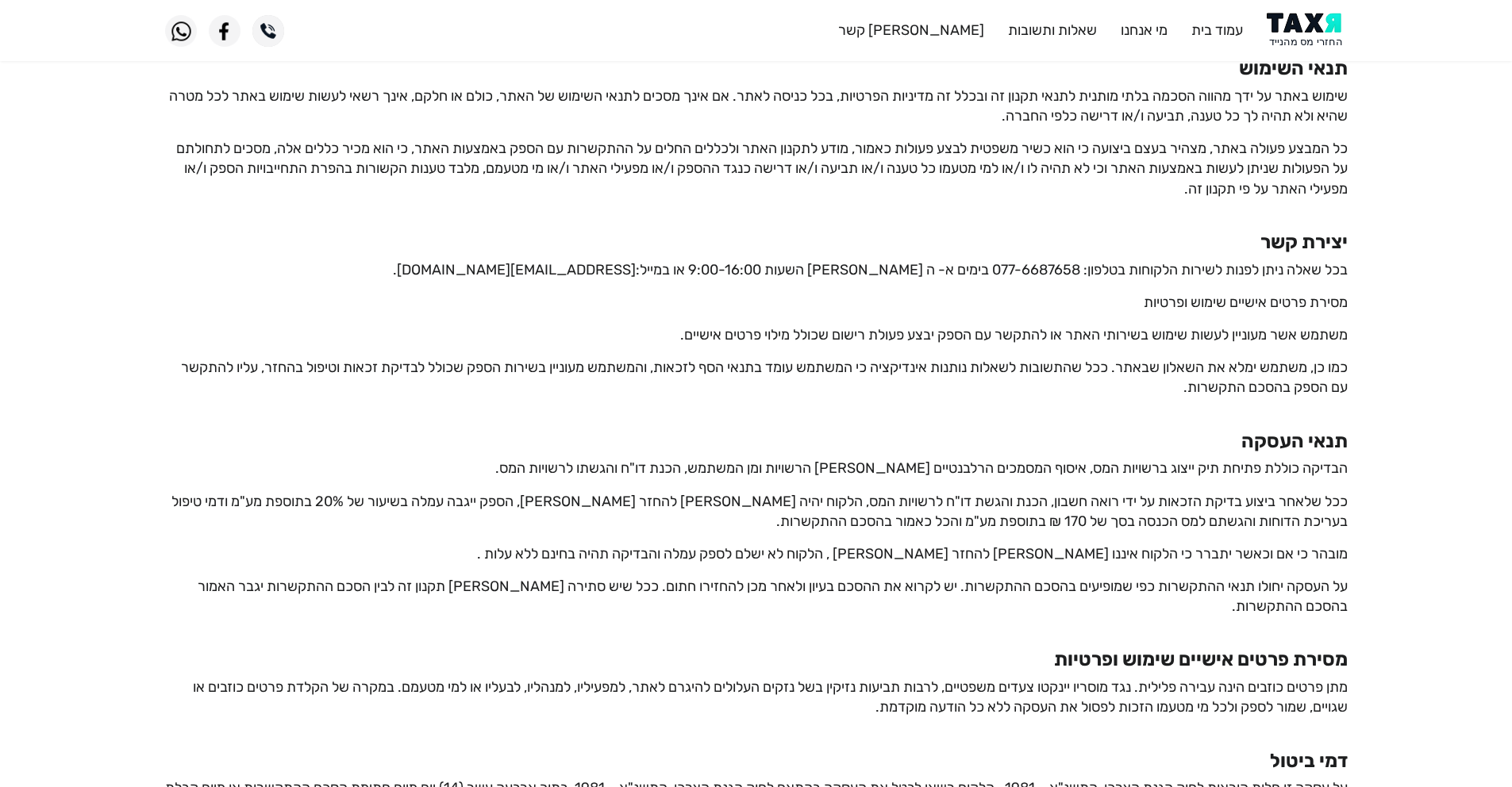
click at [871, 500] on p "ככל שלאחר ביצוע בדיקת הזכאות על ידי רואה חשבון, הכנת והגשת דו"ח לרשויות המס, הל…" at bounding box center [756, 512] width 1183 height 39
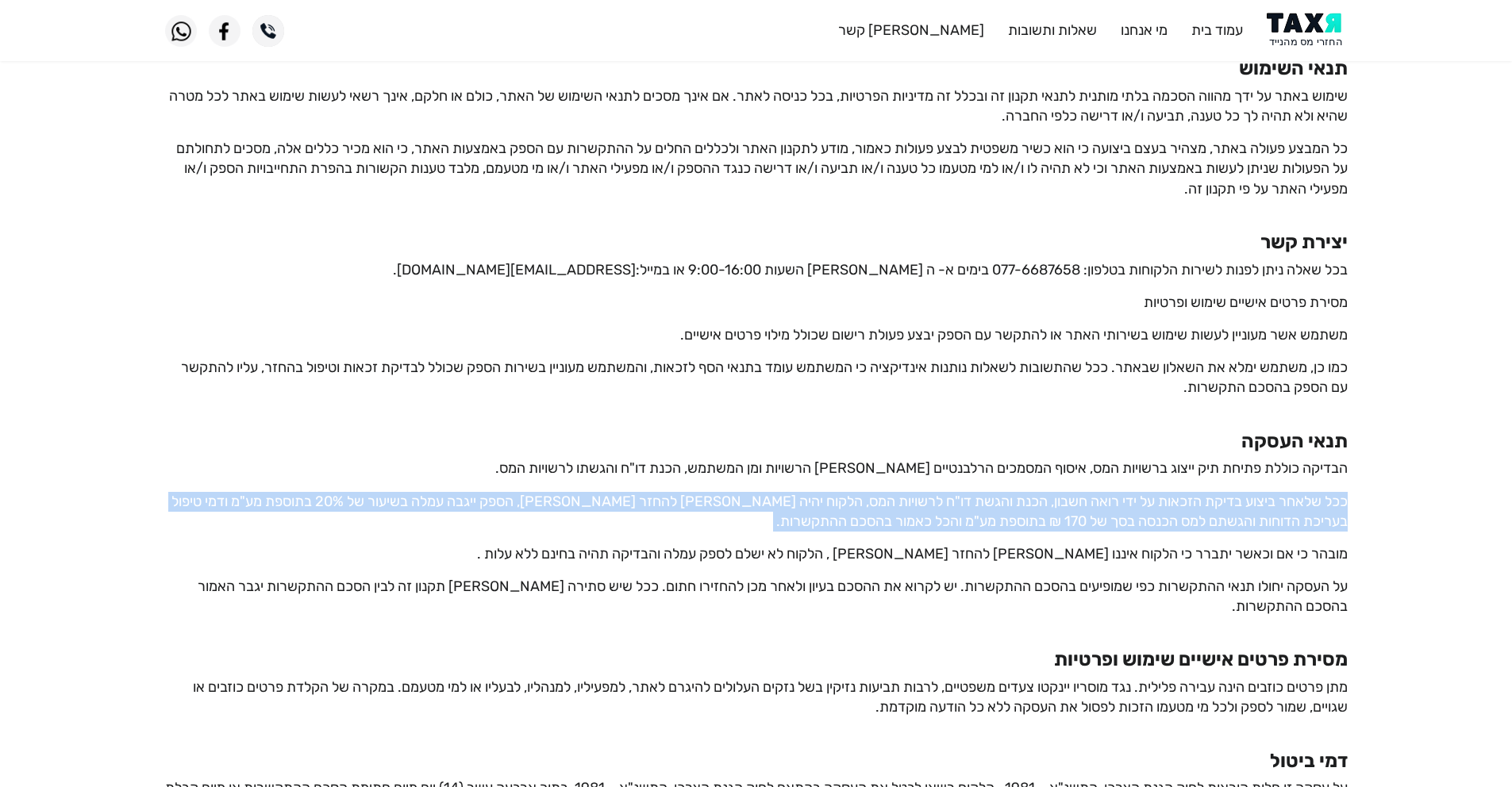
click at [871, 500] on p "ככל שלאחר ביצוע בדיקת הזכאות על ידי רואה חשבון, הכנת והגשת דו"ח לרשויות המס, הל…" at bounding box center [756, 512] width 1183 height 39
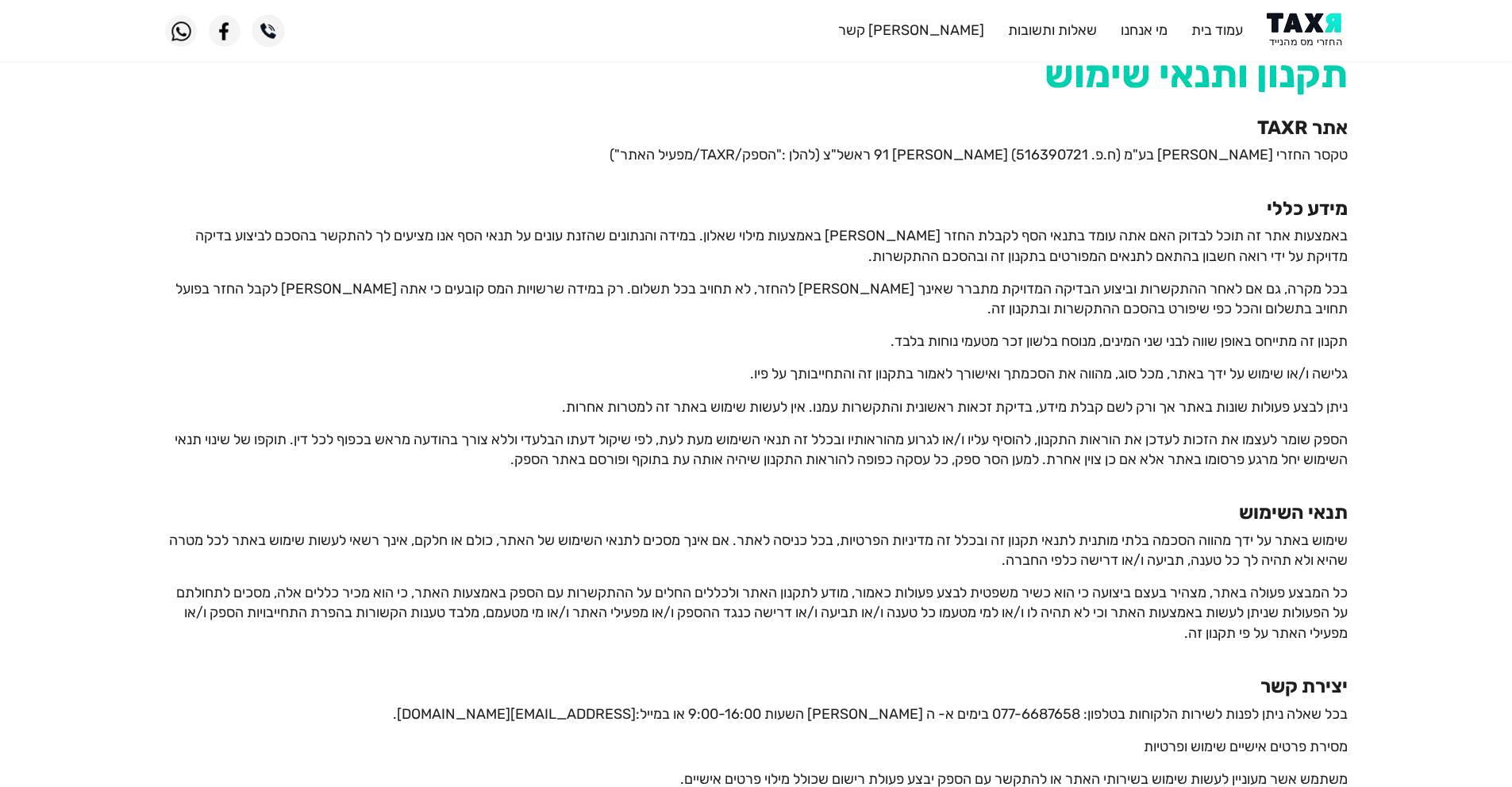
scroll to position [0, 0]
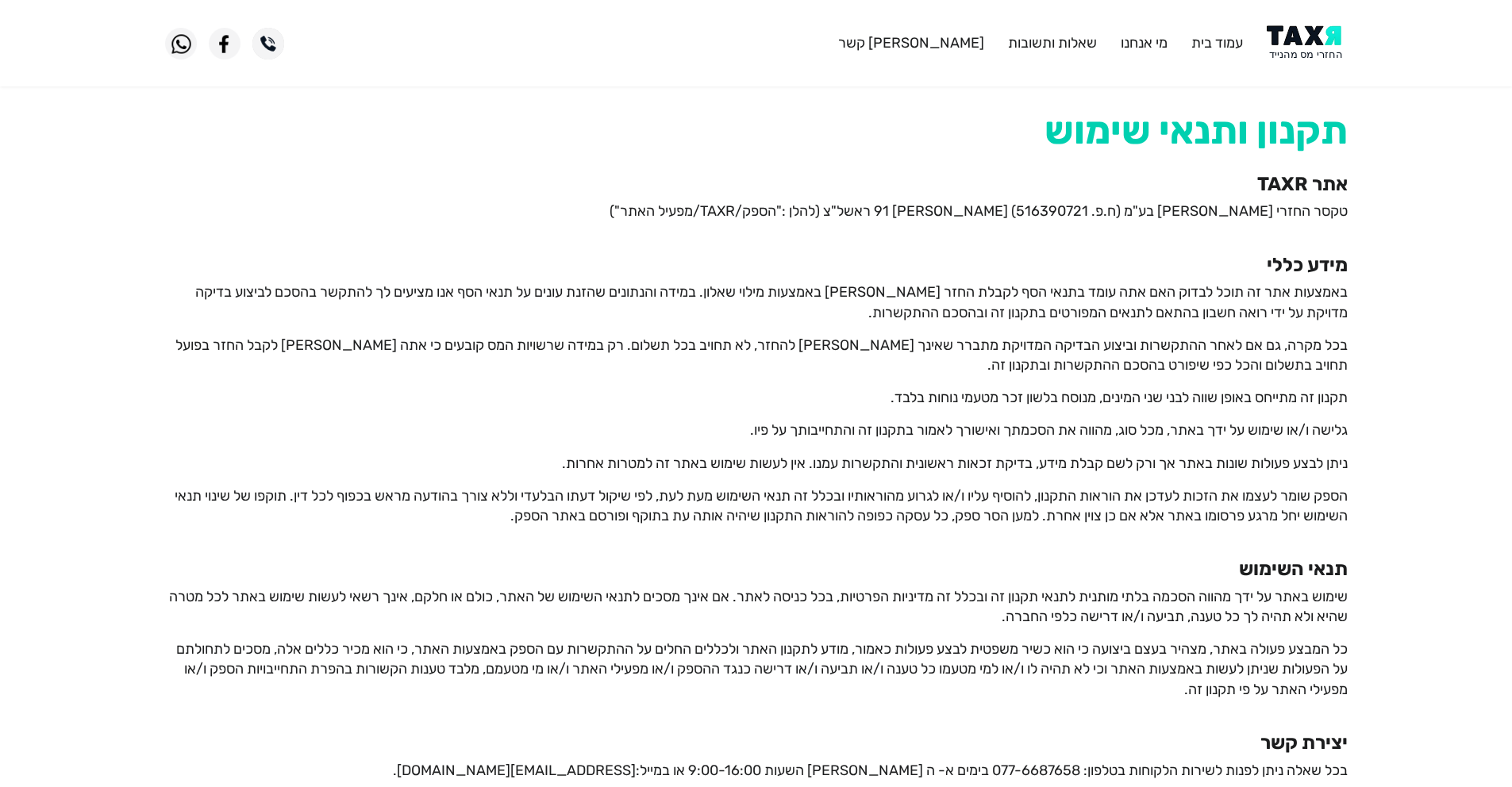
click at [1294, 45] on img at bounding box center [1307, 43] width 81 height 36
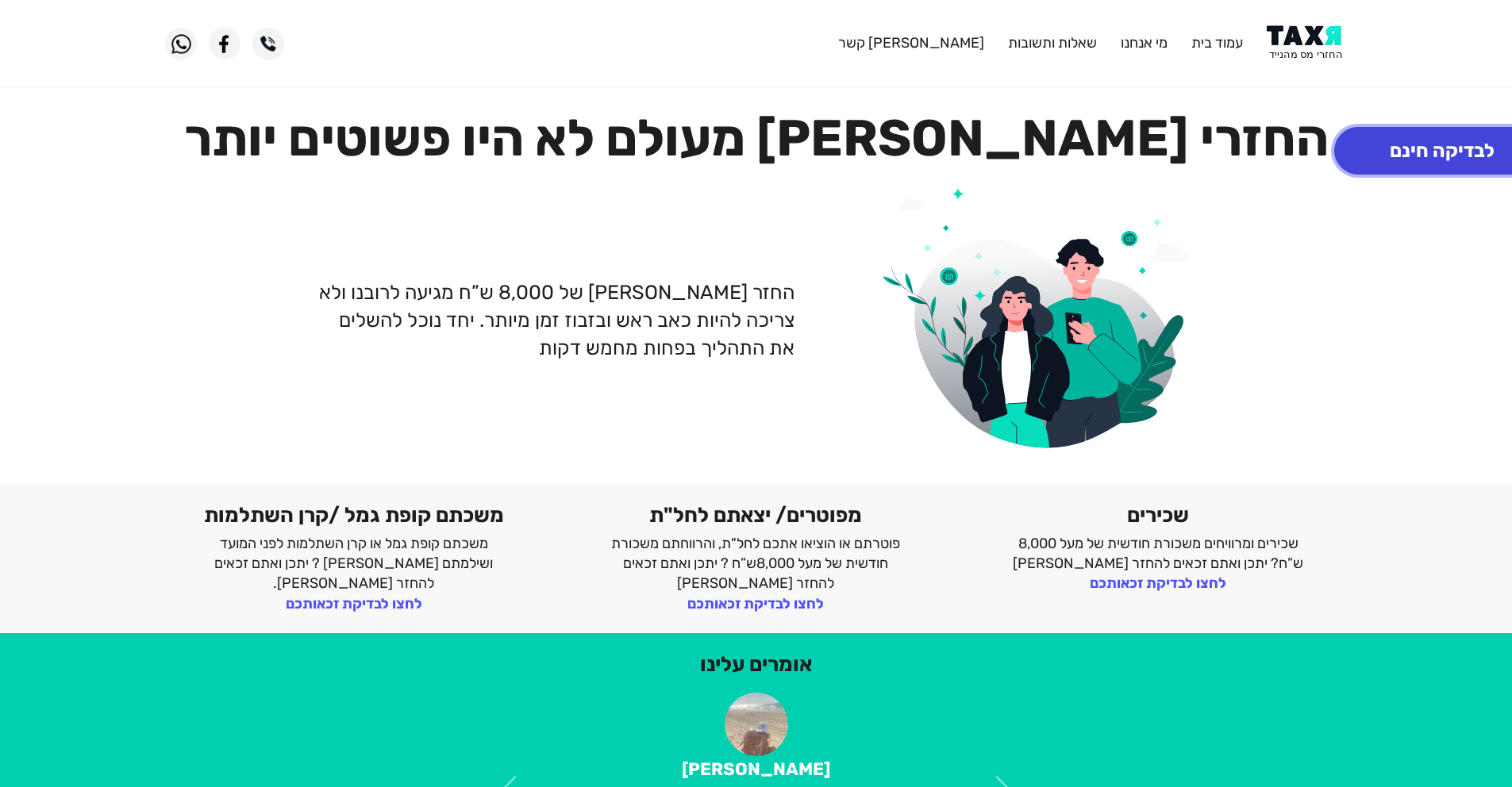
click at [1392, 155] on button "לבדיקה חינם" at bounding box center [1442, 151] width 216 height 48
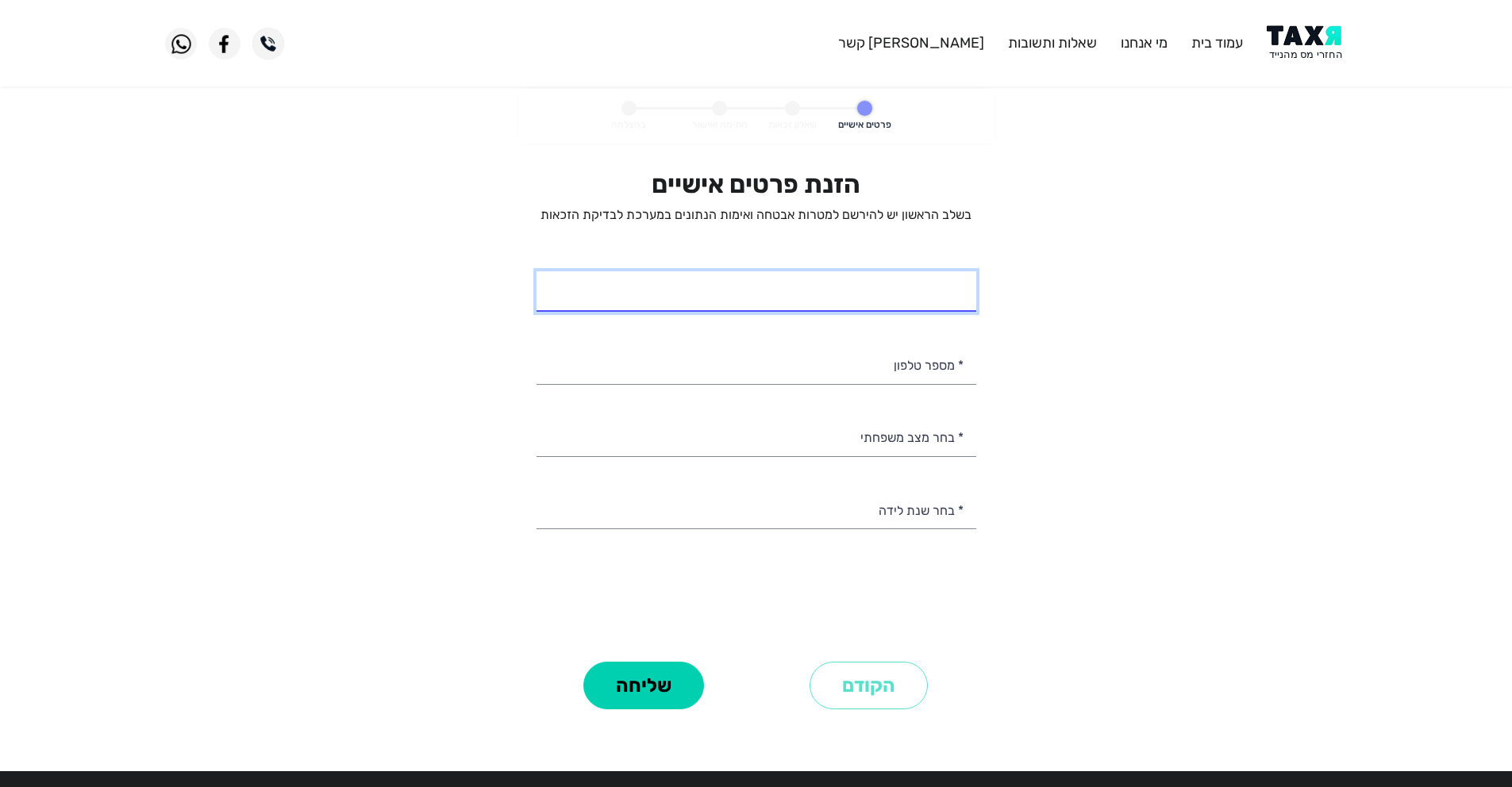
click at [838, 284] on input "* שם מלא" at bounding box center [756, 292] width 440 height 40
click at [1458, 246] on personal-details "פרטים אישיים שאלון זכאות חתימה ואישור בהצלחה הזנת פרטים אישיים בשלב הראשון יש ל…" at bounding box center [756, 424] width 1512 height 670
click at [883, 210] on p "בשלב הראשון יש להירשם למטרות אבטחה ואימות הנתונים במערכת לבדיקת הזכאות" at bounding box center [756, 215] width 440 height 17
click at [883, 209] on p "בשלב הראשון יש להירשם למטרות אבטחה ואימות הנתונים במערכת לבדיקת הזכאות" at bounding box center [756, 215] width 440 height 17
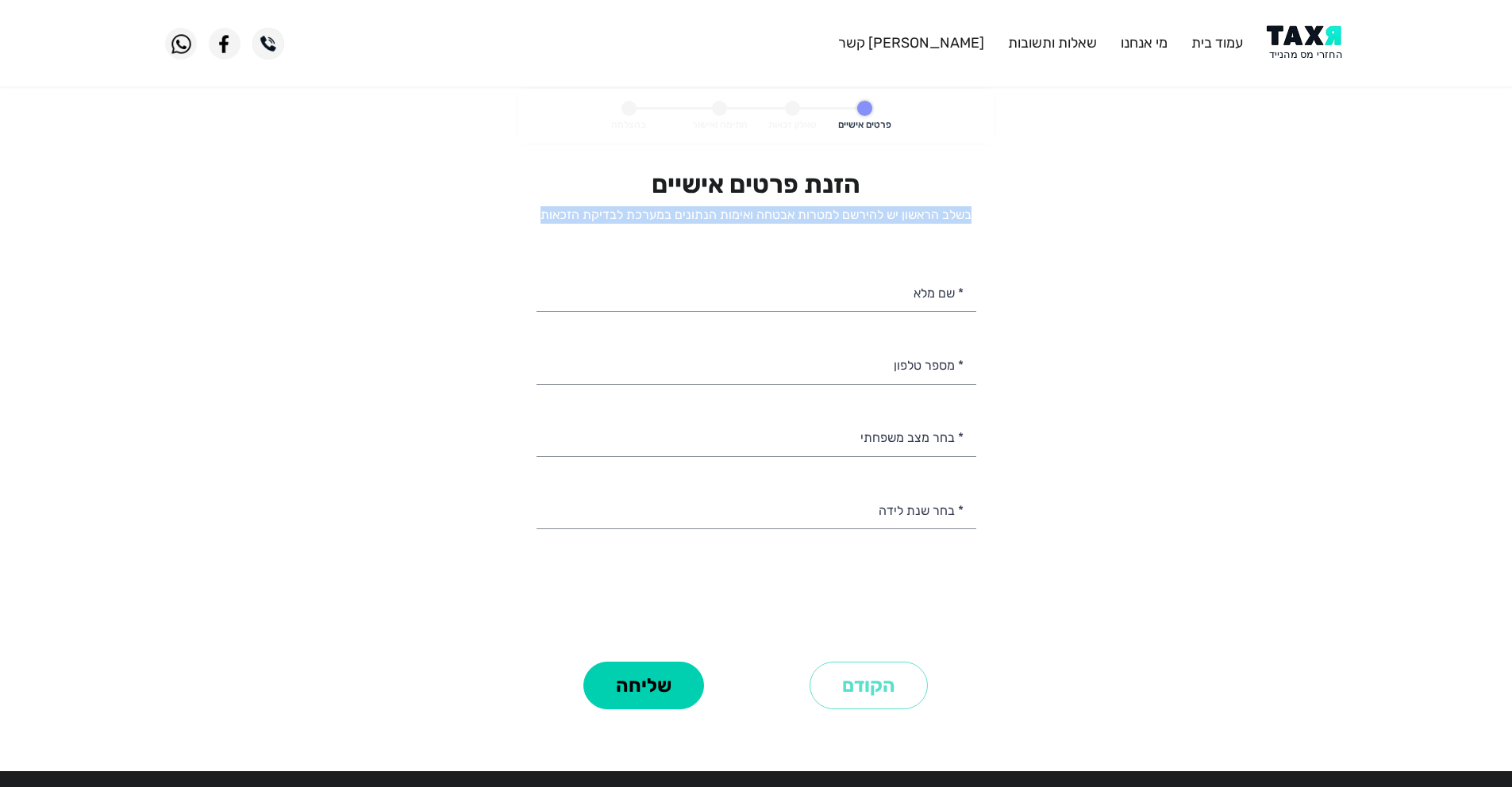
click at [883, 209] on p "בשלב הראשון יש להירשם למטרות אבטחה ואימות הנתונים במערכת לבדיקת הזכאות" at bounding box center [756, 215] width 440 height 17
click at [751, 415] on div "הזנת פרטים אישיים בשלב הראשון יש להירשם למטרות אבטחה ואימות הנתונים במערכת לבדי…" at bounding box center [756, 413] width 440 height 488
click at [810, 462] on div "הזנת פרטים אישיים בשלב הראשון יש להירשם למטרות אבטחה ואימות הנתונים במערכת לבדי…" at bounding box center [756, 413] width 440 height 488
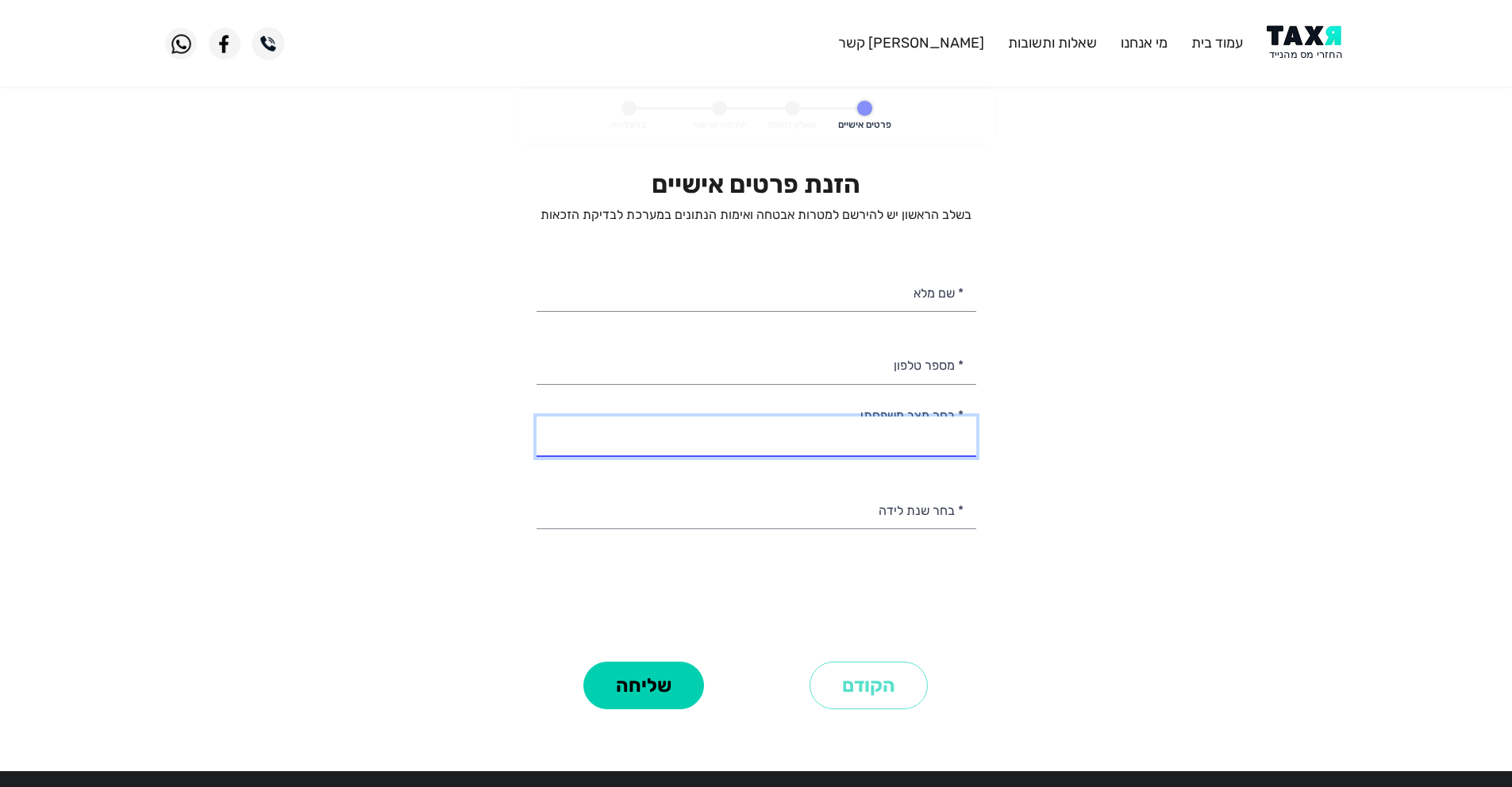
click at [831, 428] on select "רווק/ה נשוי/[PERSON_NAME]/ה אלמן/נה" at bounding box center [756, 437] width 440 height 40
select select "2: Married"
click at [536, 416] on select "רווק/ה נשוי/[PERSON_NAME]/ה אלמן/נה" at bounding box center [756, 437] width 440 height 40
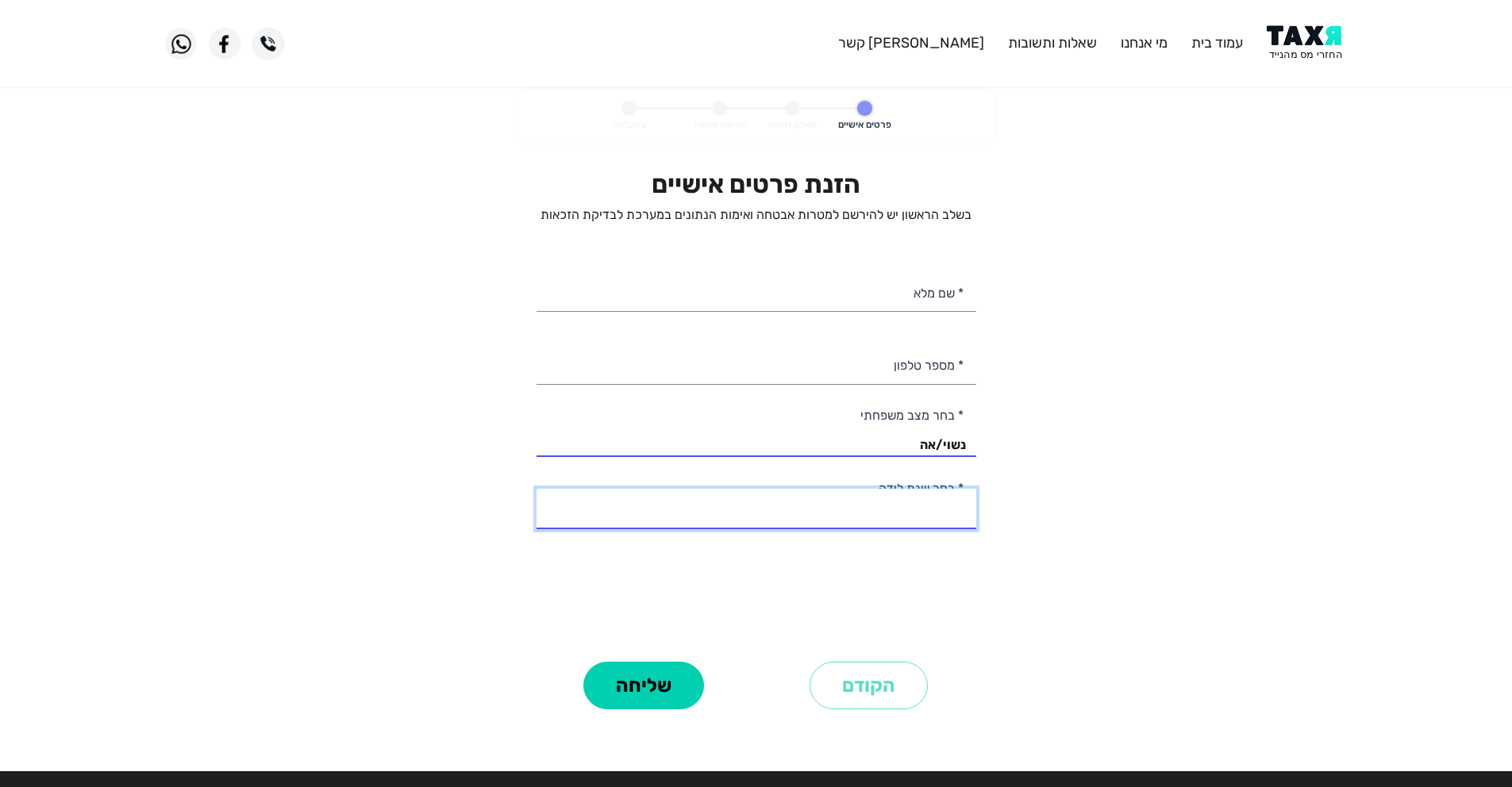
click at [869, 512] on select "2003 2002 2001 2000 1999 1998 1997 1996 1995 1994 1993 1992 1991 1990 1989 1988…" at bounding box center [756, 509] width 440 height 40
select select "3: 2001"
click at [536, 489] on select "2003 2002 2001 2000 1999 1998 1997 1996 1995 1994 1993 1992 1991 1990 1989 1988…" at bounding box center [756, 509] width 440 height 40
click at [841, 386] on div "הזנת פרטים אישיים בשלב הראשון יש להירשם למטרות אבטחה ואימות הנתונים במערכת לבדי…" at bounding box center [756, 413] width 440 height 488
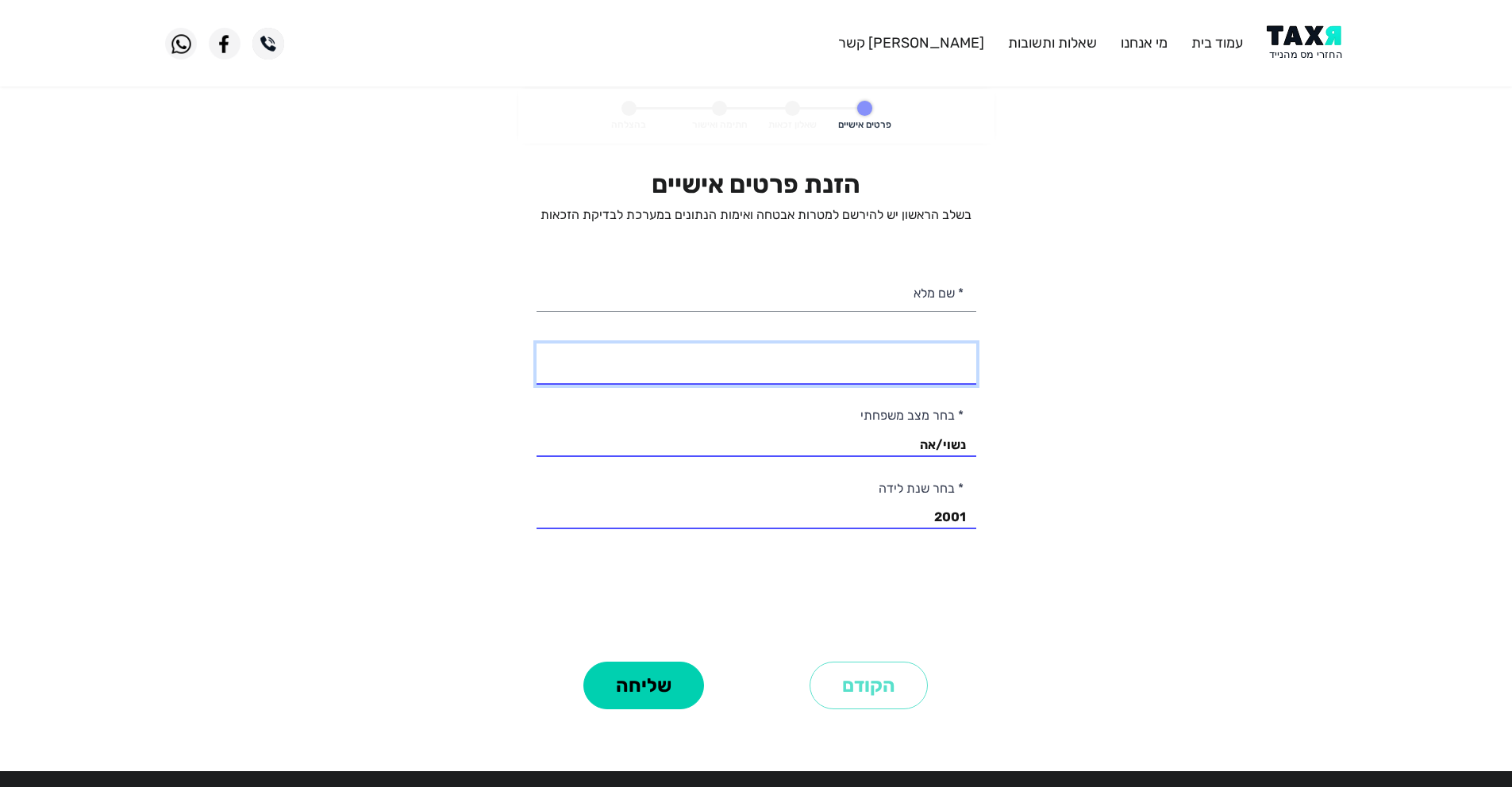
click at [846, 361] on input "* מספר טלפון" at bounding box center [756, 364] width 440 height 40
click at [843, 290] on input "* שם מלא" at bounding box center [756, 292] width 440 height 40
click at [147, 146] on personal-details "פרטים אישיים שאלון זכאות חתימה ואישור בהצלחה הזנת פרטים אישיים בשלב הראשון יש ל…" at bounding box center [756, 424] width 1512 height 670
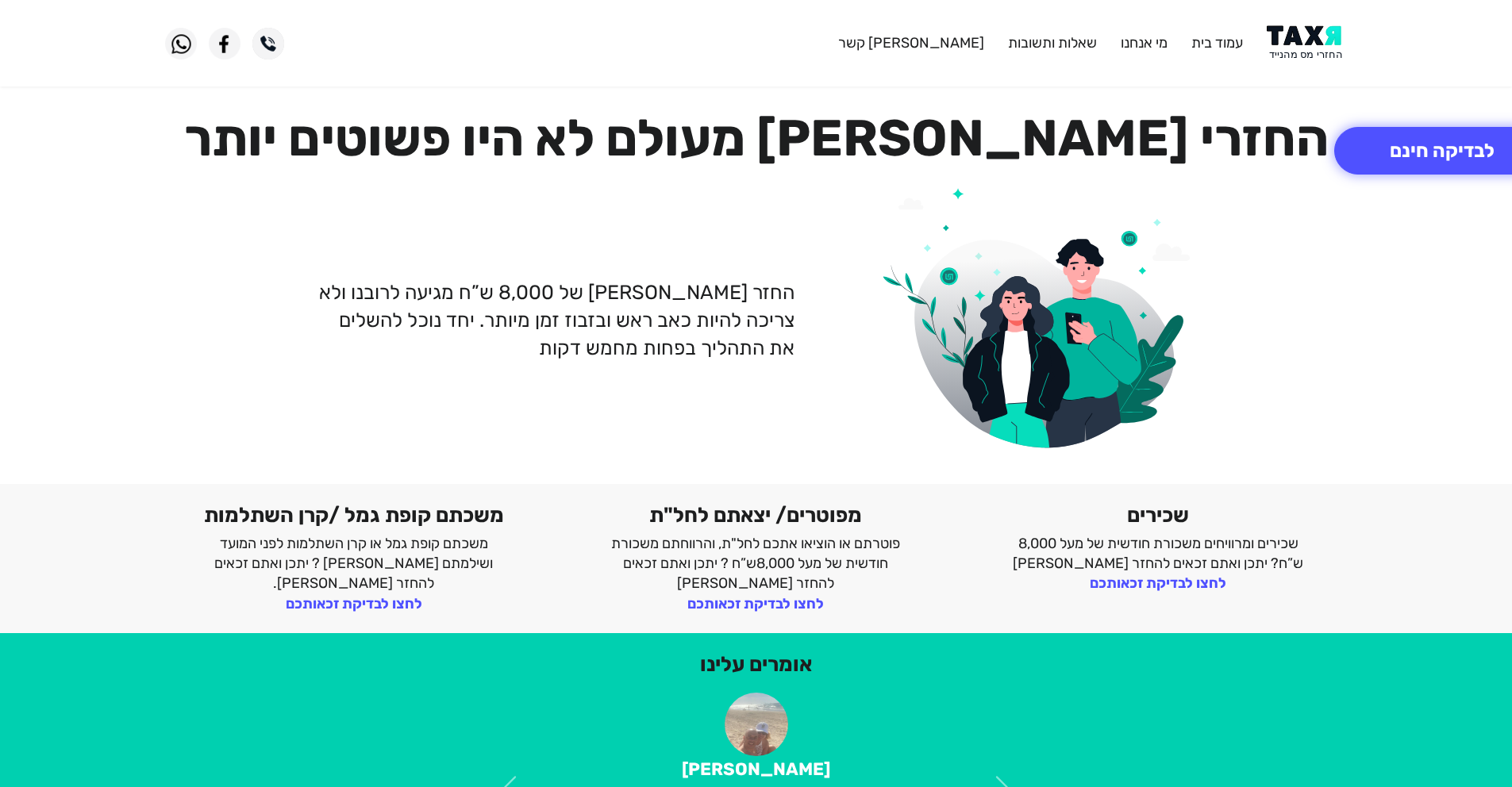
click at [771, 322] on p "החזר [PERSON_NAME] של 8,000 ש”ח מגיעה לרובנו ולא צריכה להיות כאב ראש ובזבוז זמן…" at bounding box center [555, 319] width 479 height 83
click at [770, 323] on p "החזר [PERSON_NAME] של 8,000 ש”ח מגיעה לרובנו ולא צריכה להיות כאב ראש ובזבוז זמן…" at bounding box center [555, 319] width 479 height 83
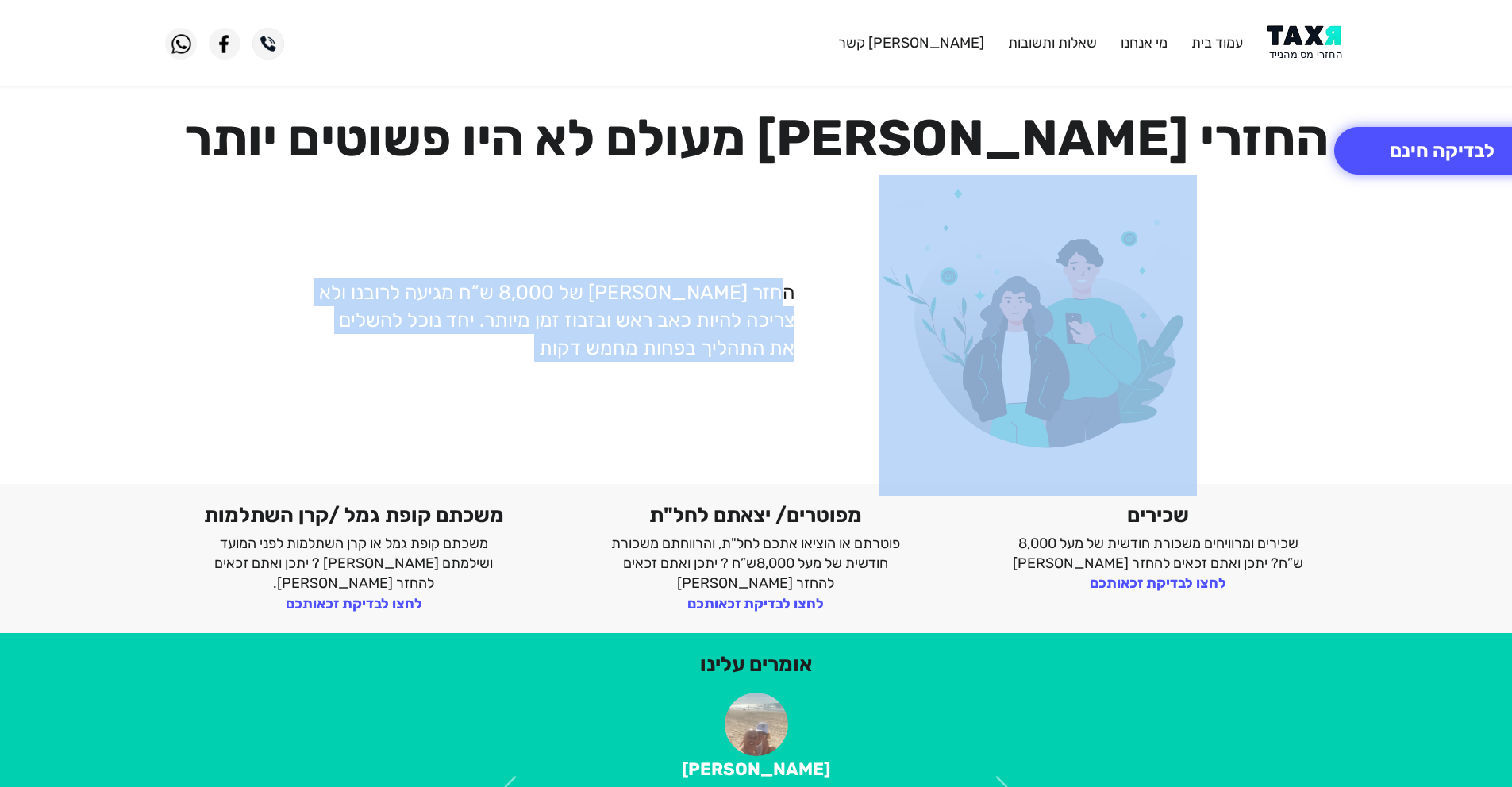
click at [770, 324] on p "החזר [PERSON_NAME] של 8,000 ש”ח מגיעה לרובנו ולא צריכה להיות כאב ראש ובזבוז זמן…" at bounding box center [555, 319] width 479 height 83
click at [789, 348] on p "החזר [PERSON_NAME] של 8,000 ש”ח מגיעה לרובנו ולא צריכה להיות כאב ראש ובזבוז זמן…" at bounding box center [555, 319] width 479 height 83
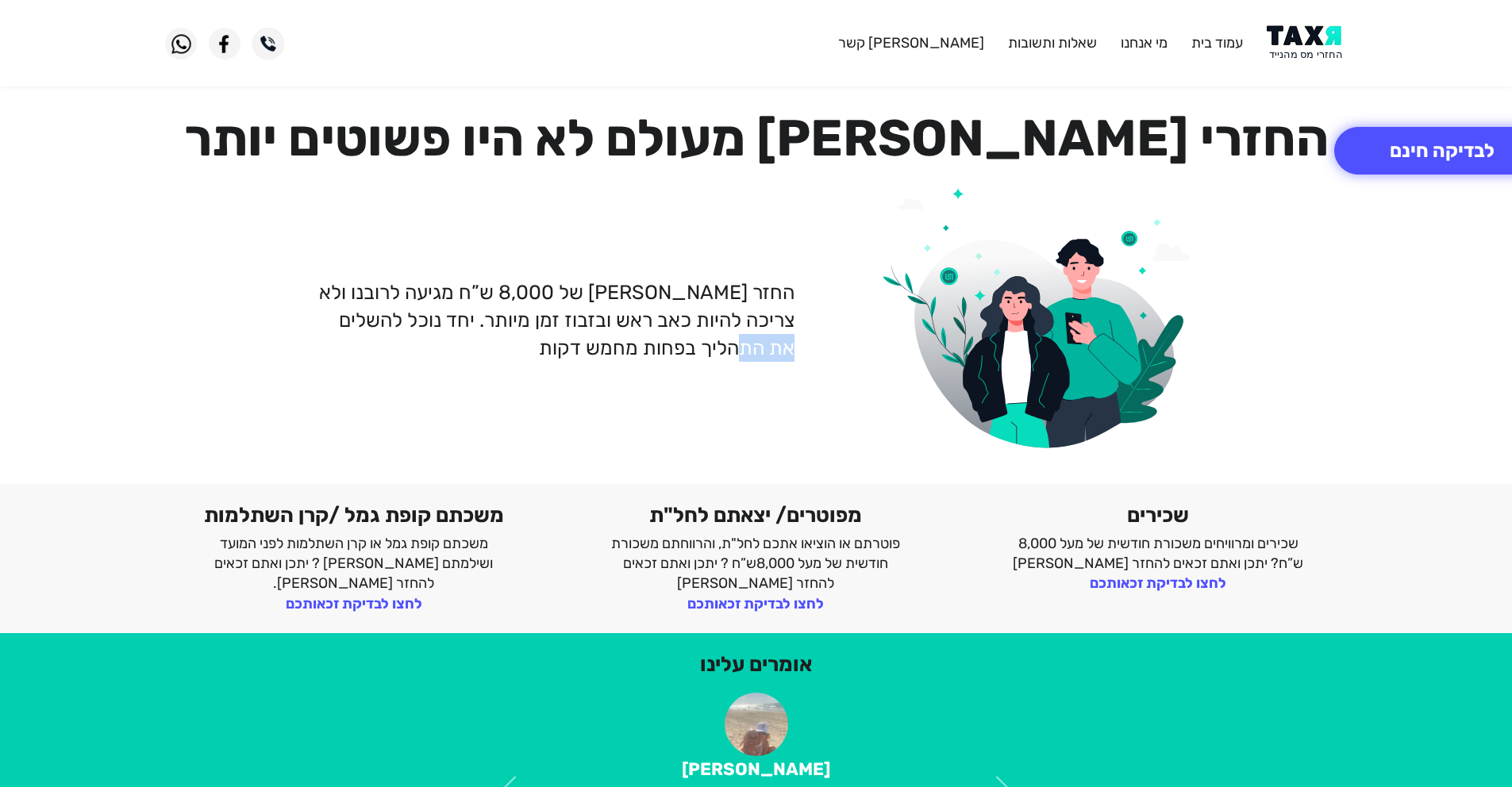
click at [789, 348] on p "החזר [PERSON_NAME] של 8,000 ש”ח מגיעה לרובנו ולא צריכה להיות כאב ראש ובזבוז זמן…" at bounding box center [555, 319] width 479 height 83
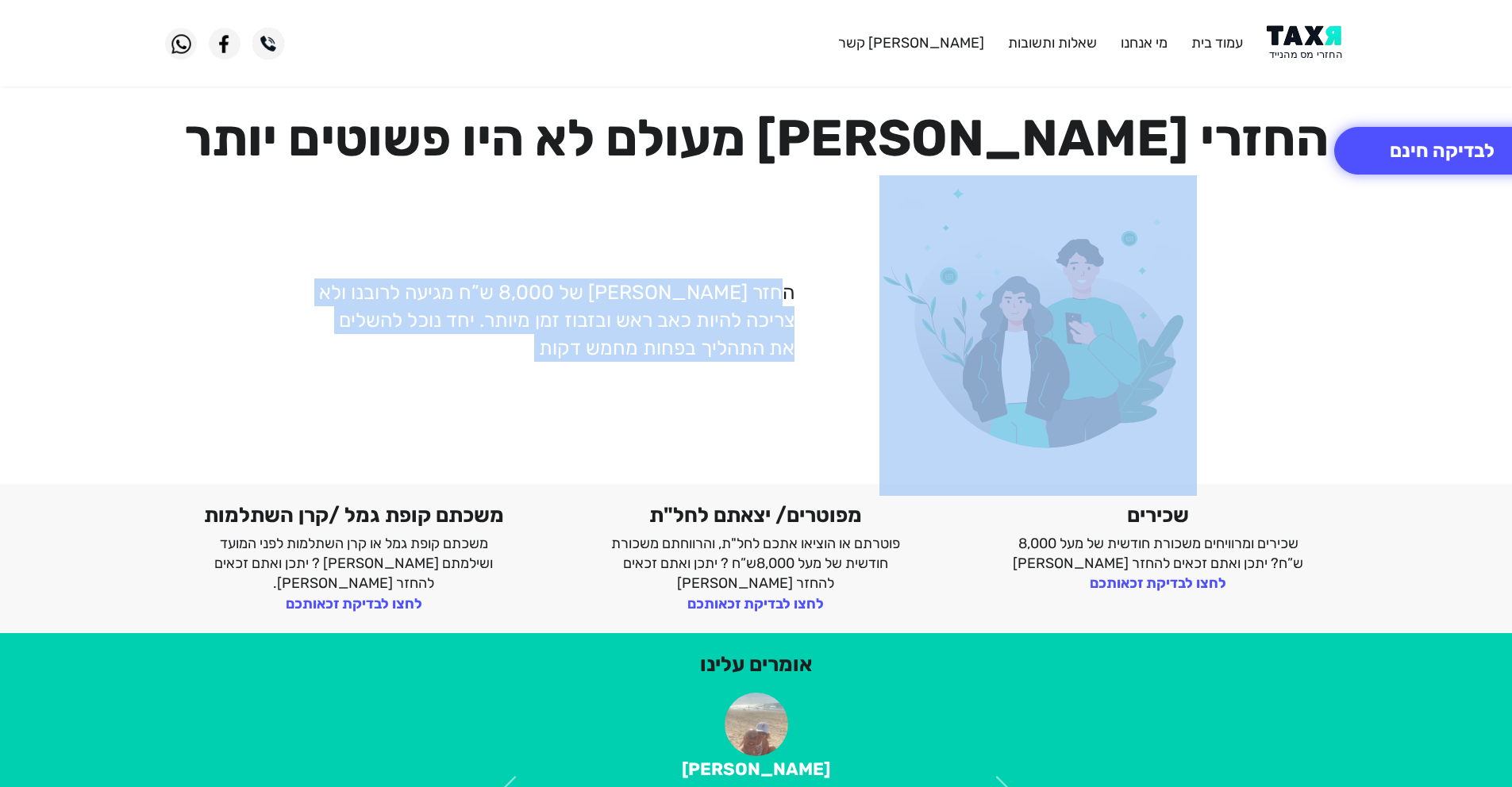
click at [789, 348] on p "החזר [PERSON_NAME] של 8,000 ש”ח מגיעה לרובנו ולא צריכה להיות כאב ראש ובזבוז זמן…" at bounding box center [555, 319] width 479 height 83
click at [789, 346] on p "החזר [PERSON_NAME] של 8,000 ש”ח מגיעה לרובנו ולא צריכה להיות כאב ראש ובזבוז זמן…" at bounding box center [555, 319] width 479 height 83
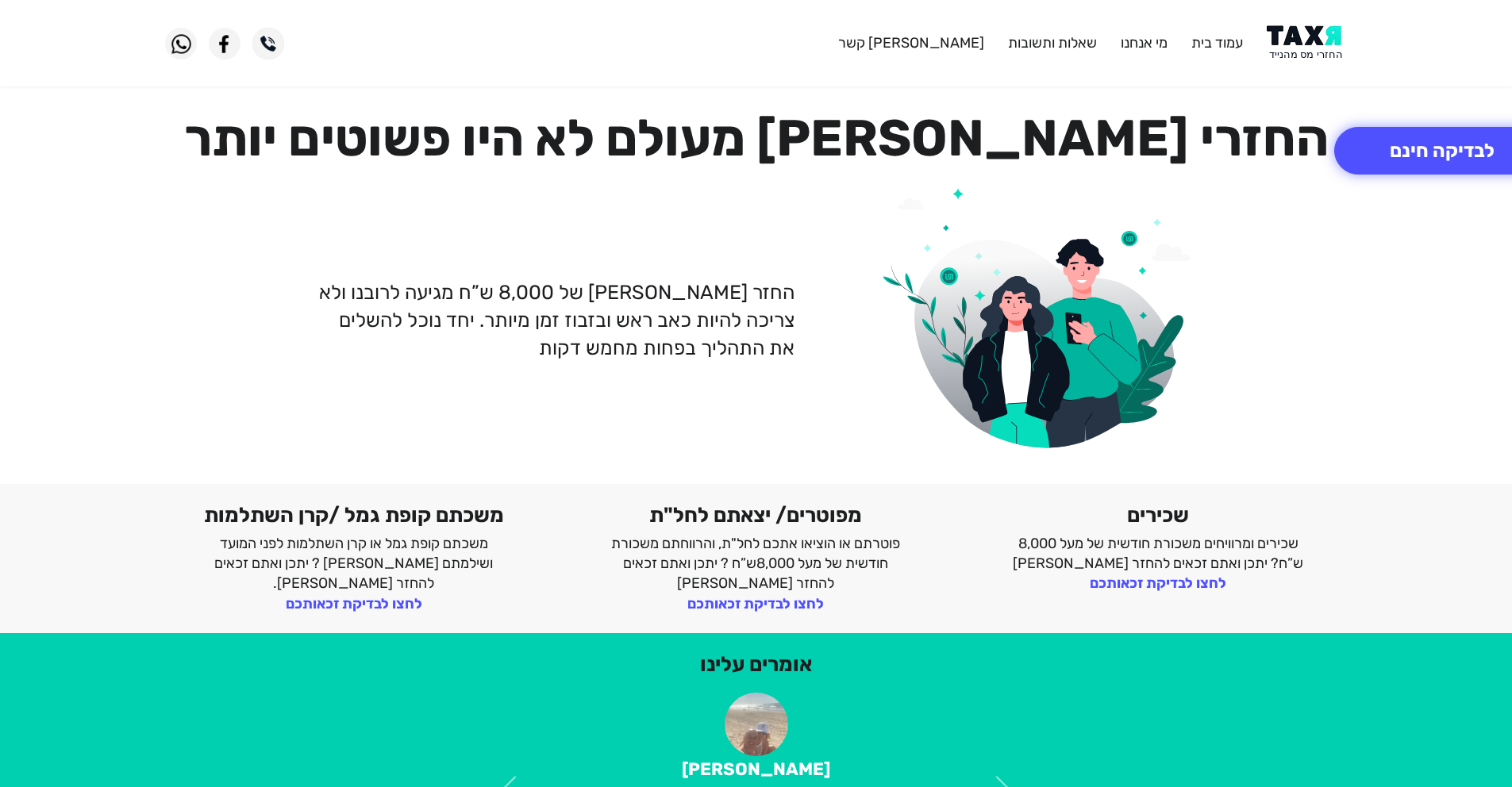
click at [789, 348] on p "החזר [PERSON_NAME] של 8,000 ש”ח מגיעה לרובנו ולא צריכה להיות כאב ראש ובזבוז זמן…" at bounding box center [555, 319] width 479 height 83
click at [789, 350] on p "החזר [PERSON_NAME] של 8,000 ש”ח מגיעה לרובנו ולא צריכה להיות כאב ראש ובזבוז זמן…" at bounding box center [555, 319] width 479 height 83
click at [789, 349] on p "החזר [PERSON_NAME] של 8,000 ש”ח מגיעה לרובנו ולא צריכה להיות כאב ראש ובזבוז זמן…" at bounding box center [555, 319] width 479 height 83
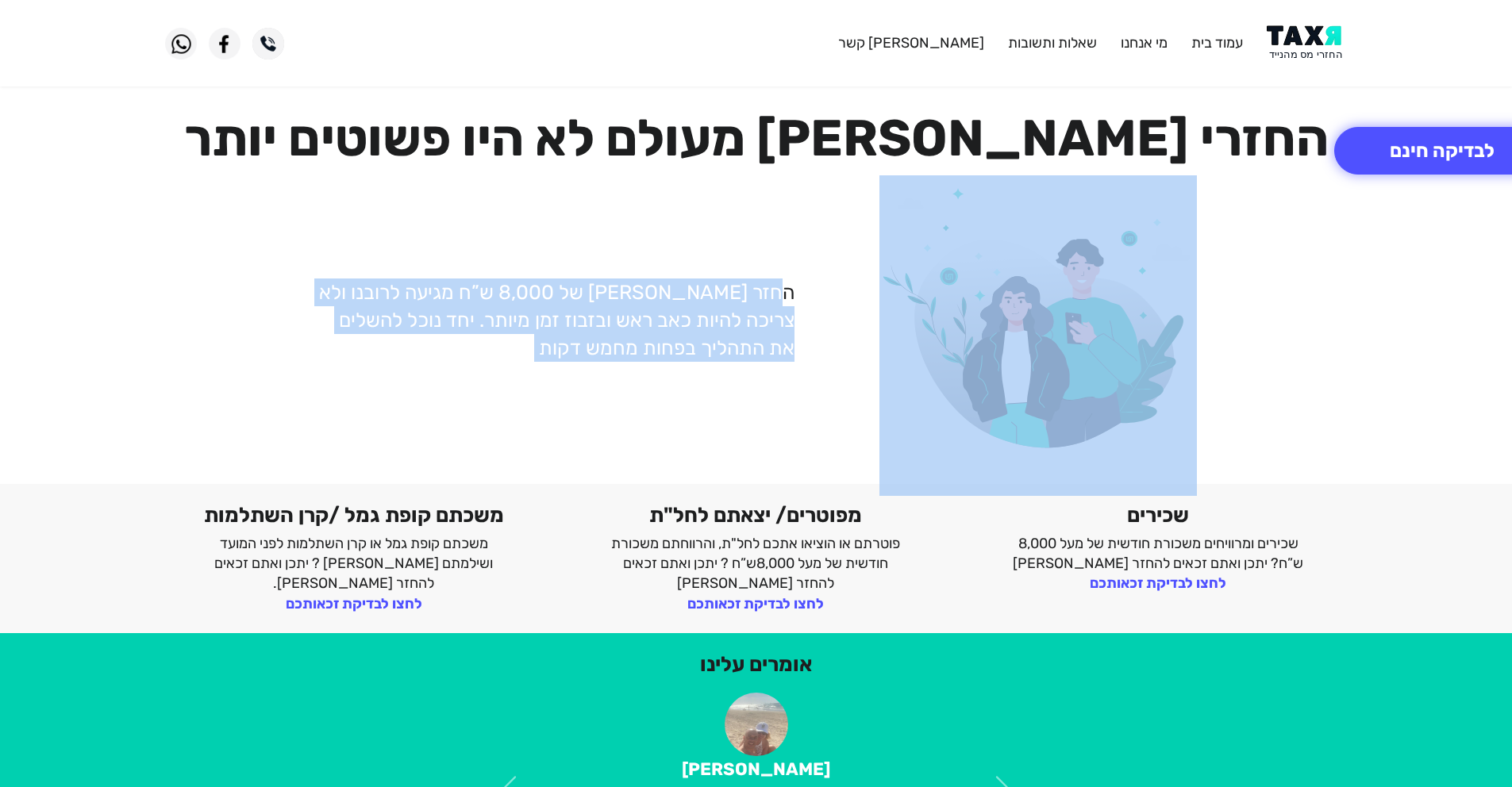
click at [789, 349] on p "החזר [PERSON_NAME] של 8,000 ש”ח מגיעה לרובנו ולא צריכה להיות כאב ראש ובזבוז זמן…" at bounding box center [555, 319] width 479 height 83
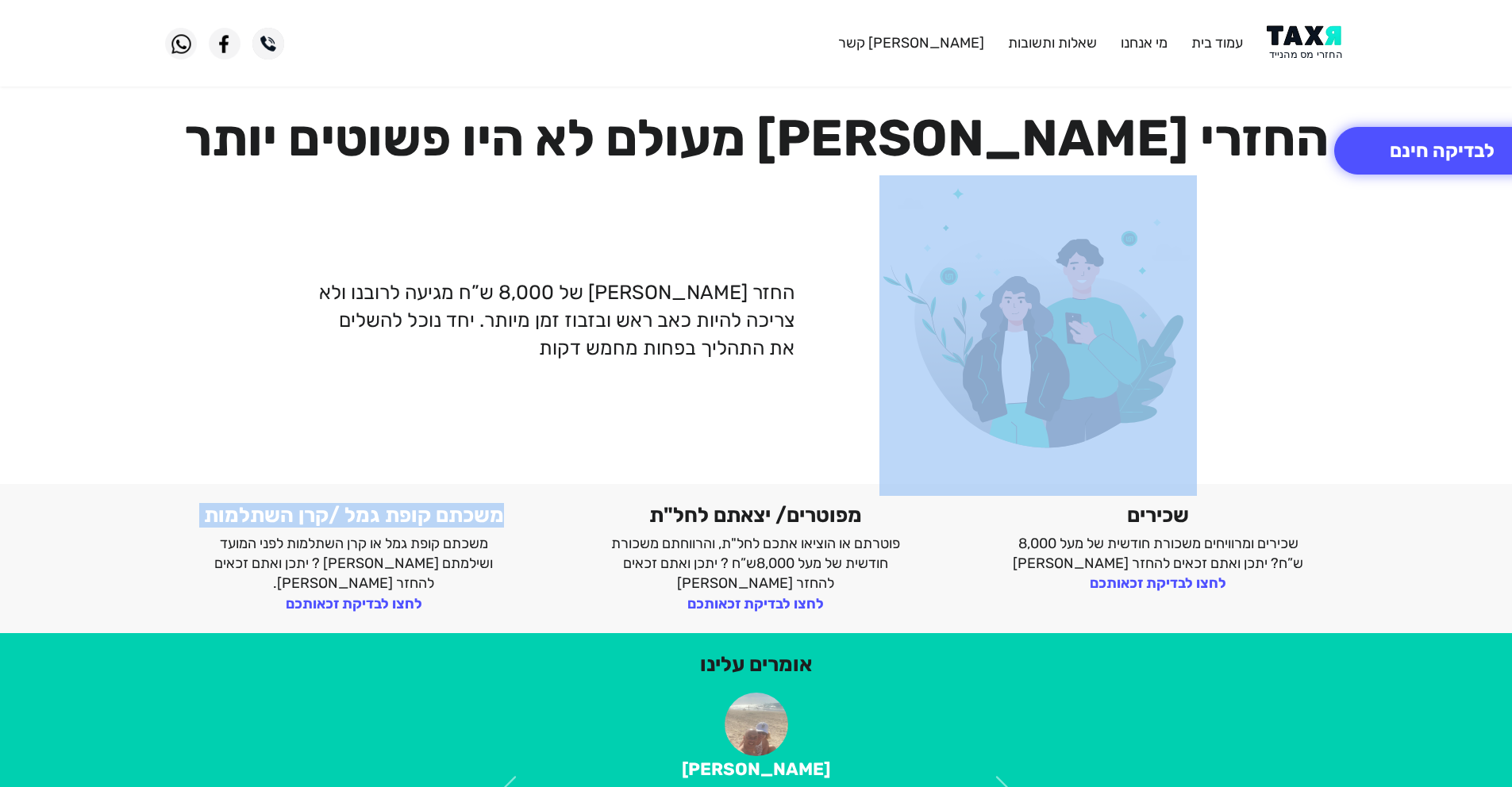
drag, startPoint x: 1259, startPoint y: 219, endPoint x: 277, endPoint y: 491, distance: 1019.0
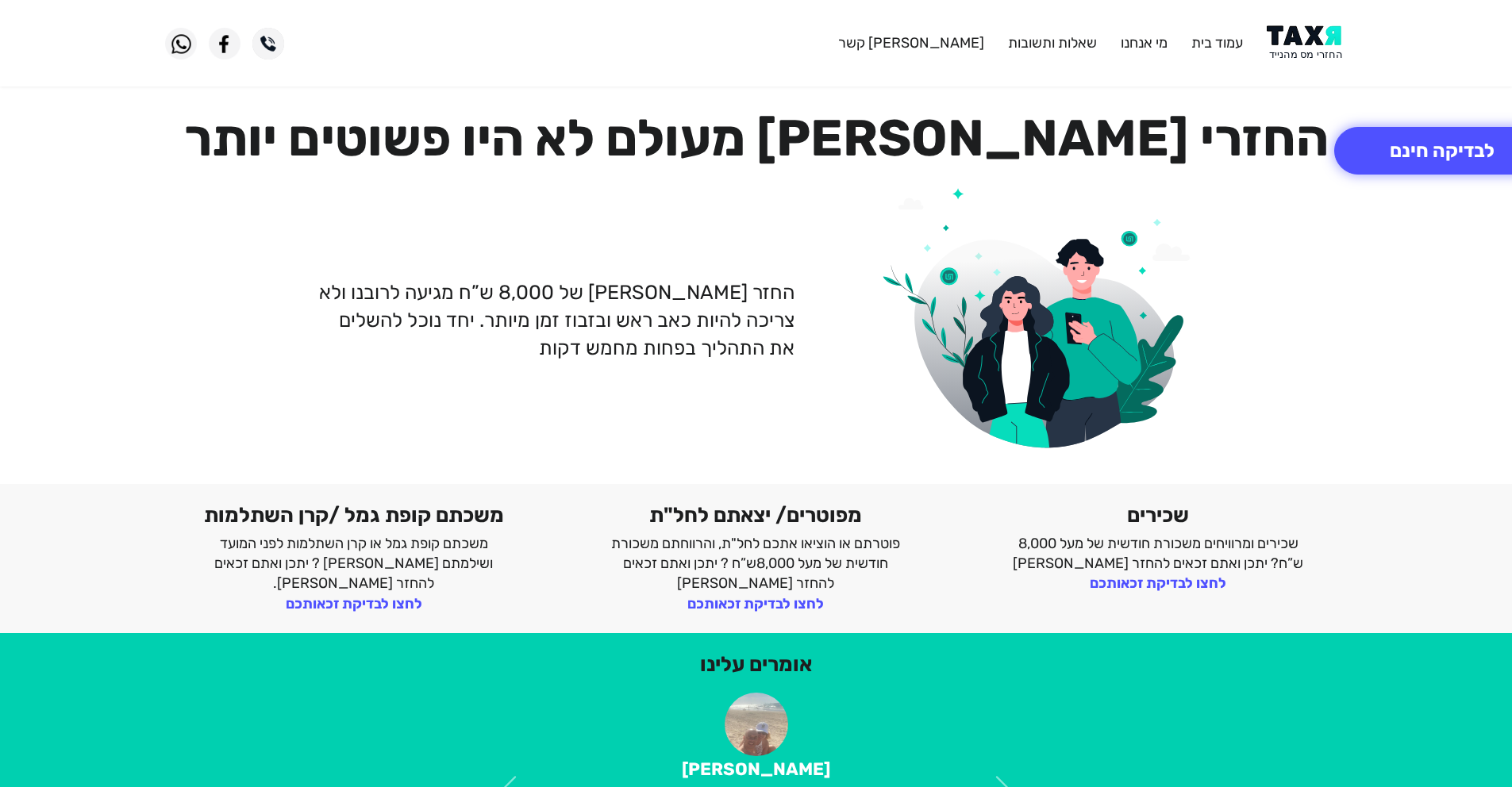
click at [220, 630] on div "משכתם קופת גמל /קרן השתלמות משכתם קופת גמל או קרן השתלמות לפני המועד ושילמתם [P…" at bounding box center [756, 558] width 1512 height 149
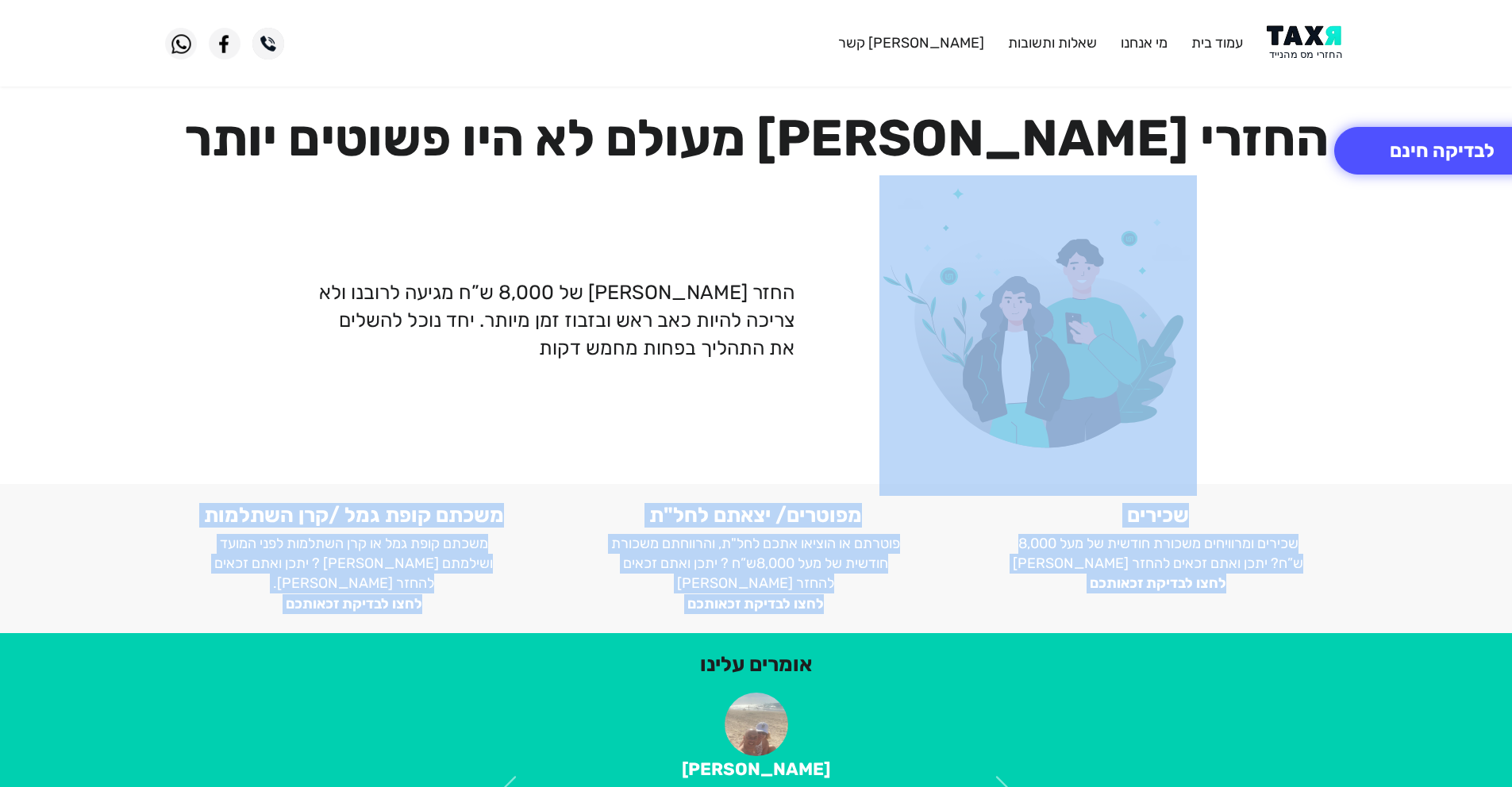
drag, startPoint x: 328, startPoint y: 591, endPoint x: 1289, endPoint y: 232, distance: 1025.9
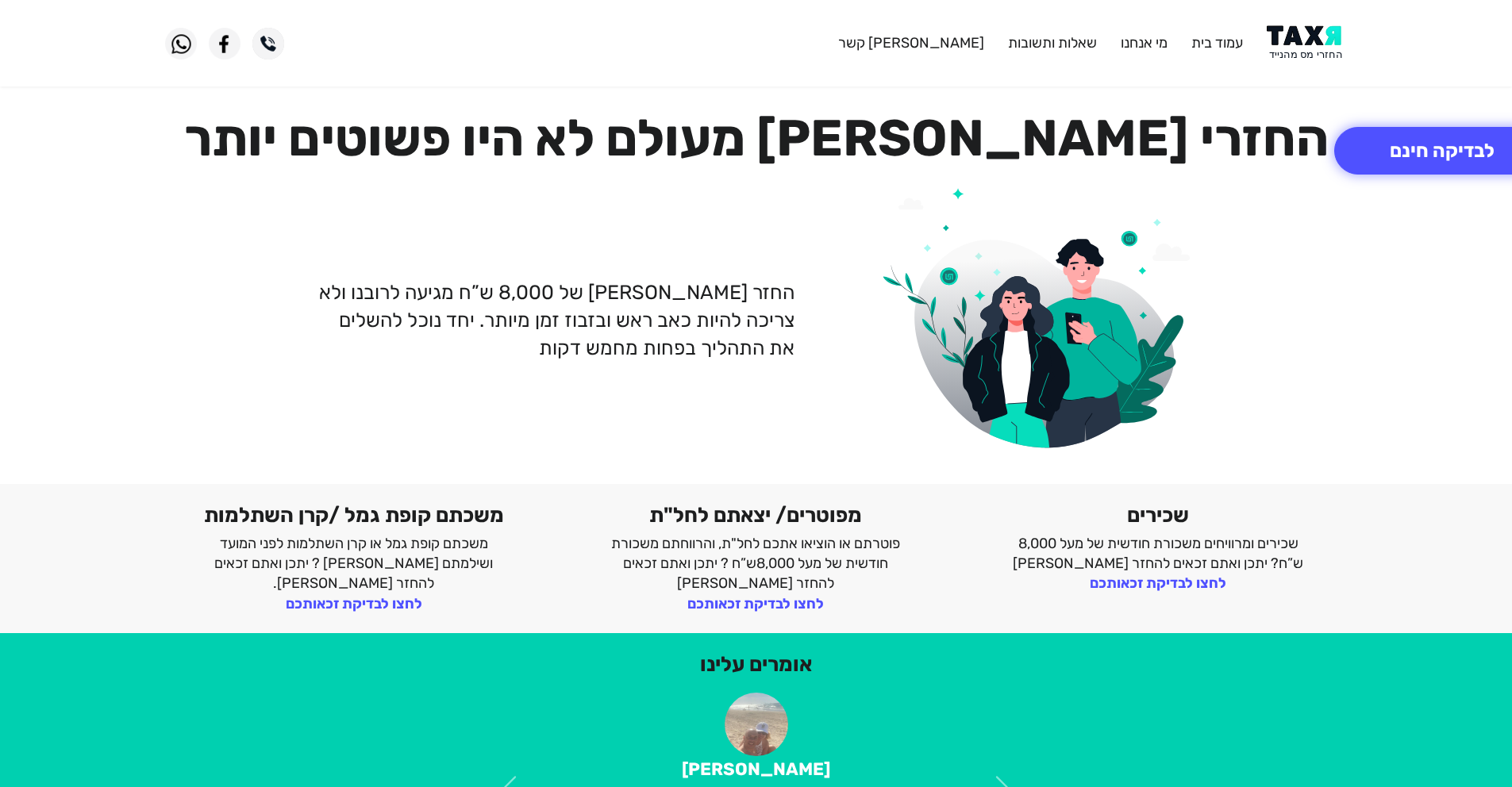
click at [1279, 320] on div "החזר [PERSON_NAME] של 8,000 ש”ח מגיעה לרובנו ולא צריכה להיות כאב ראש ובזבוז זמן…" at bounding box center [756, 320] width 1206 height 290
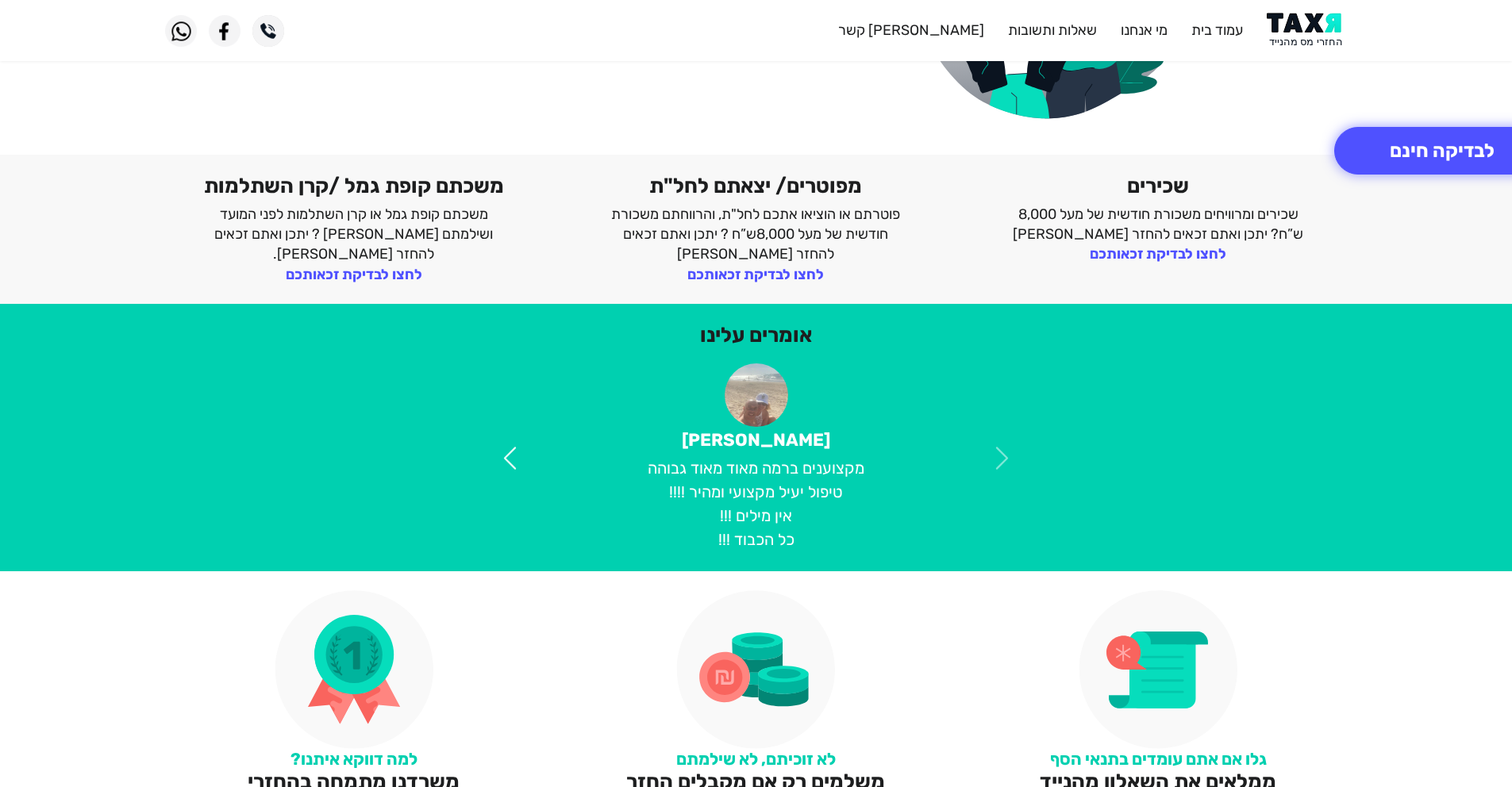
click at [502, 451] on span at bounding box center [510, 458] width 27 height 27
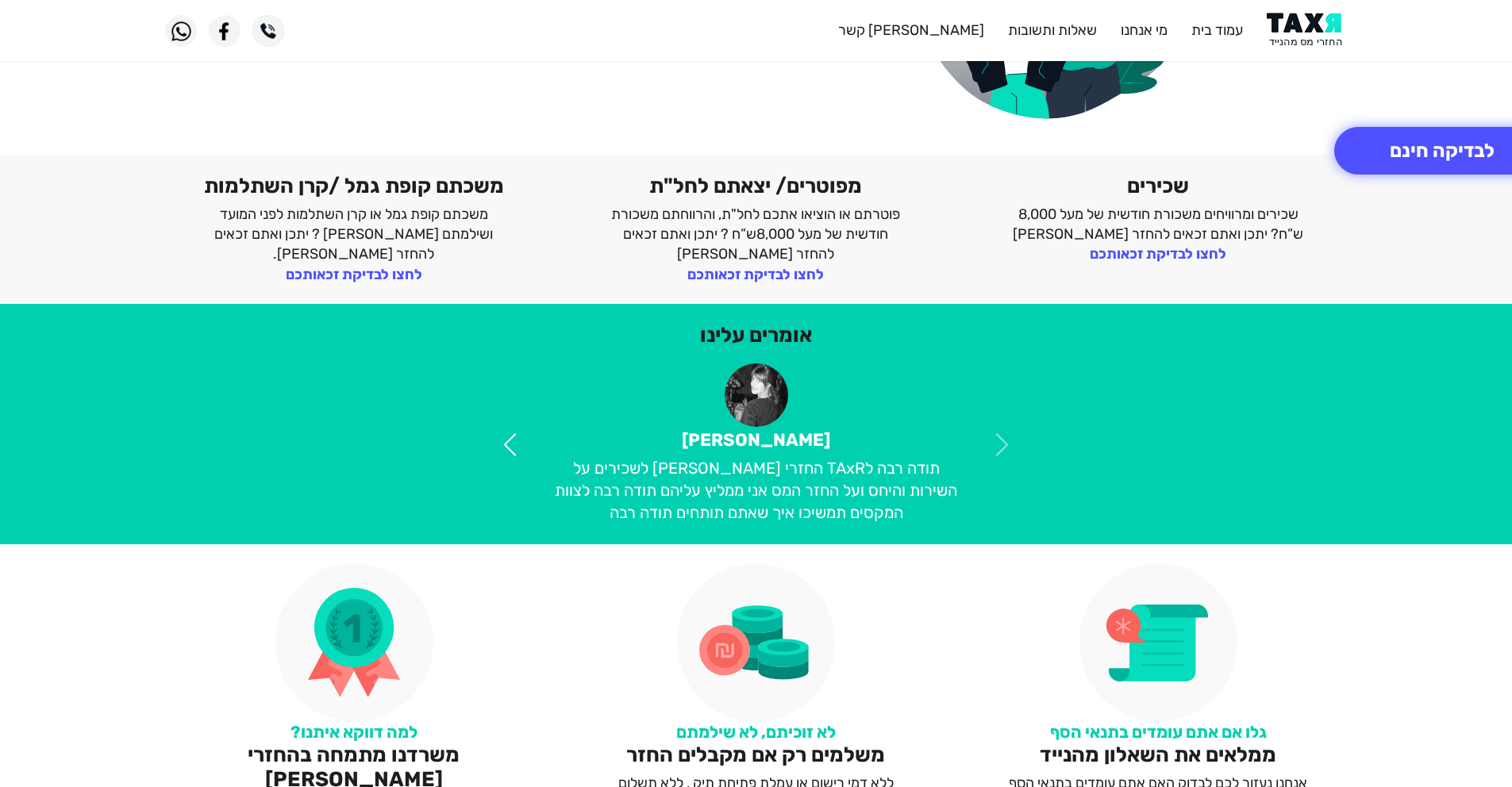
click at [506, 449] on span at bounding box center [510, 445] width 27 height 27
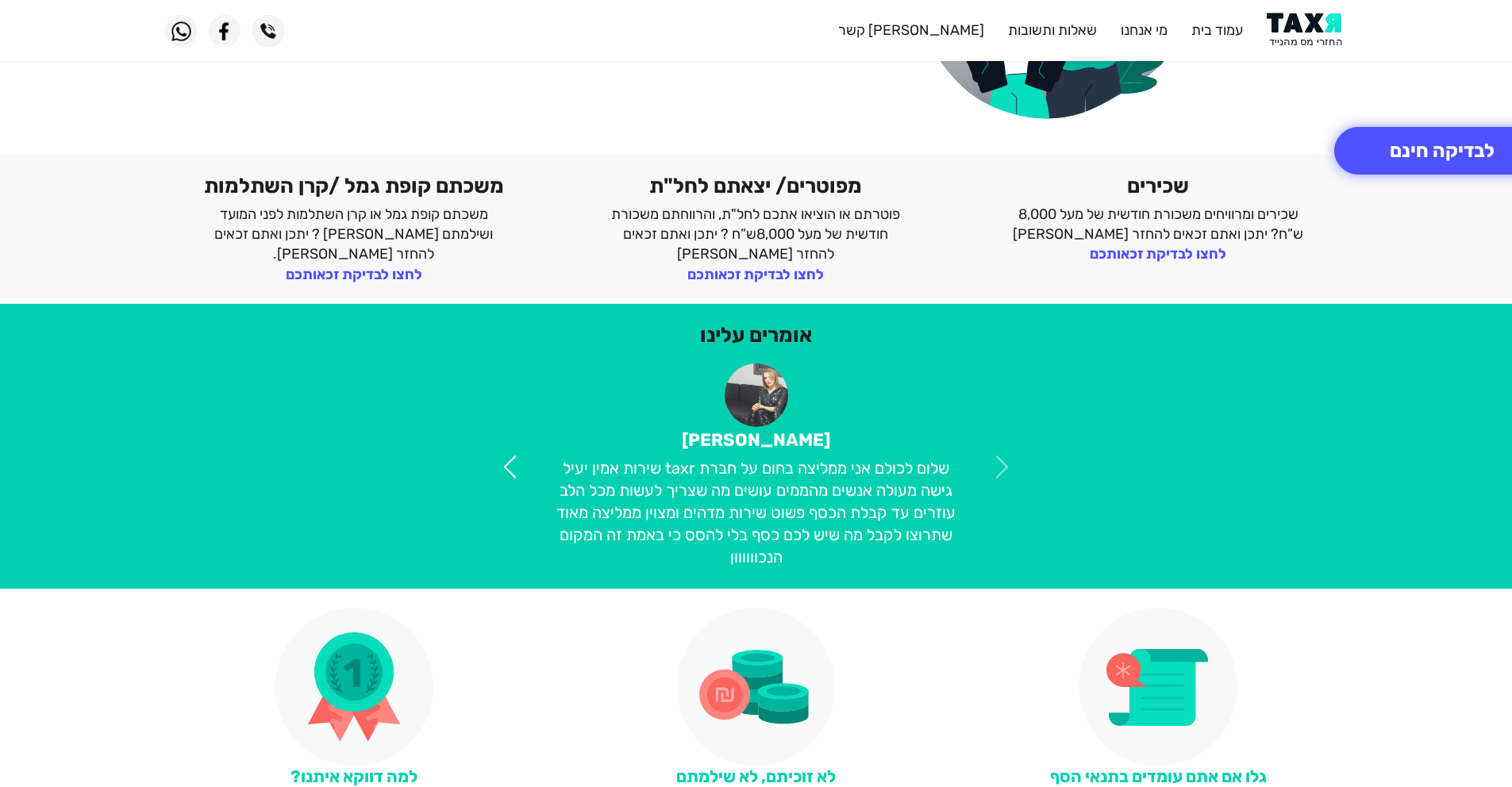
click at [507, 449] on link at bounding box center [510, 467] width 87 height 207
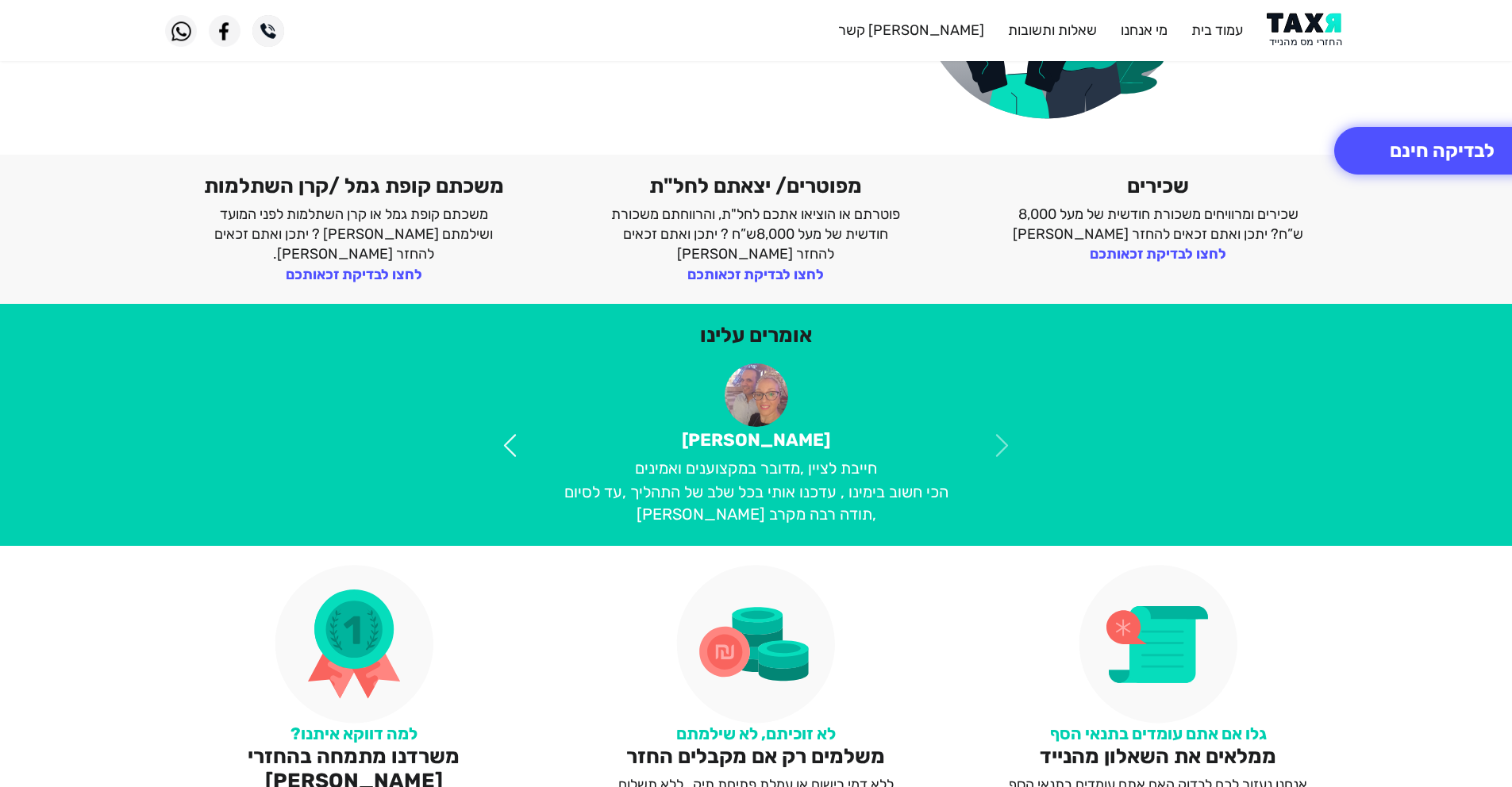
click at [510, 449] on span at bounding box center [510, 446] width 27 height 27
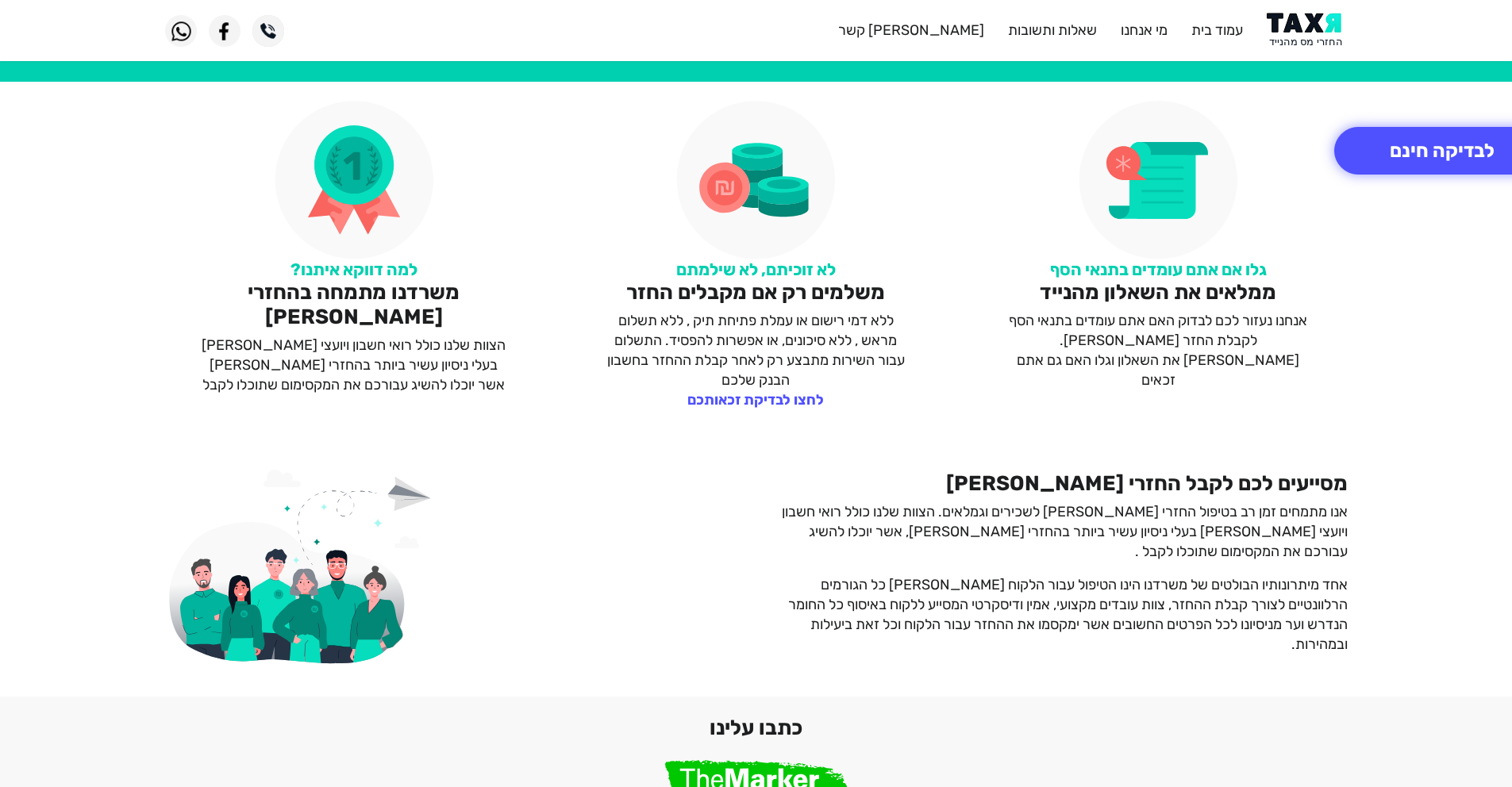
scroll to position [706, 0]
